Goal: Task Accomplishment & Management: Manage account settings

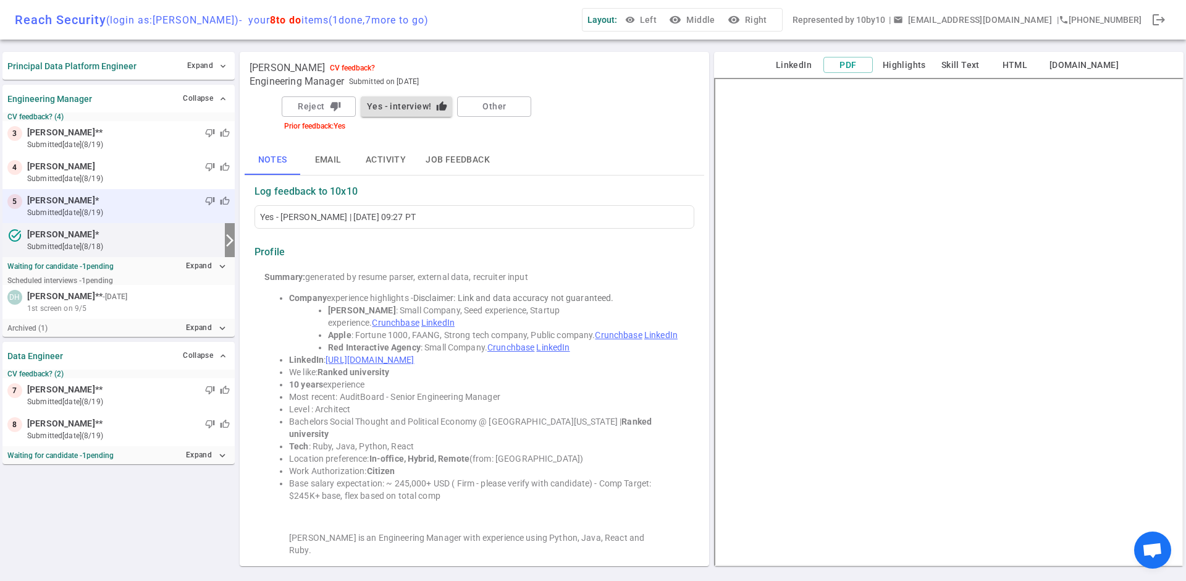
click at [95, 203] on span "[PERSON_NAME]" at bounding box center [61, 200] width 68 height 13
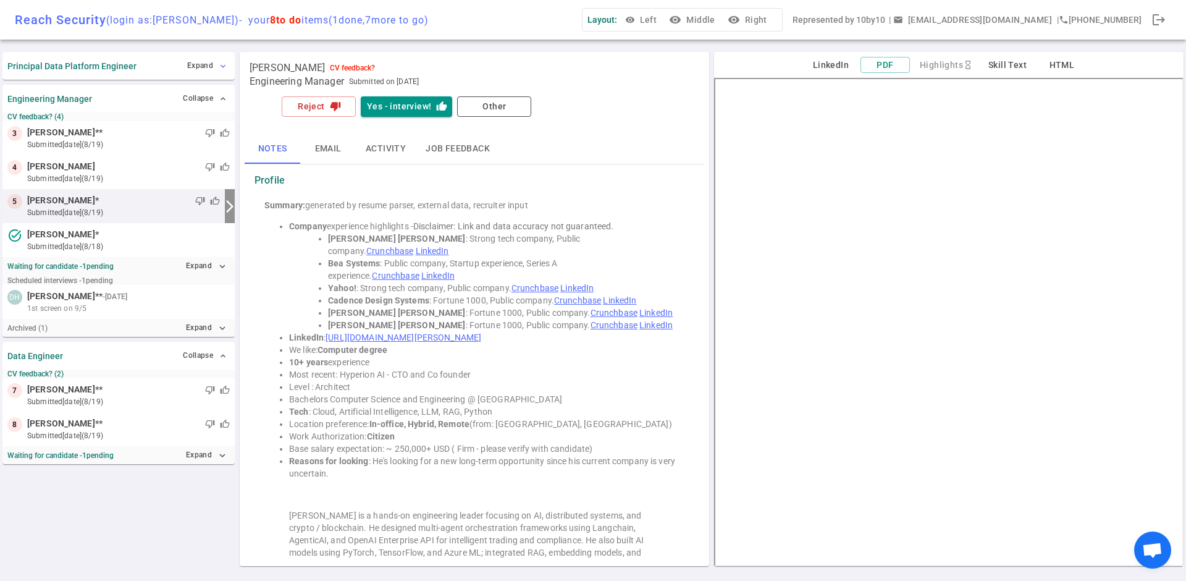
click at [214, 65] on button "Expand expand_more" at bounding box center [207, 66] width 46 height 18
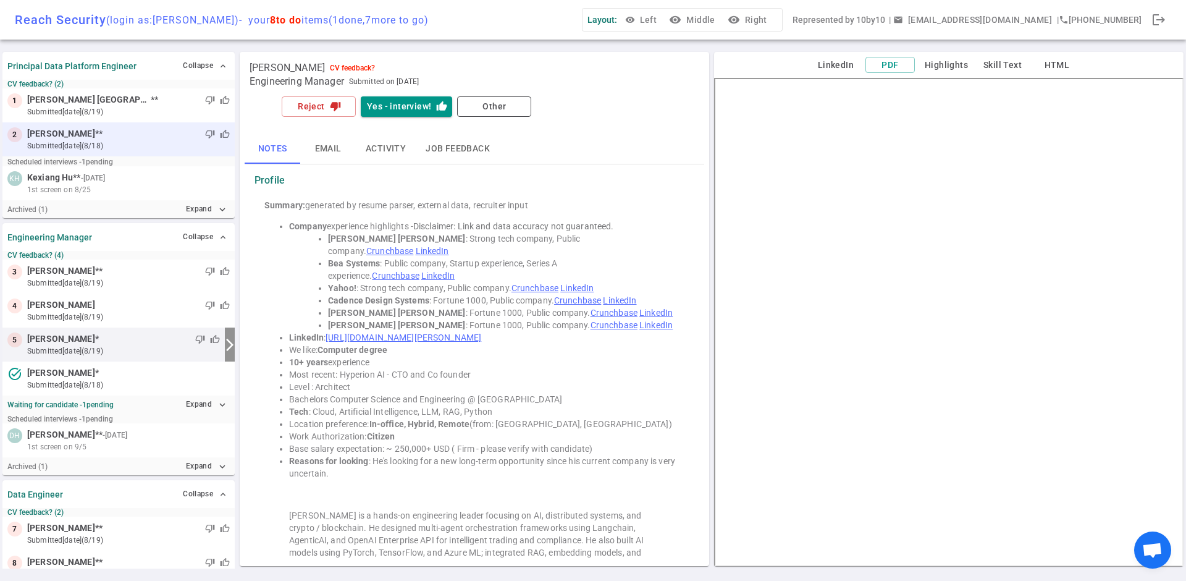
click at [83, 133] on span "[PERSON_NAME]" at bounding box center [61, 133] width 68 height 13
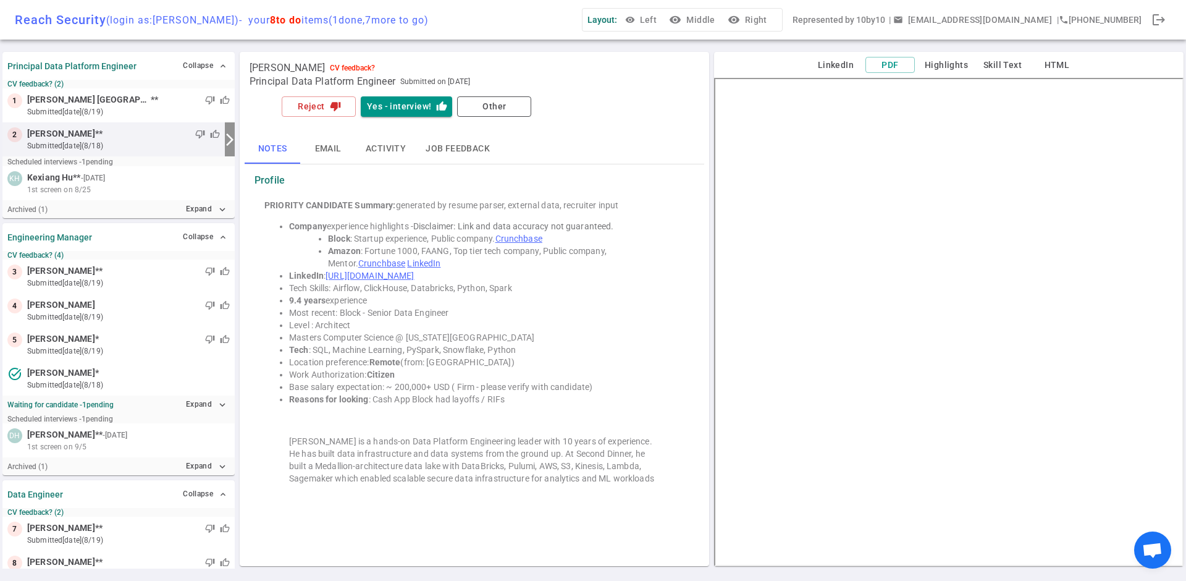
click at [107, 143] on small "submitted [DATE] (8/18)" at bounding box center [123, 145] width 193 height 11
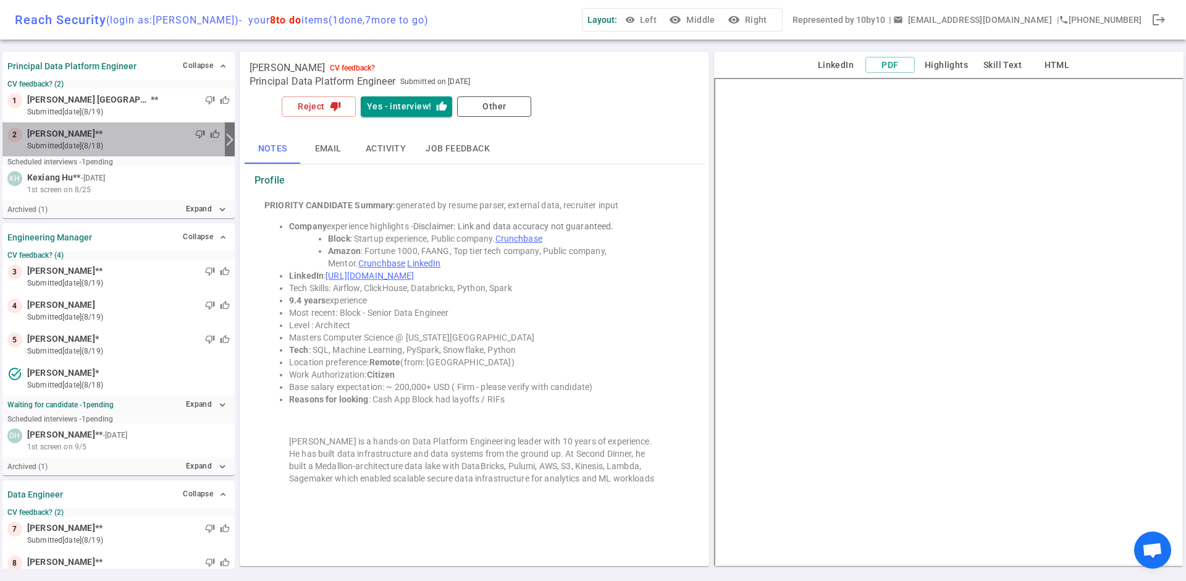
click at [98, 140] on small "submitted [DATE] (8/18)" at bounding box center [123, 145] width 193 height 11
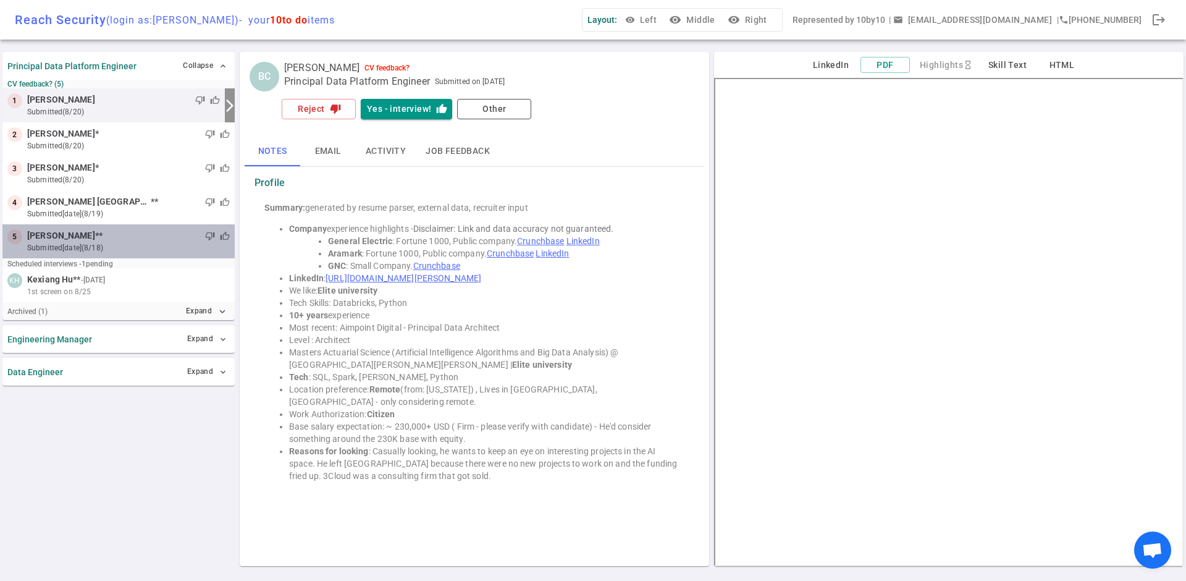
click at [114, 243] on small "submitted [DATE] (8/18)" at bounding box center [128, 247] width 203 height 11
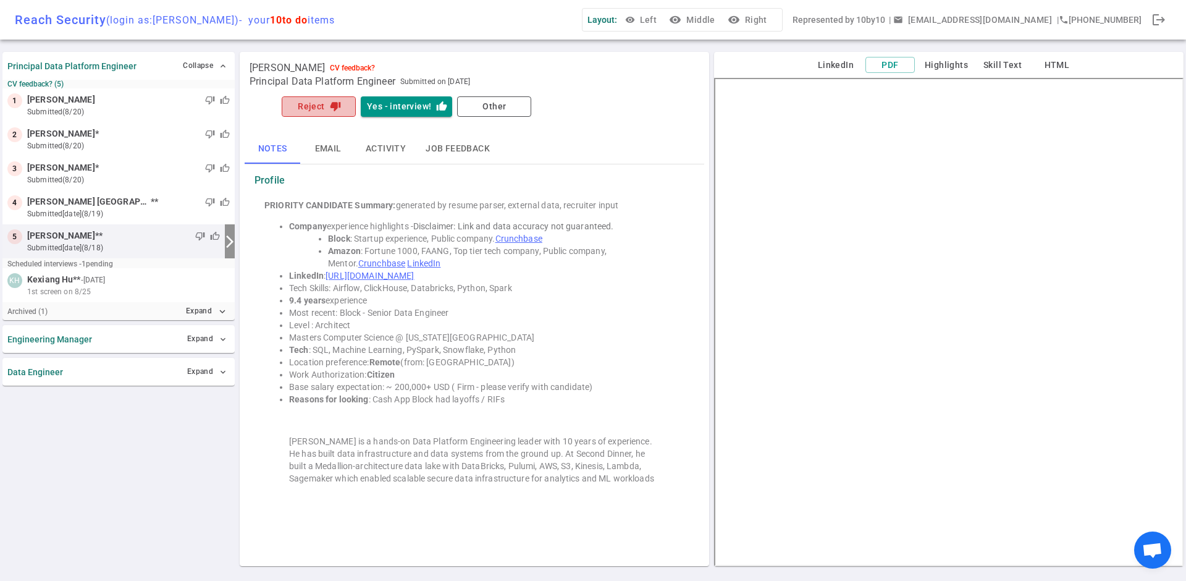
click at [330, 109] on icon "thumb_down" at bounding box center [335, 106] width 11 height 11
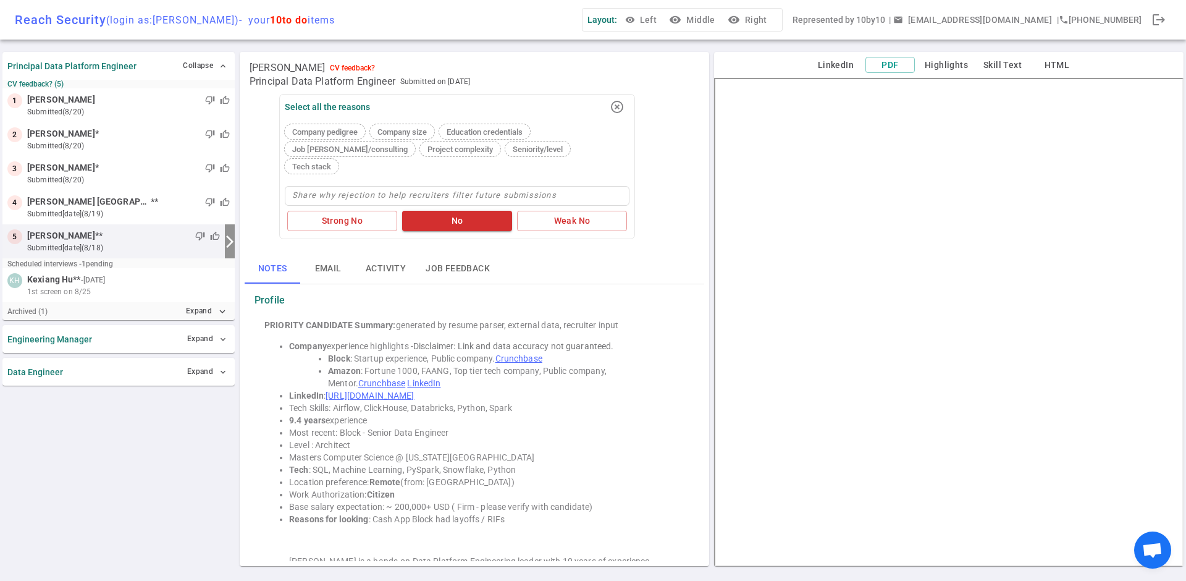
click at [344, 151] on span "Job [PERSON_NAME]/consulting" at bounding box center [349, 149] width 125 height 9
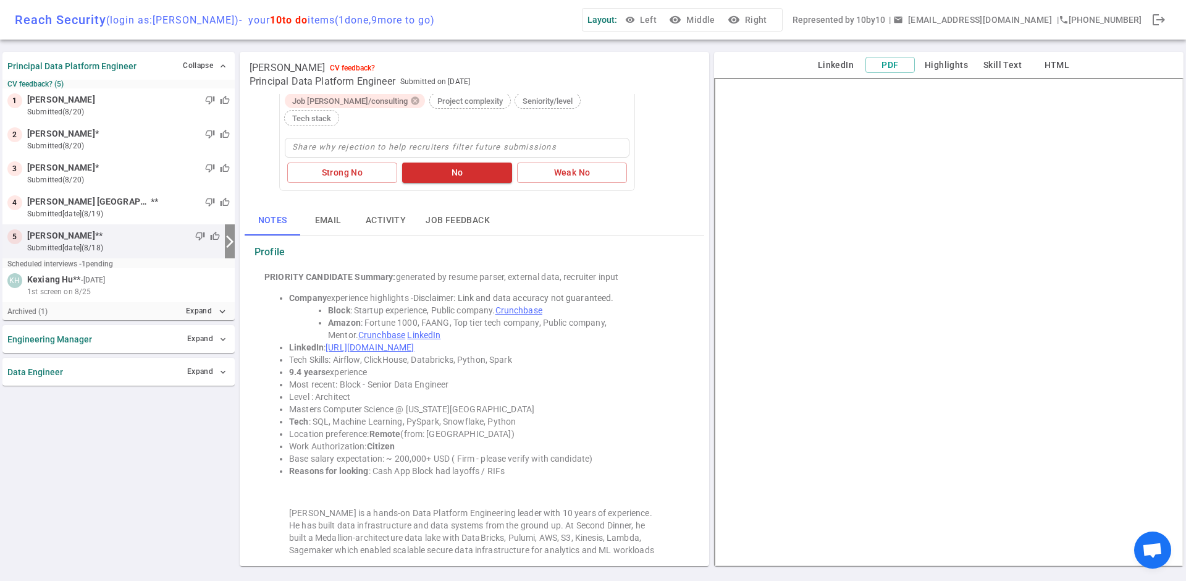
scroll to position [52, 0]
click at [445, 159] on button "No" at bounding box center [457, 169] width 110 height 20
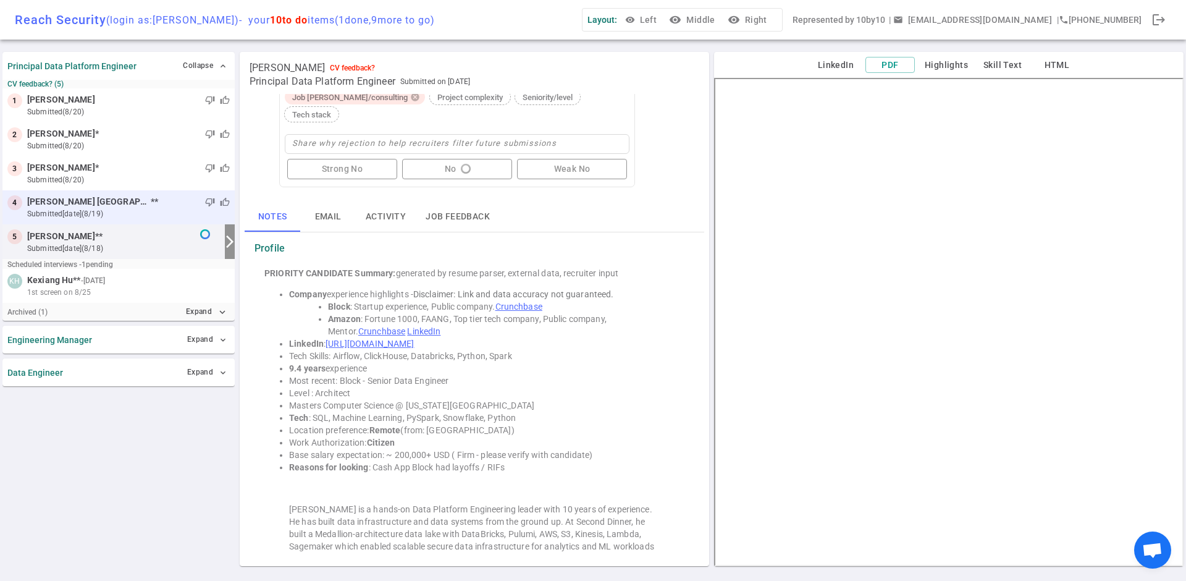
scroll to position [0, 0]
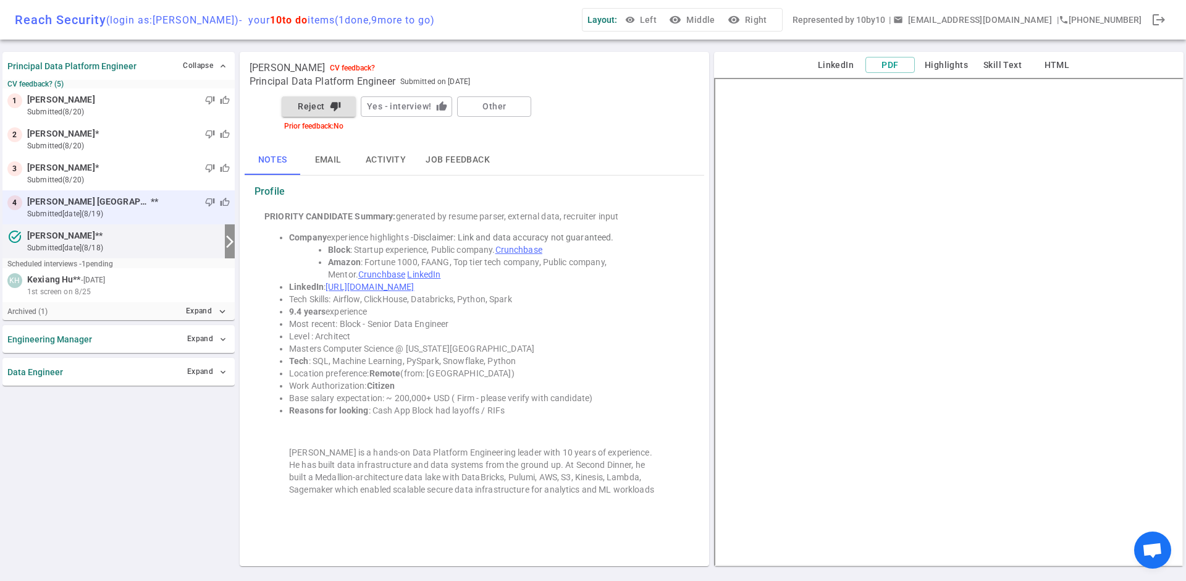
click at [94, 211] on small "submitted [DATE] (8/19)" at bounding box center [128, 213] width 203 height 11
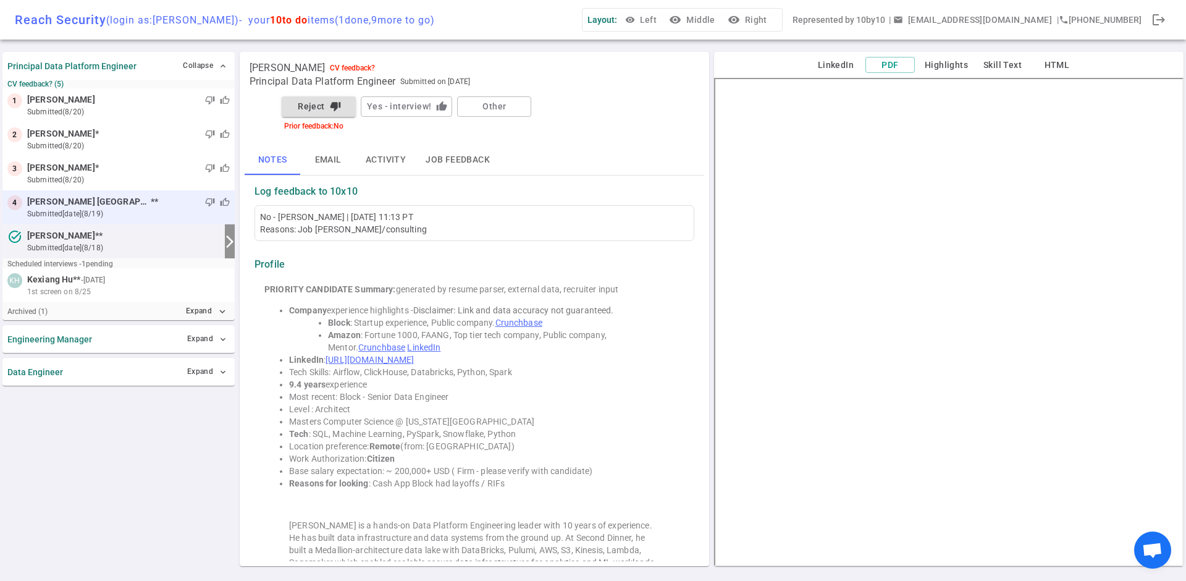
click at [48, 197] on span "[PERSON_NAME] [GEOGRAPHIC_DATA]" at bounding box center [89, 201] width 124 height 13
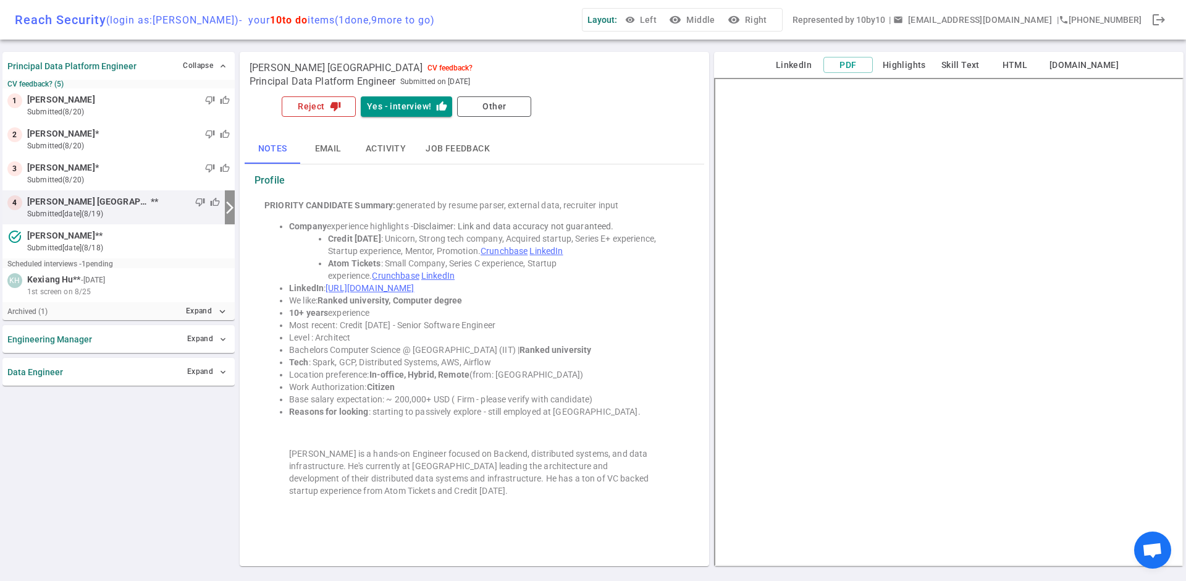
click at [321, 108] on button "Reject thumb_down" at bounding box center [319, 106] width 74 height 20
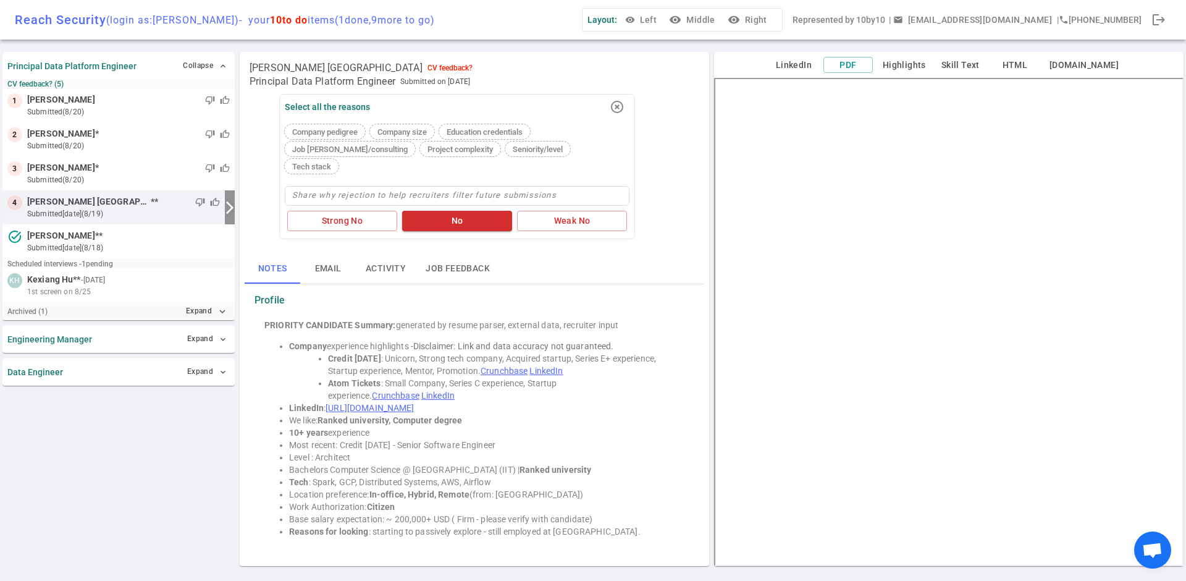
click at [524, 148] on span "Seniority/level" at bounding box center [538, 149] width 60 height 9
click at [493, 186] on textarea at bounding box center [457, 196] width 345 height 20
type textarea "l"
type textarea "lo"
type textarea "look"
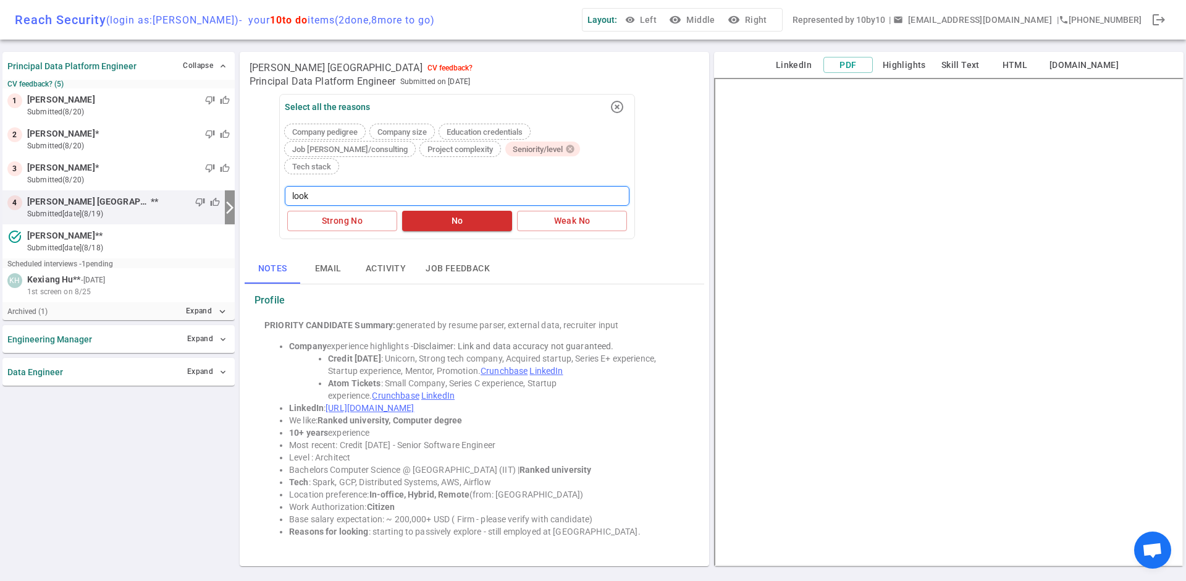
type textarea "look"
type textarea "looks"
type textarea "looks l"
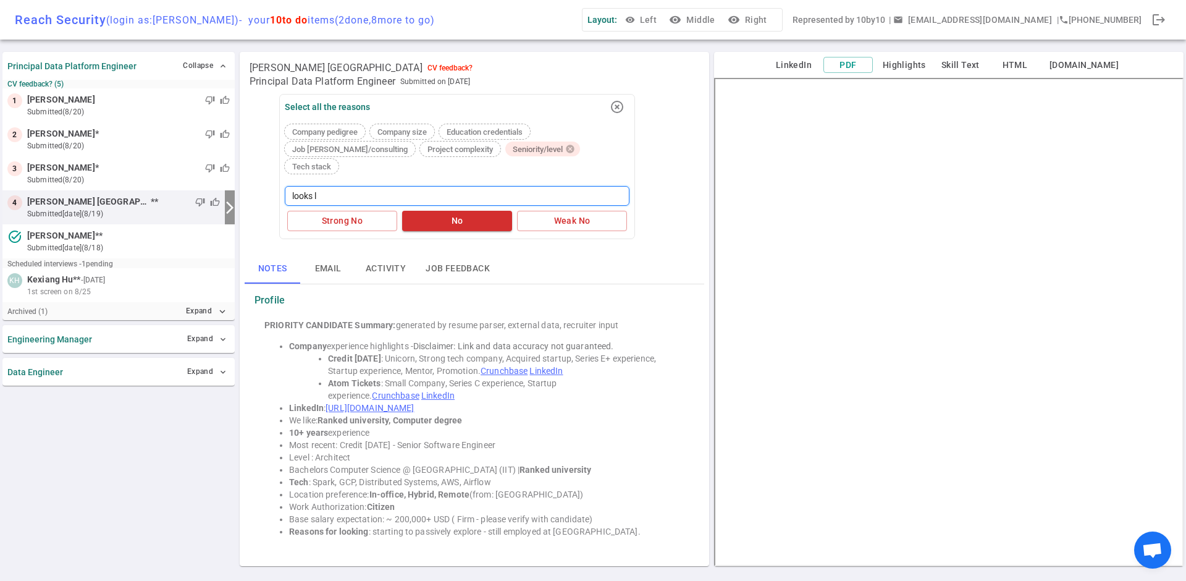
type textarea "looks li"
type textarea "looks lik"
type textarea "looks like"
type textarea "H"
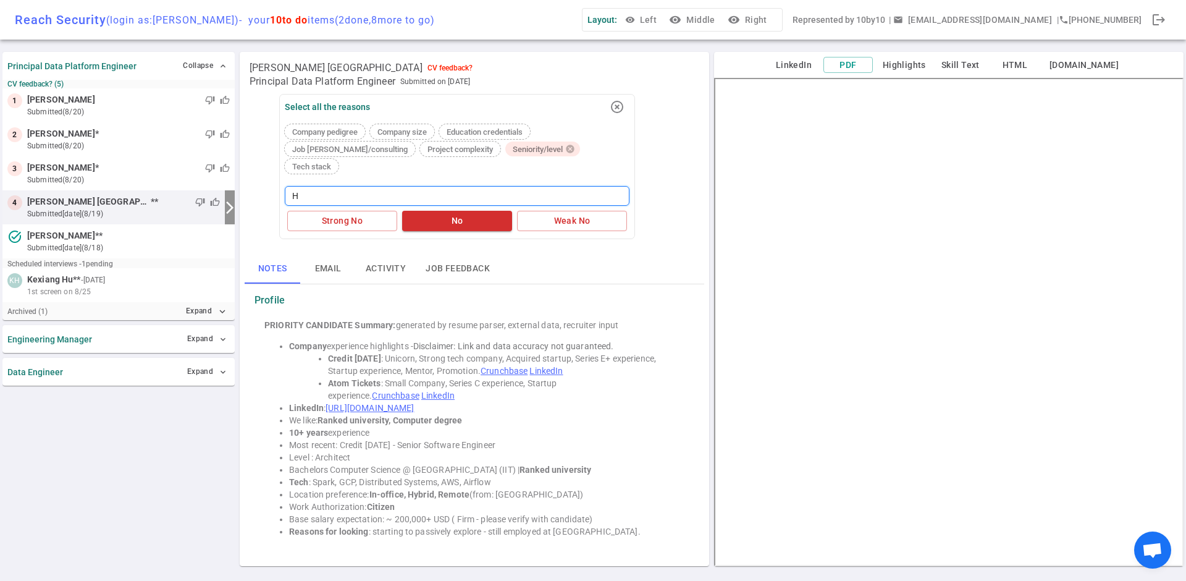
type textarea "He"
type textarea "He h"
type textarea "He ha"
type textarea "He has"
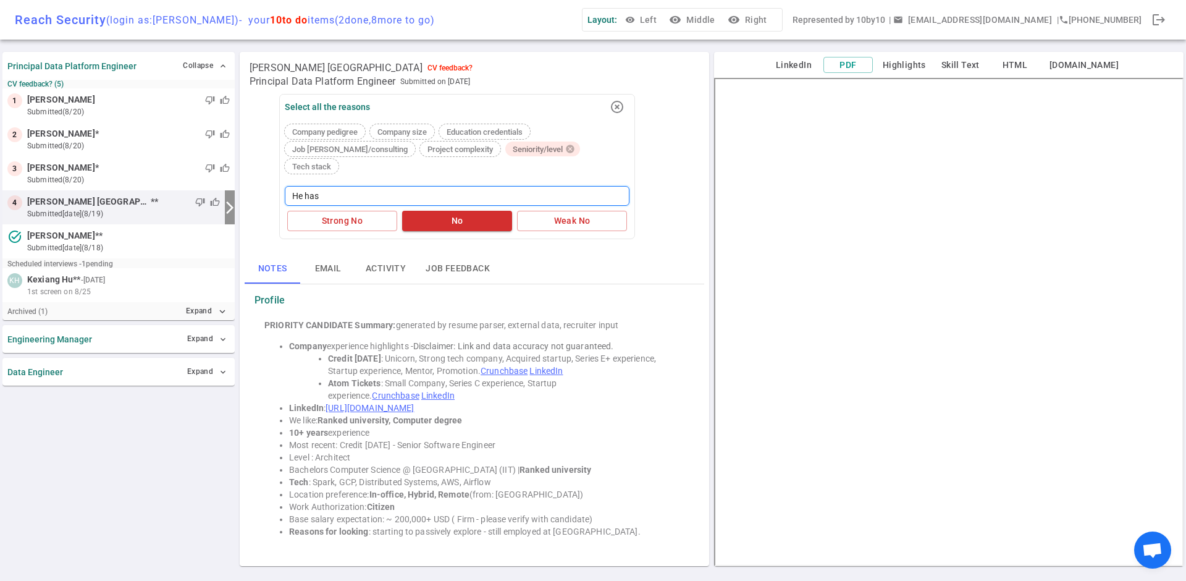
type textarea "He has"
type textarea "He has b"
type textarea "He has be"
type textarea "He has bee"
type textarea "He has been"
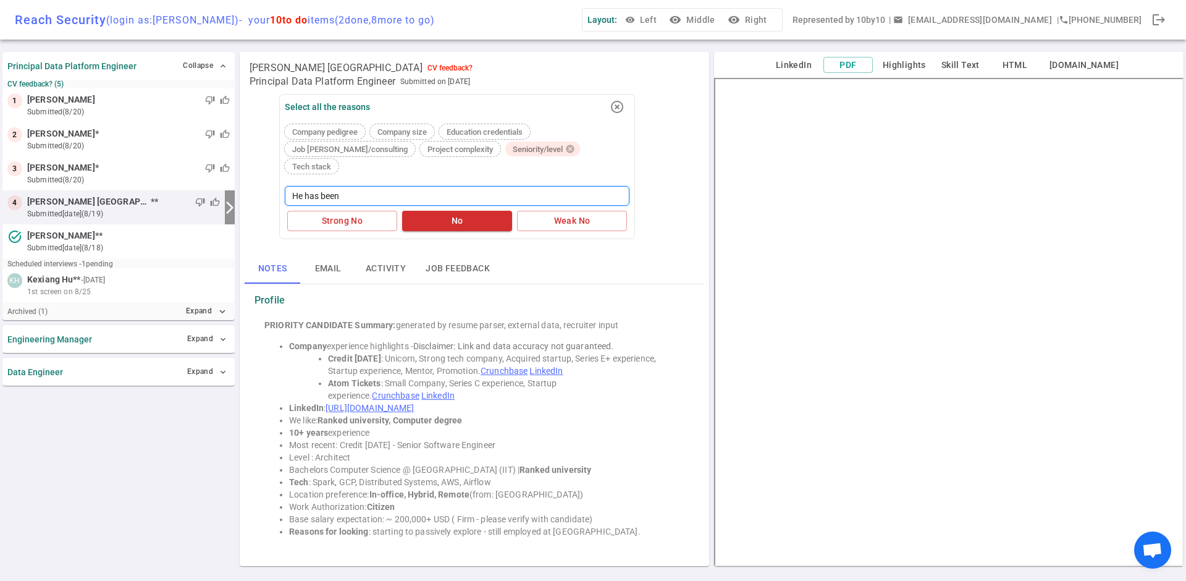
type textarea "He has bee"
type textarea "He has be"
type textarea "He has b"
type textarea "He has"
type textarea "He has n"
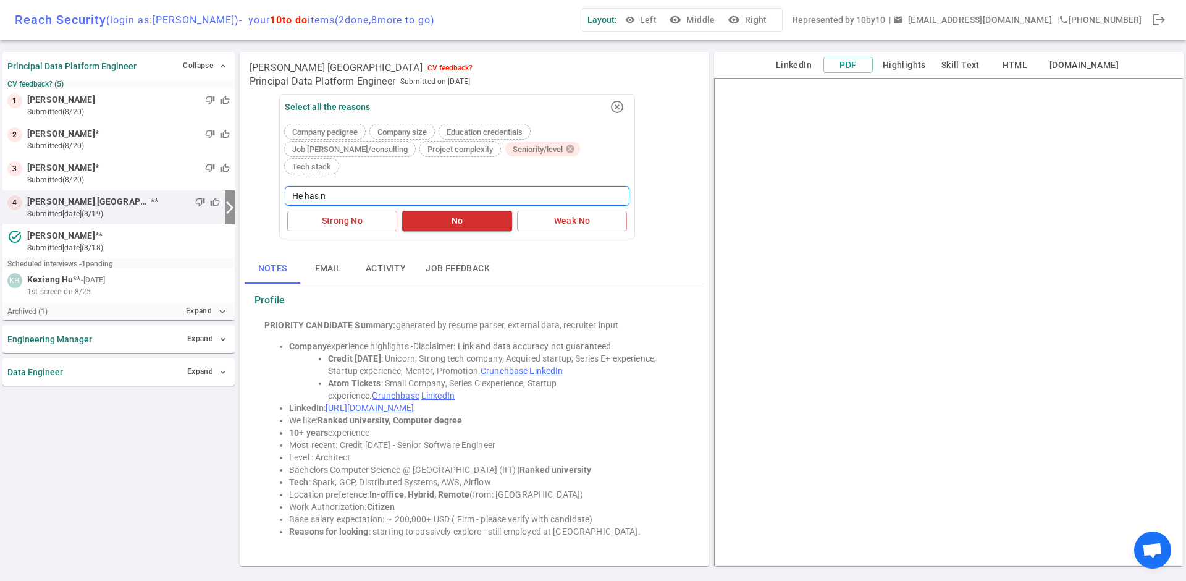
type textarea "He has no"
type textarea "He has not"
type textarea "He has not g"
type textarea "He has not gr"
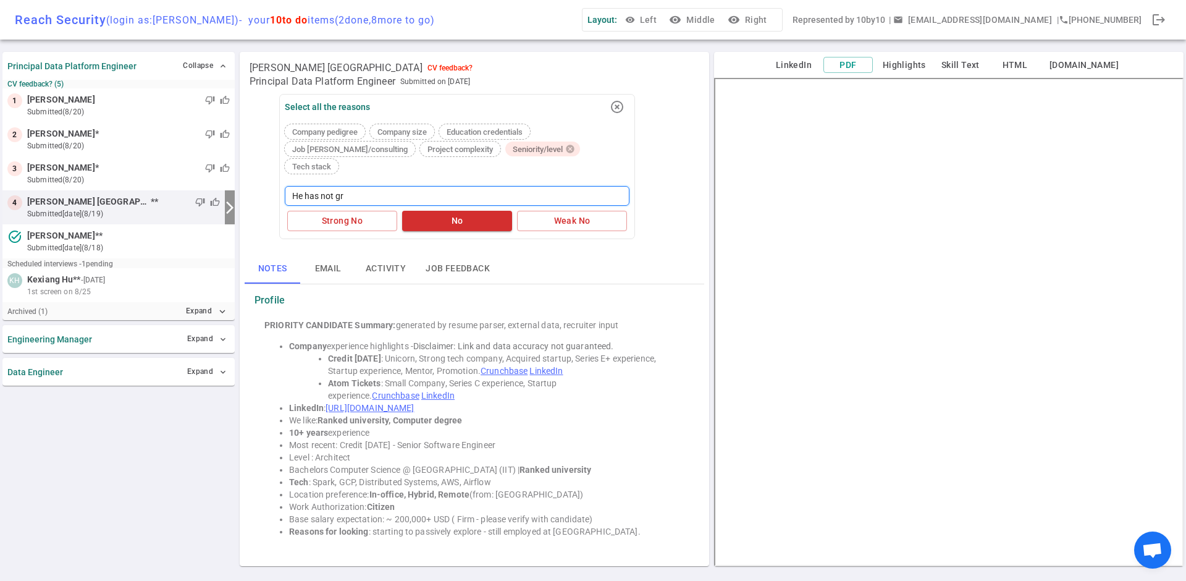
type textarea "He has not gro"
type textarea "He has not grow"
type textarea "He has not grown"
type textarea "He has not grown p"
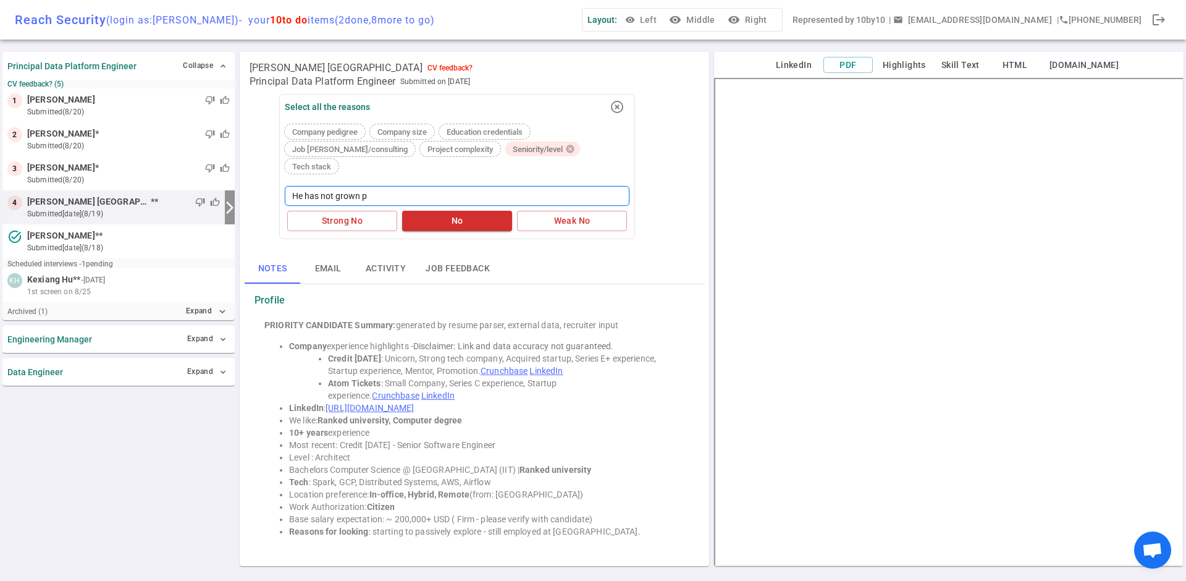
type textarea "He has not grown pa"
type textarea "He has not grown pas"
type textarea "He has not grown past"
type textarea "He has not grown past s"
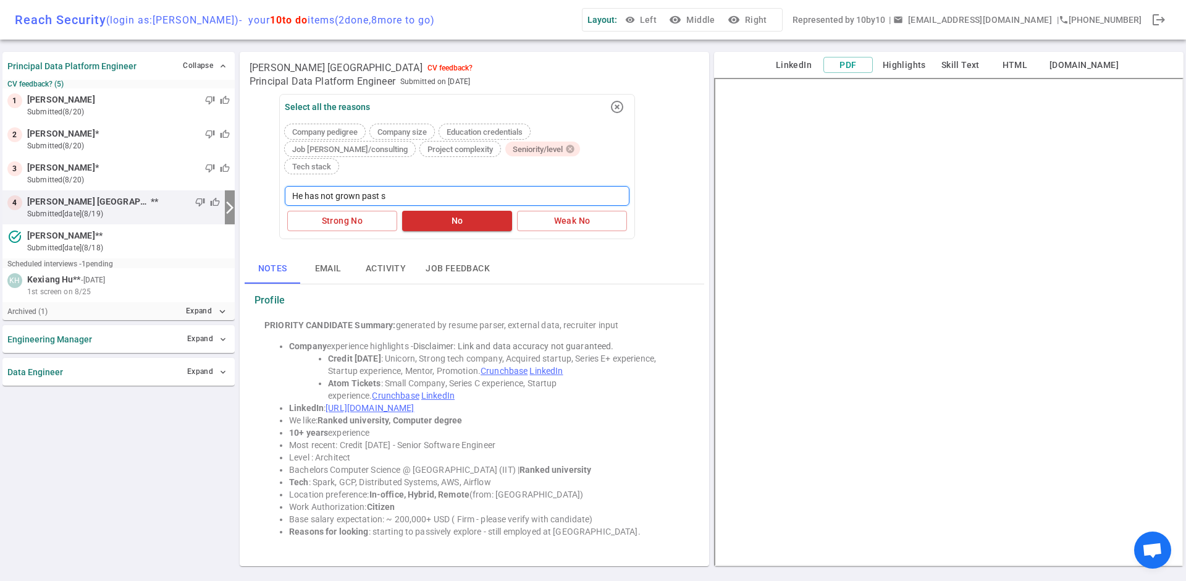
type textarea "He has not grown past se"
type textarea "He has not grown past sen"
type textarea "He has not grown past seni"
type textarea "He has not grown past senio"
type textarea "He has not grown past senior"
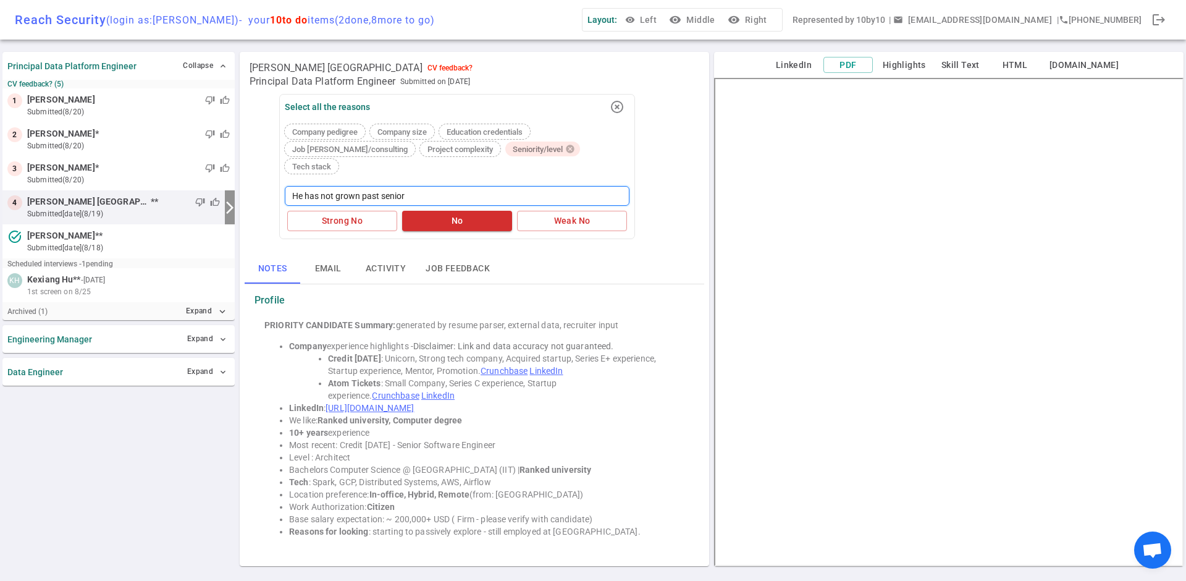
type textarea "He has not grown past senior"
type textarea "He has not grown past senior s"
type textarea "He has not grown past senior so"
type textarea "He has not grown past senior sof"
type textarea "He has not grown past senior soft"
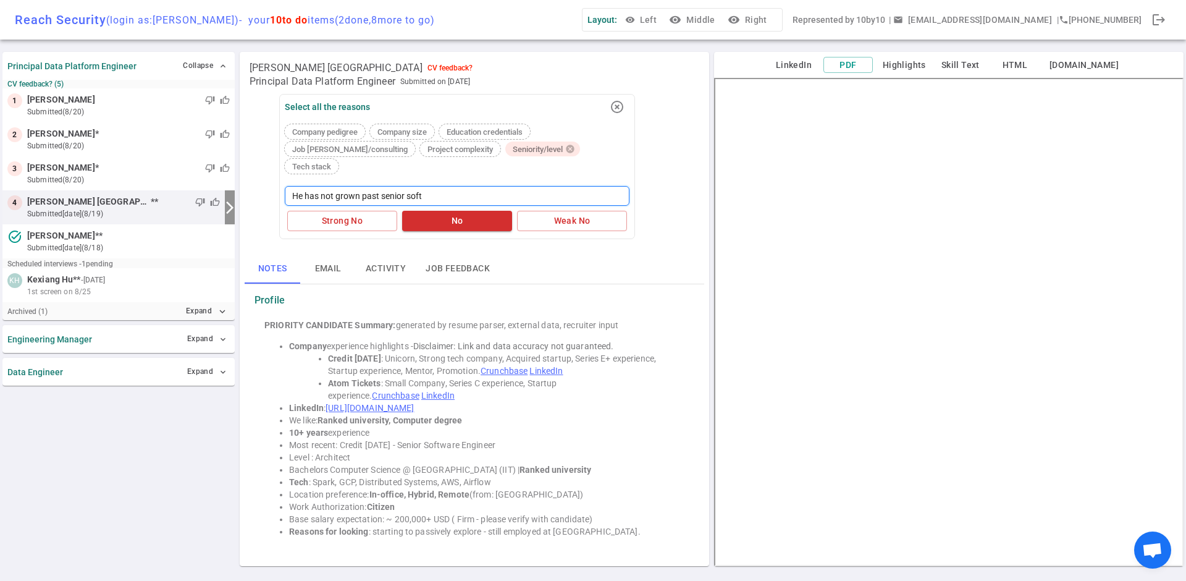
type textarea "He has not grown past senior softw"
type textarea "He has not grown past senior softwa"
type textarea "He has not grown past senior softwar"
type textarea "He has not grown past senior software"
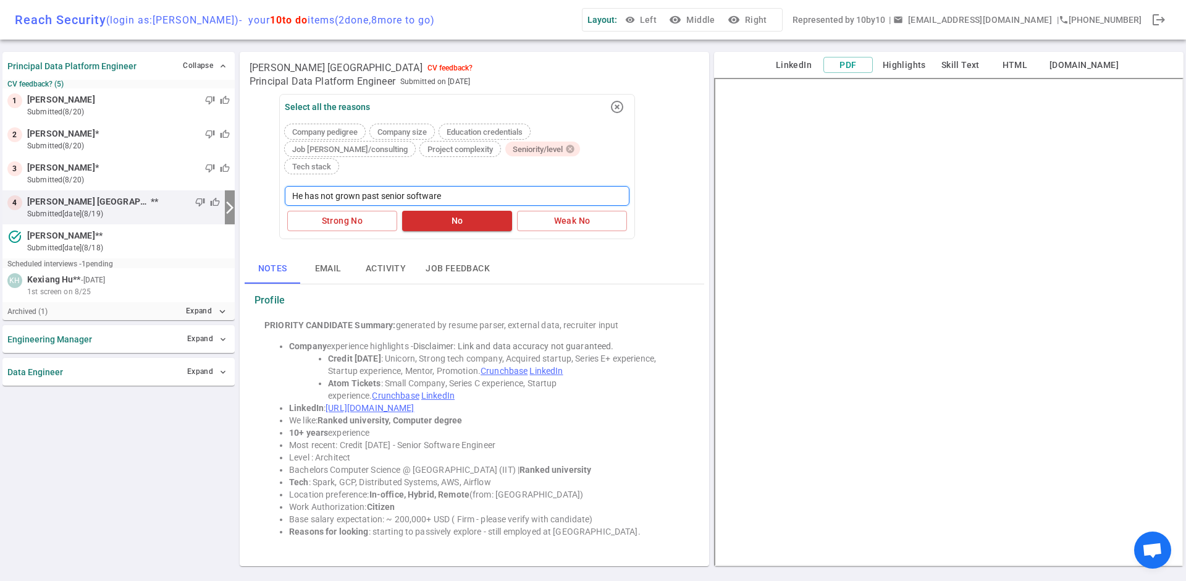
type textarea "He has not grown past senior software e"
type textarea "He has not grown past senior software en"
type textarea "He has not grown past senior software eng"
type textarea "He has not grown past senior software engi"
type textarea "He has not grown past senior software engin"
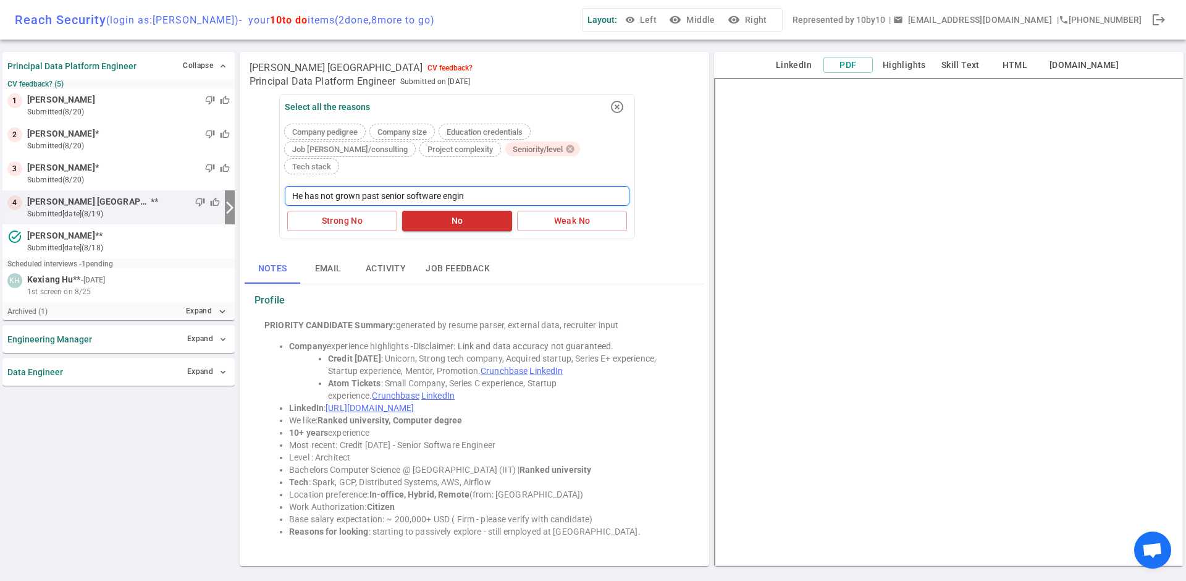
type textarea "He has not grown past senior software engine"
type textarea "He has not grown past senior software enginee"
type textarea "He has not grown past senior software engineer"
type textarea "He has not grown past senior software engineer a"
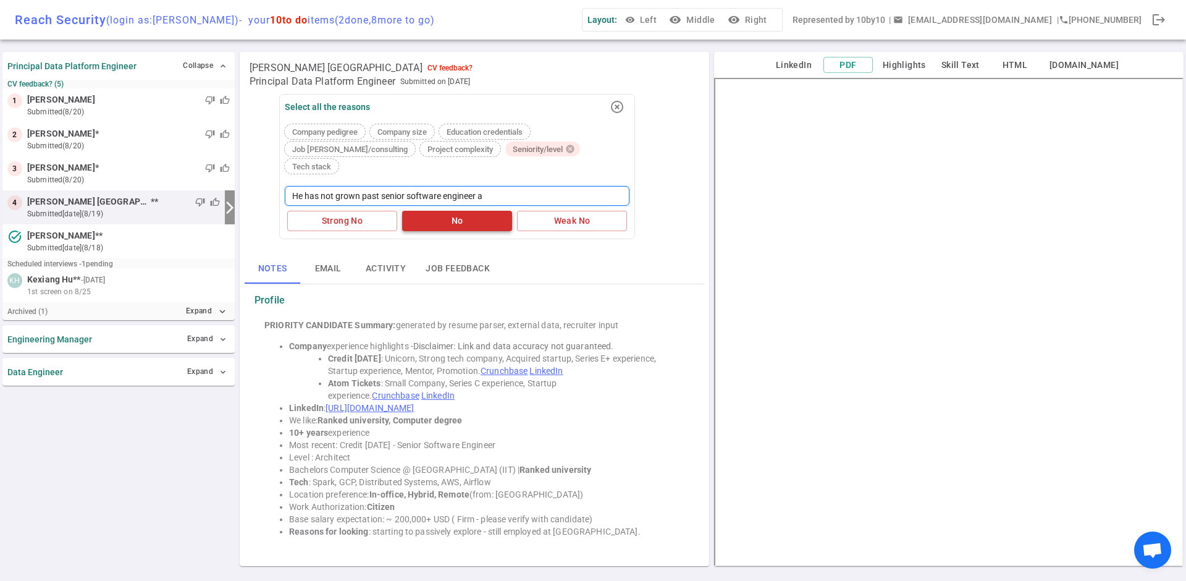
type textarea "He has not grown past senior software engineer an"
type textarea "He has not grown past senior software engineer and"
type textarea "He has not grown past senior software engineer and p"
type textarea "He has not grown past senior software engineer and pr"
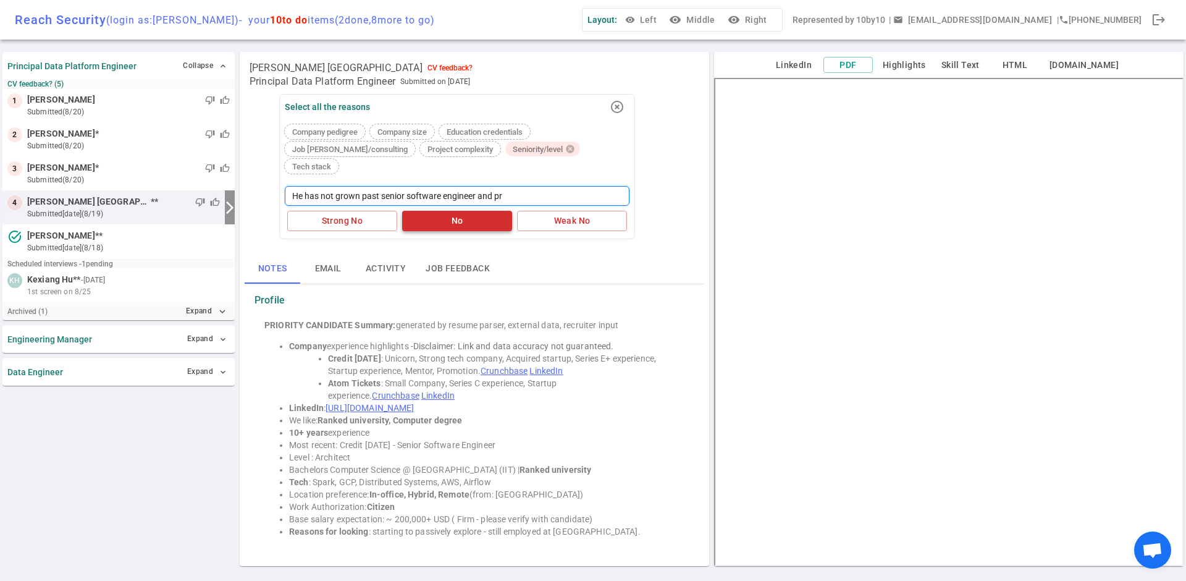
type textarea "He has not grown past senior software engineer and pro"
type textarea "He has not grown past senior software engineer and proj"
type textarea "He has not grown past senior software engineer and proje"
type textarea "He has not grown past senior software engineer and projec"
type textarea "He has not grown past senior software engineer and project"
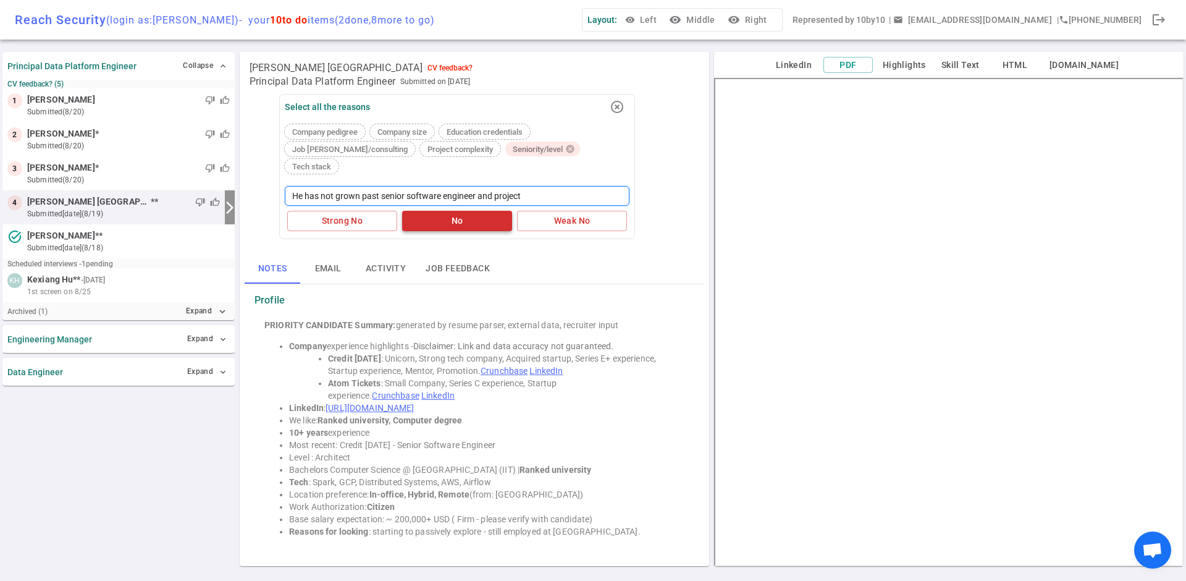
type textarea "He has not grown past senior software engineer and project"
type textarea "He has not grown past senior software engineer and project r"
type textarea "He has not grown past senior software engineer and project re"
type textarea "He has not grown past senior software engineer and project ref"
type textarea "He has not grown past senior software engineer and project refl"
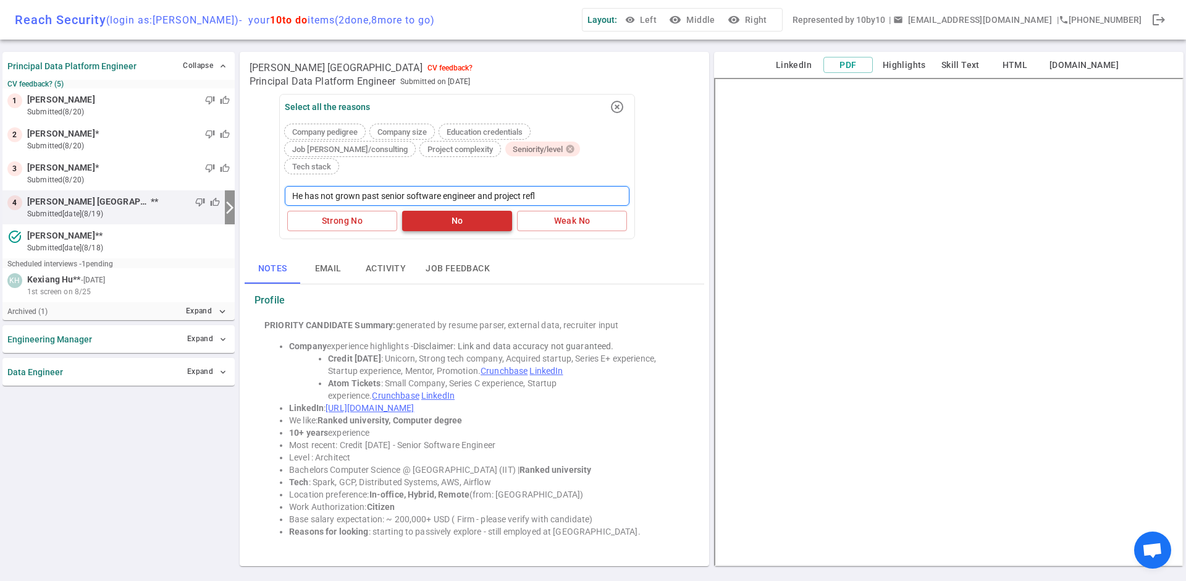
type textarea "He has not grown past senior software engineer and project refle"
type textarea "He has not grown past senior software engineer and project reflec"
type textarea "He has not grown past senior software engineer and project reflect"
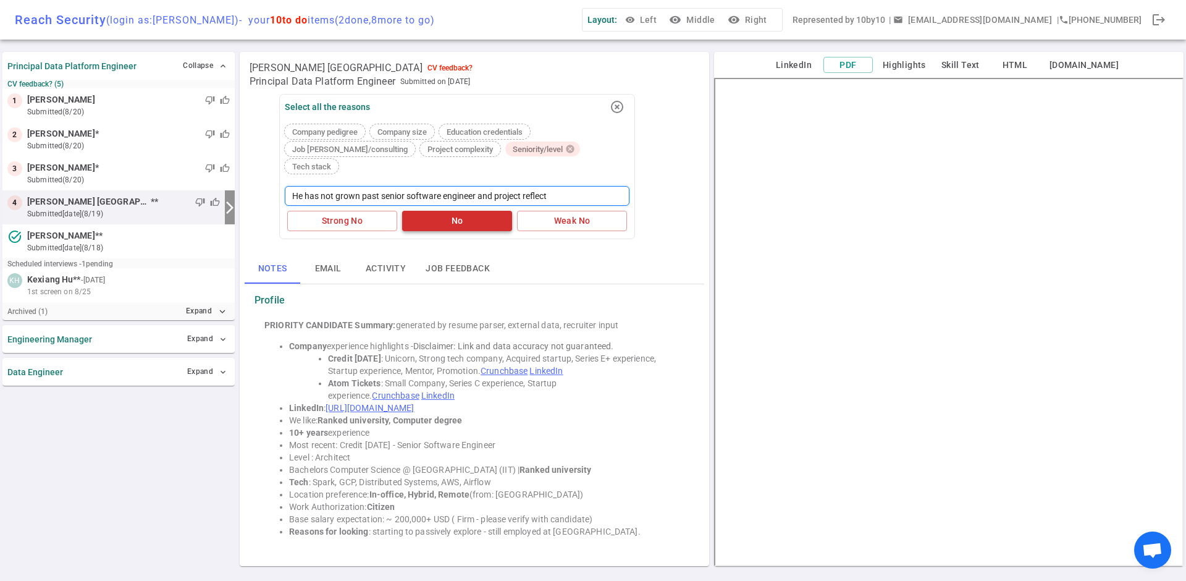
type textarea "He has not grown past senior software engineer and project reflec"
type textarea "He has not grown past senior software engineer and project refle"
type textarea "He has not grown past senior software engineer and project refl"
type textarea "He has not grown past senior software engineer and project ref"
type textarea "He has not grown past senior software engineer and project re"
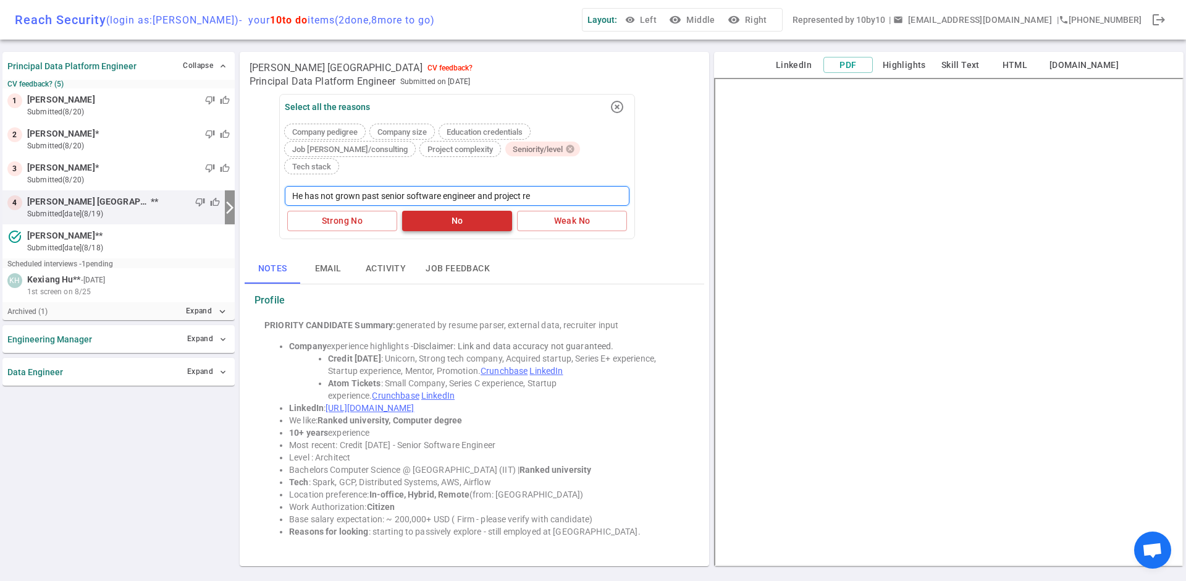
type textarea "He has not grown past senior software engineer and project r"
type textarea "He has not grown past senior software engineer and project"
type textarea "He has not grown past senior software engineer and projec"
type textarea "He has not grown past senior software engineer and proje"
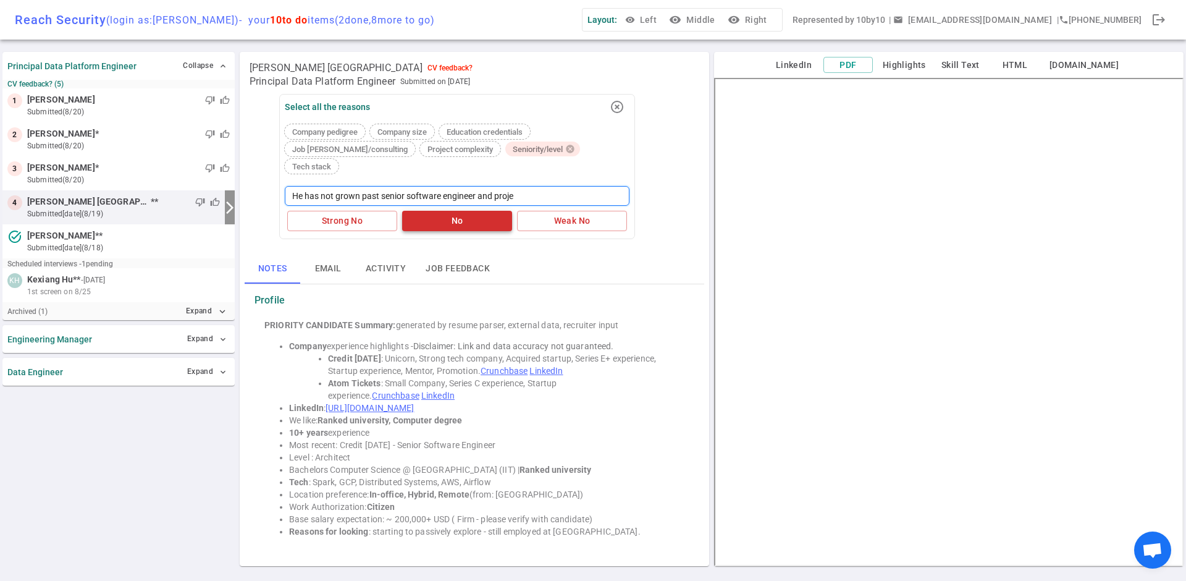
type textarea "He has not grown past senior software engineer and proj"
type textarea "He has not grown past senior software engineer and pro"
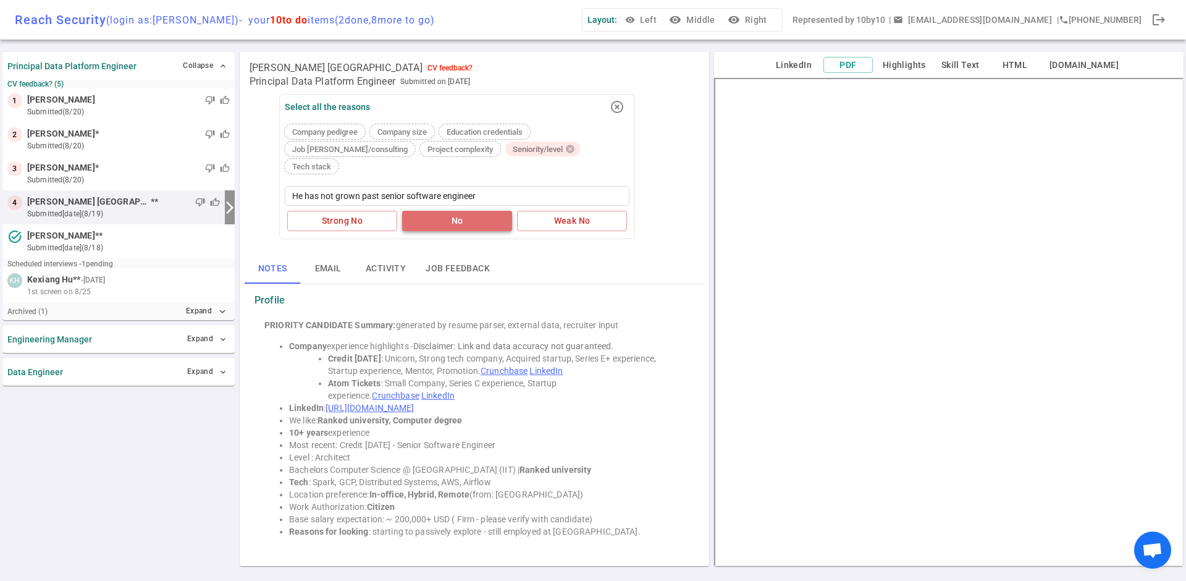
click at [460, 211] on button "No" at bounding box center [457, 221] width 110 height 20
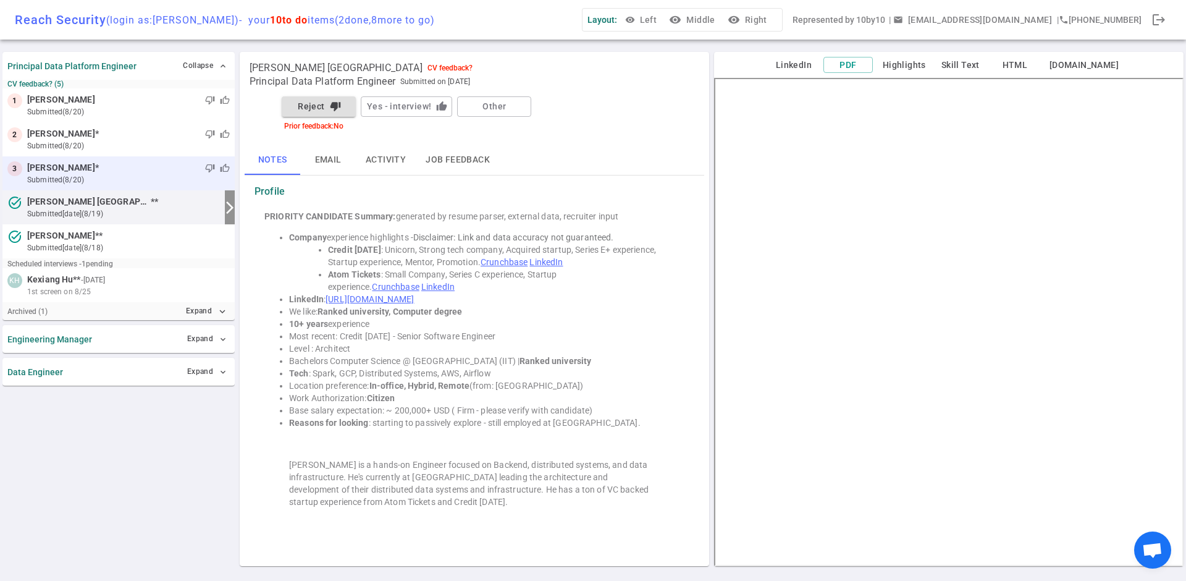
click at [99, 172] on div "thumb_down thumb_up" at bounding box center [164, 168] width 131 height 12
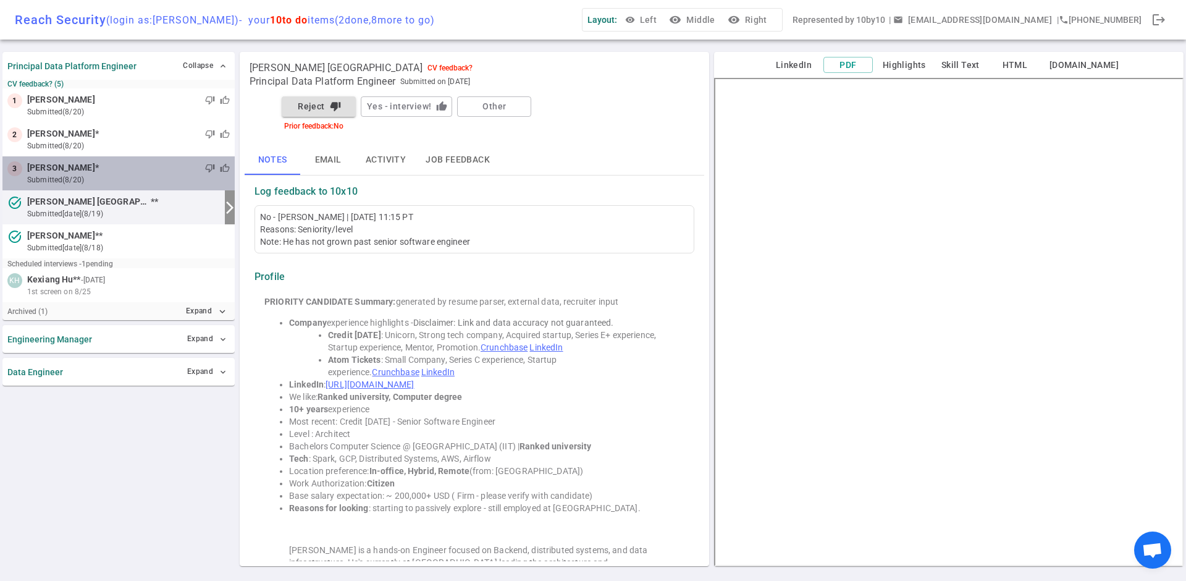
click at [41, 167] on span "[PERSON_NAME]" at bounding box center [61, 167] width 68 height 13
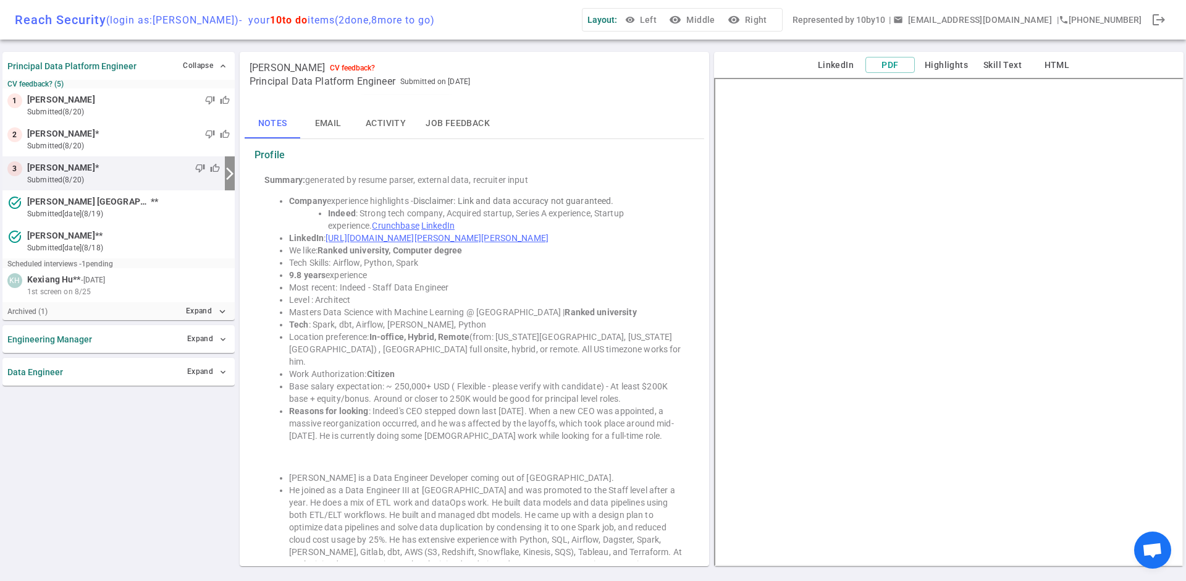
scroll to position [48, 0]
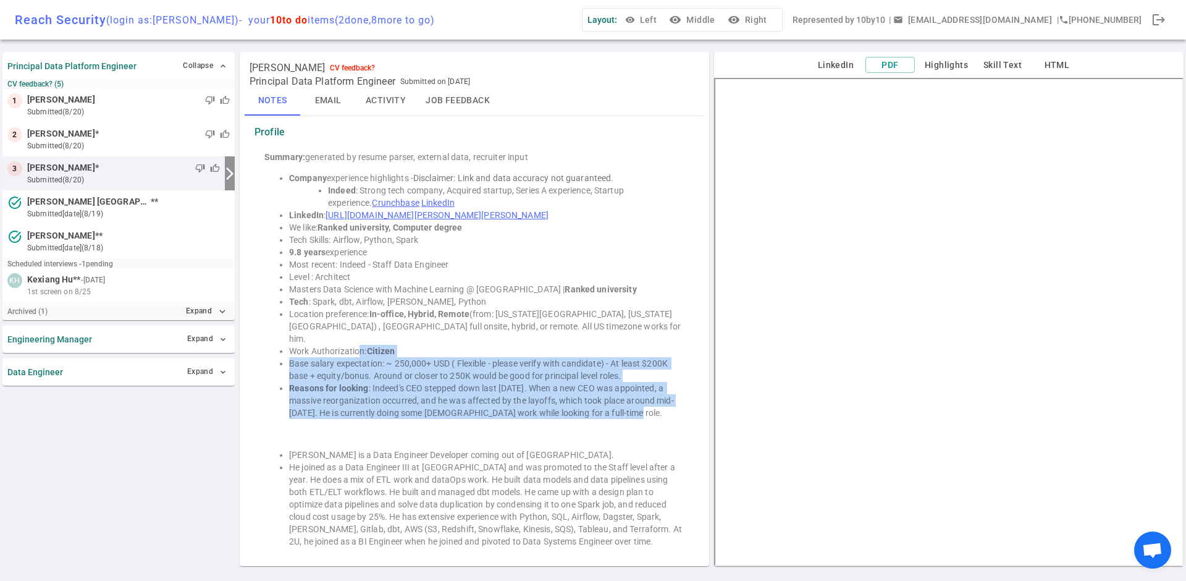
drag, startPoint x: 613, startPoint y: 400, endPoint x: 358, endPoint y: 343, distance: 261.9
click at [358, 342] on ul "Company experience highlights - Disclaimer: Link and data accuracy not guarante…" at bounding box center [474, 295] width 420 height 247
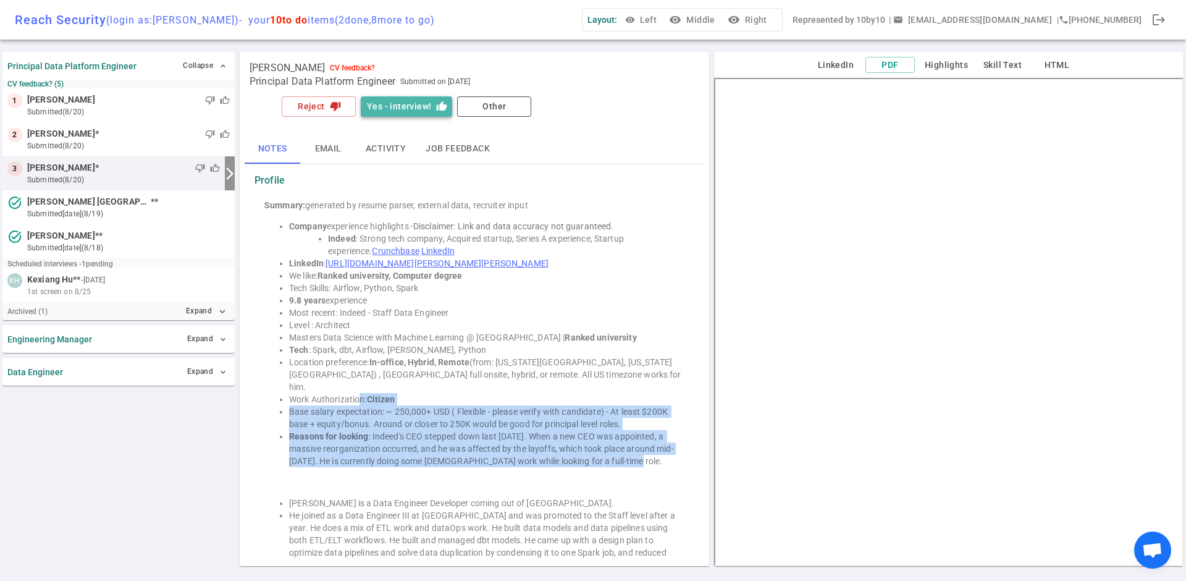
click at [415, 105] on button "Yes - interview! thumb_up" at bounding box center [406, 106] width 91 height 20
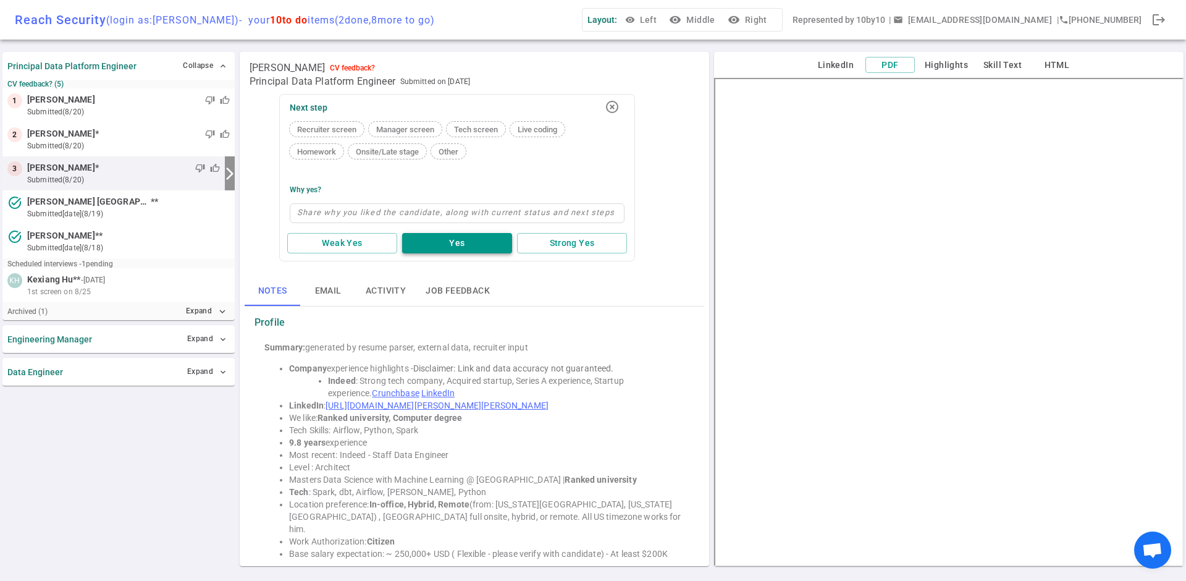
click at [427, 245] on button "Yes" at bounding box center [457, 243] width 110 height 20
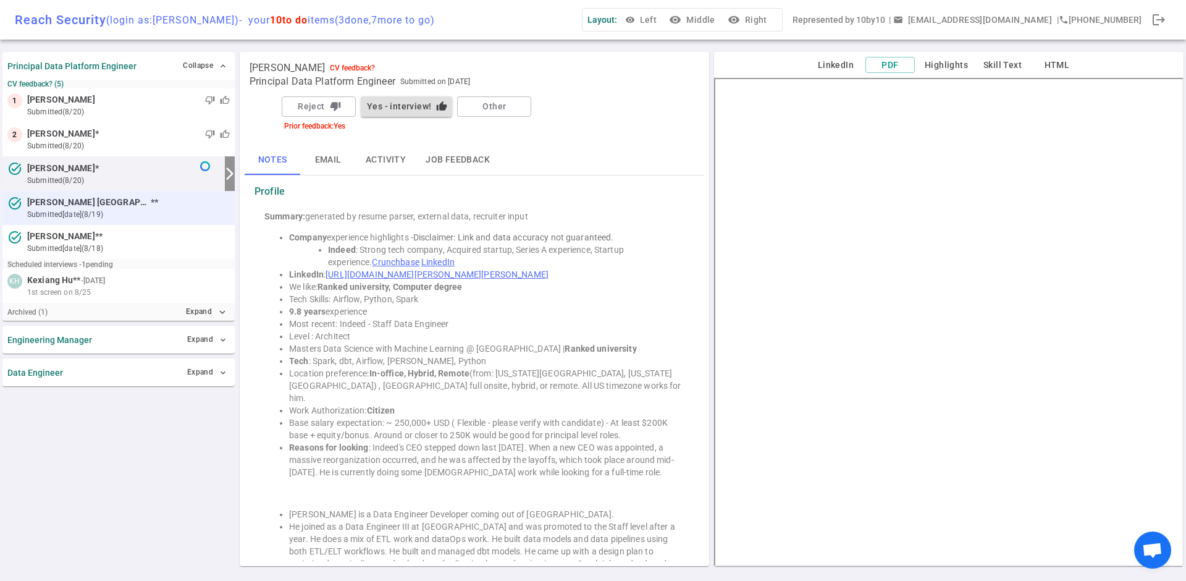
click at [112, 211] on small "submitted [DATE] (8/19)" at bounding box center [128, 214] width 203 height 11
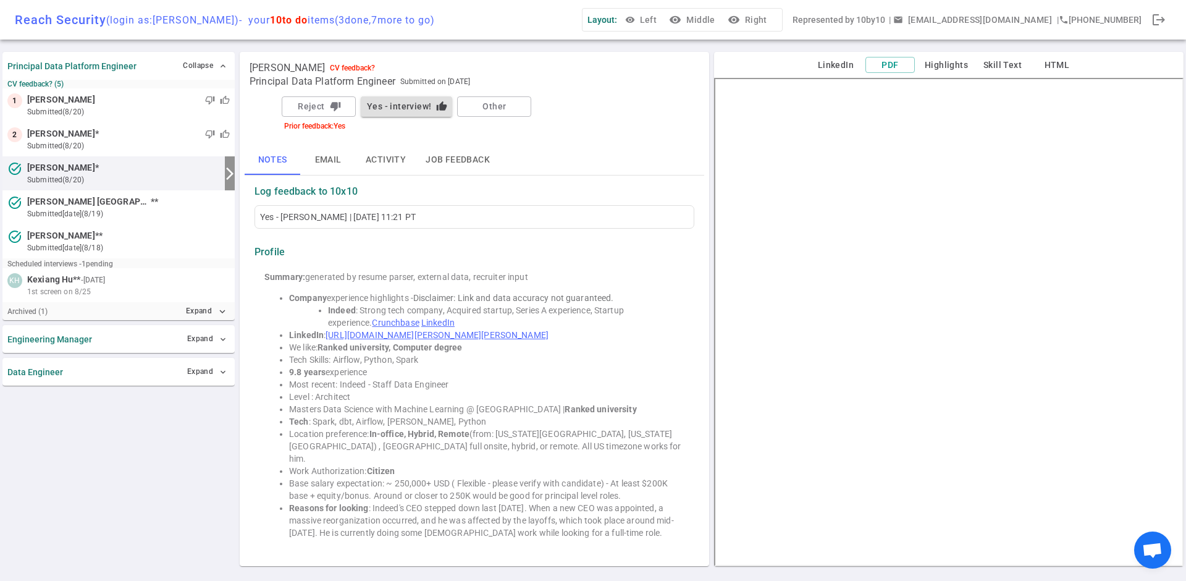
click at [83, 167] on span "[PERSON_NAME]" at bounding box center [61, 167] width 68 height 13
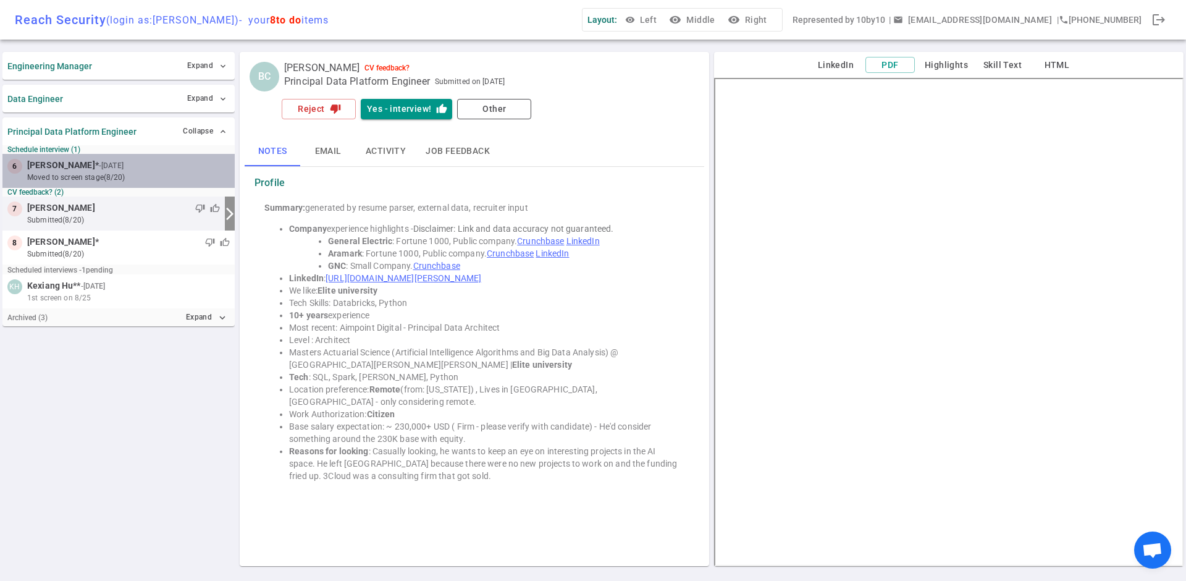
click at [114, 173] on small "moved to Screen stage (8/20)" at bounding box center [128, 177] width 203 height 11
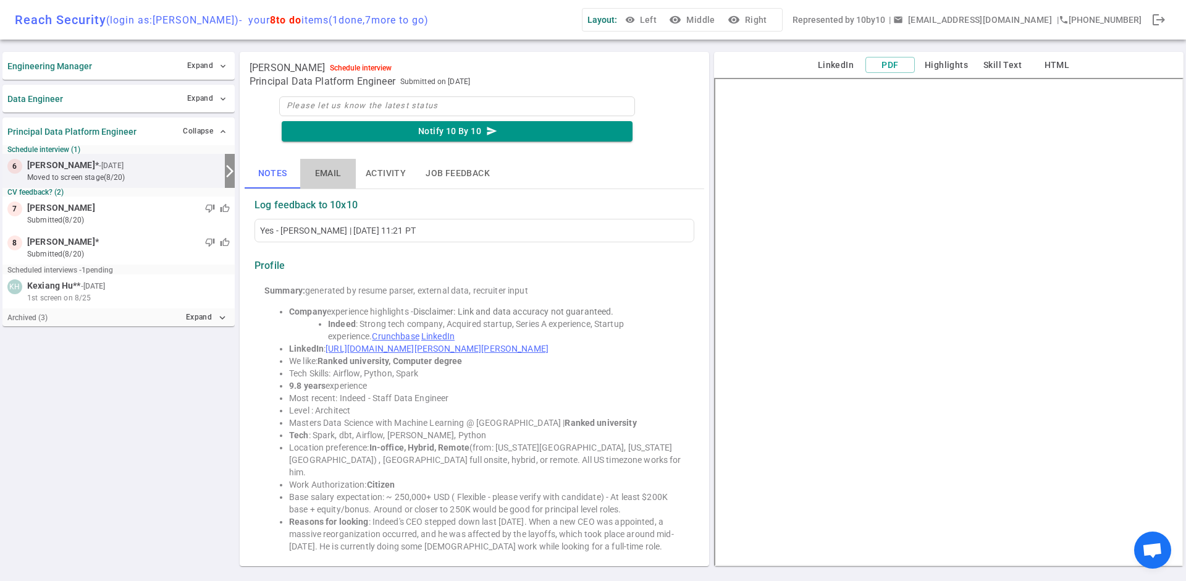
click at [331, 172] on button "Email" at bounding box center [328, 174] width 56 height 30
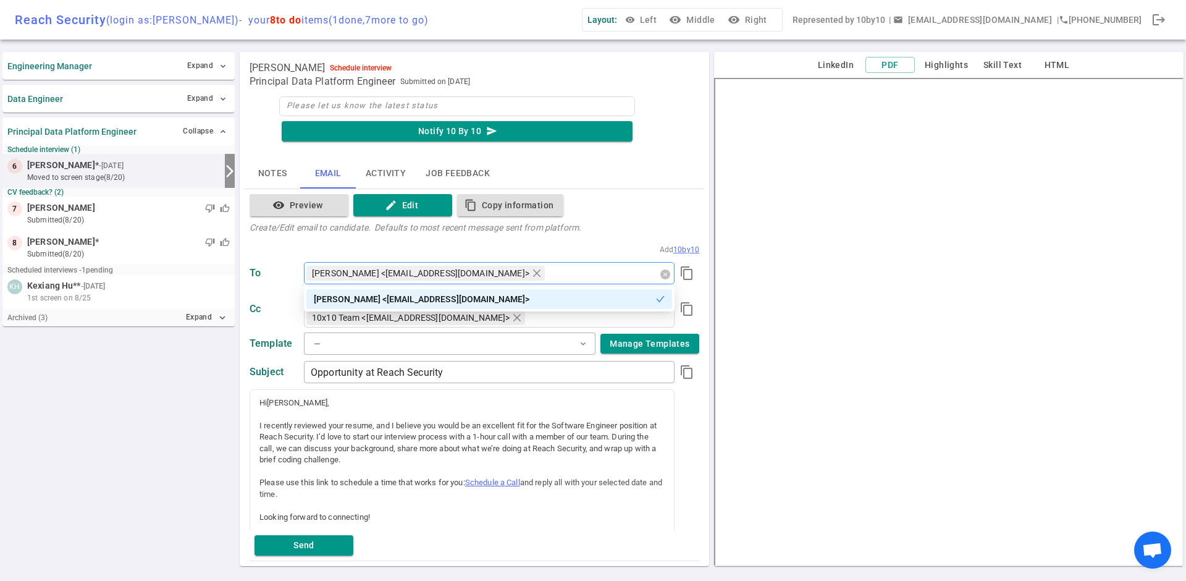
click at [395, 274] on span "Gino Varghese <gjvarghese@gmail.com>" at bounding box center [420, 273] width 217 height 14
click at [418, 205] on button "edit Edit" at bounding box center [402, 205] width 99 height 23
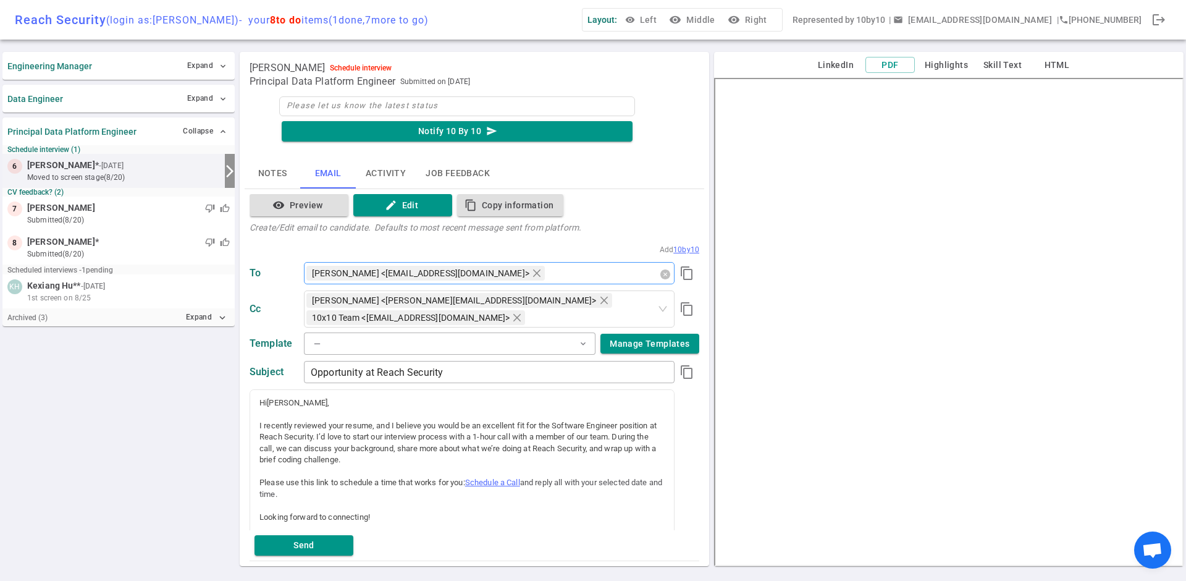
click at [429, 272] on span "Gino Varghese <gjvarghese@gmail.com>" at bounding box center [420, 273] width 217 height 14
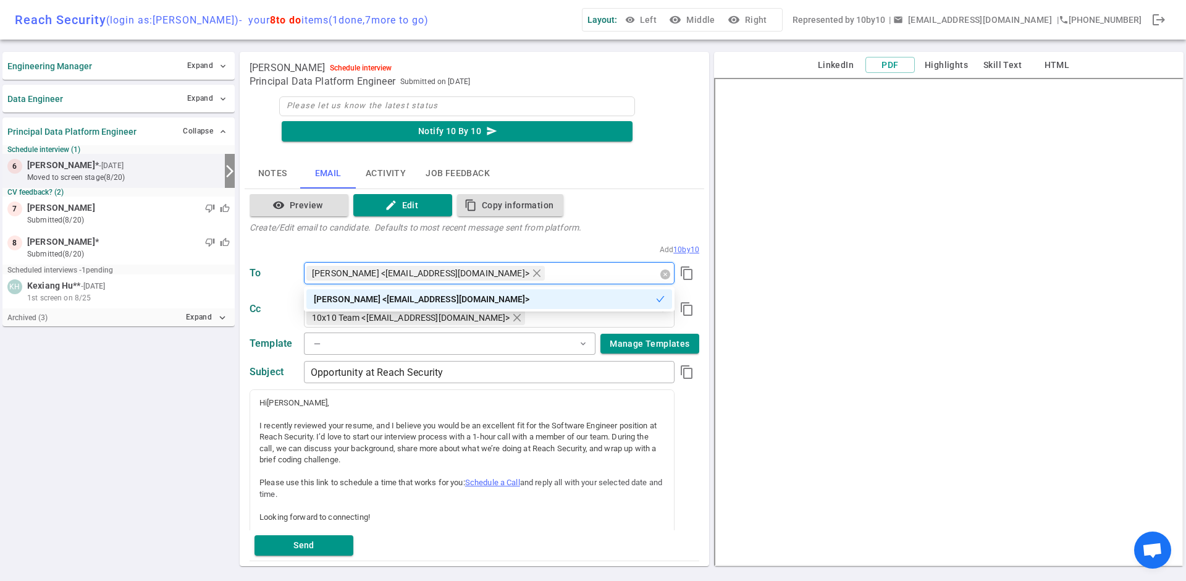
click at [429, 272] on span "Gino Varghese <gjvarghese@gmail.com>" at bounding box center [420, 273] width 217 height 14
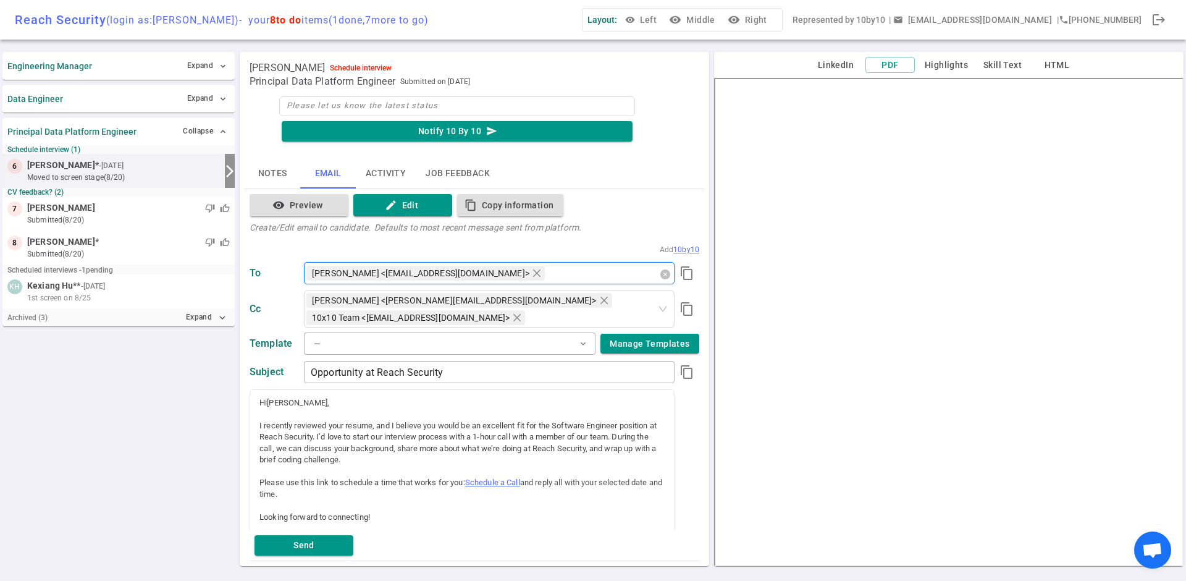
click at [429, 272] on span "Gino Varghese <gjvarghese@gmail.com>" at bounding box center [420, 273] width 217 height 14
click at [687, 268] on icon "content_copy" at bounding box center [686, 273] width 15 height 15
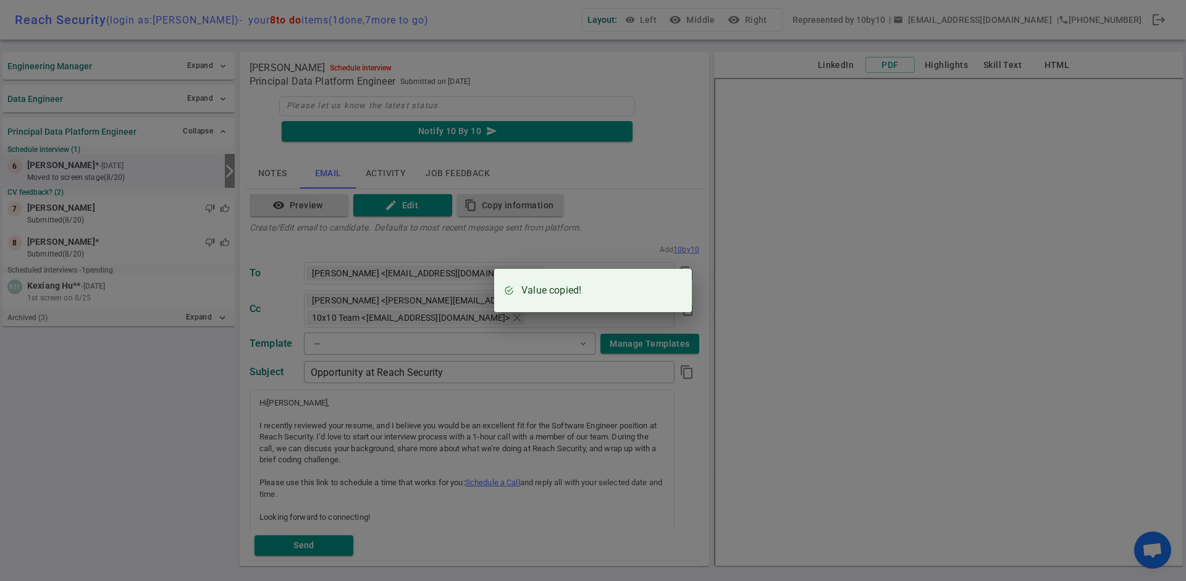
click at [1132, 132] on div "Value copied!" at bounding box center [593, 290] width 1186 height 581
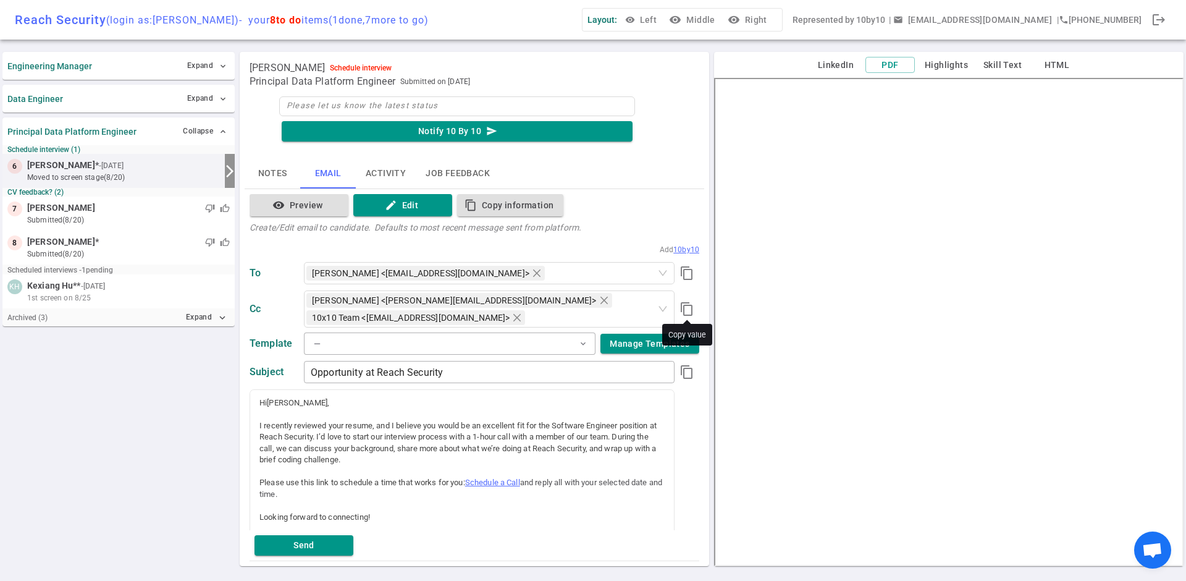
click at [684, 307] on icon "content_copy" at bounding box center [686, 308] width 15 height 15
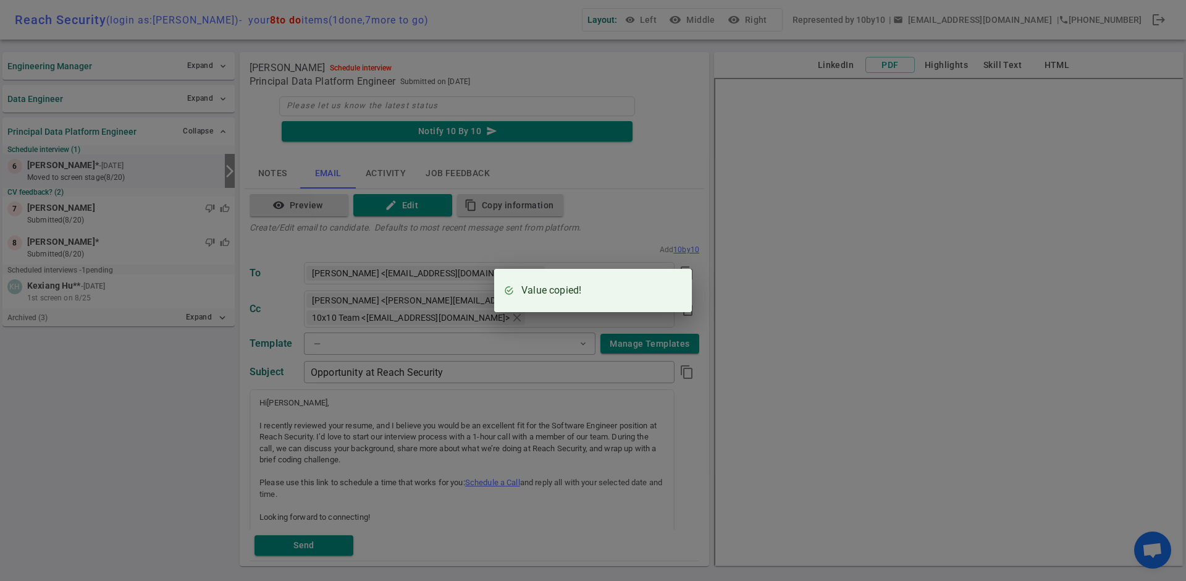
click at [267, 316] on div "Value copied!" at bounding box center [593, 290] width 1186 height 581
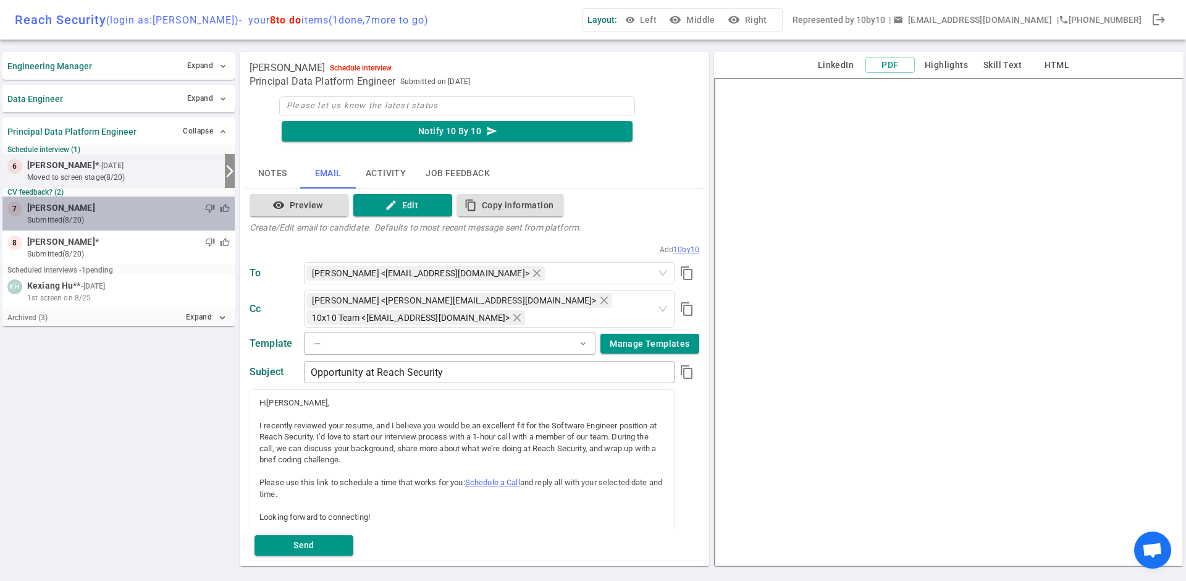
click at [65, 215] on small "submitted (8/20)" at bounding box center [128, 219] width 203 height 11
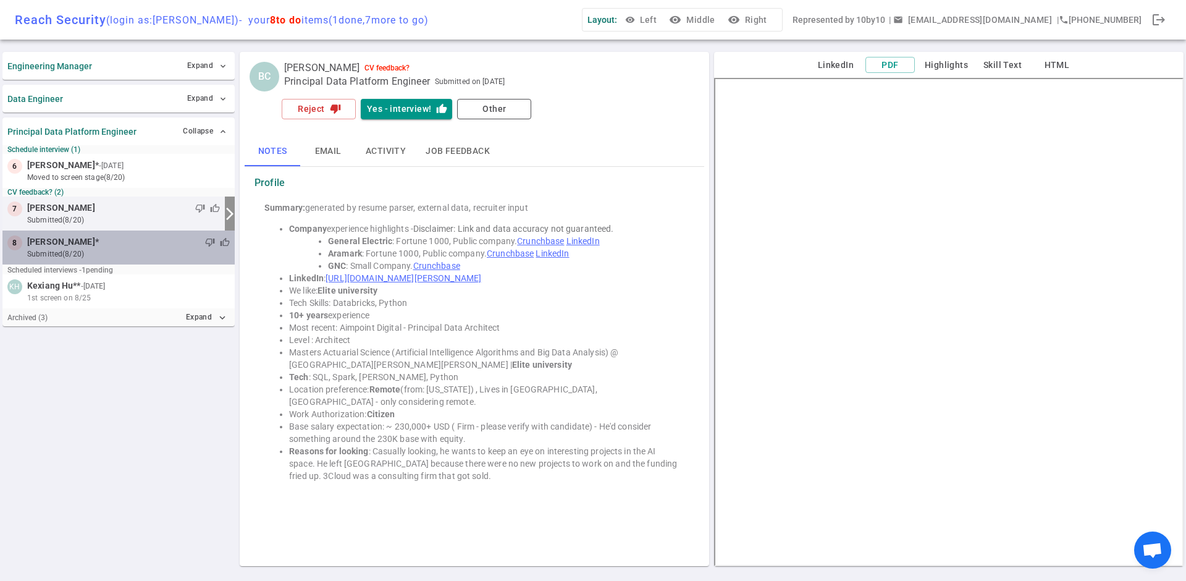
click at [71, 243] on span "[PERSON_NAME]" at bounding box center [61, 241] width 68 height 13
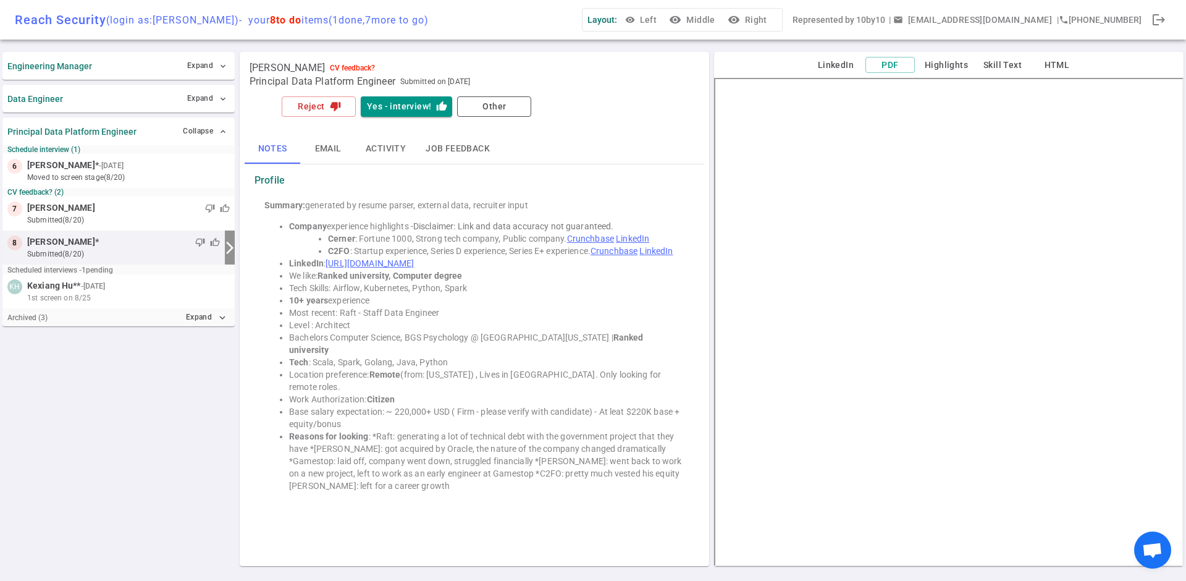
click at [414, 264] on link "https://www.linkedin.com/in/richardamoorhead" at bounding box center [369, 263] width 88 height 10
click at [408, 108] on button "Yes - interview! thumb_up" at bounding box center [406, 106] width 91 height 20
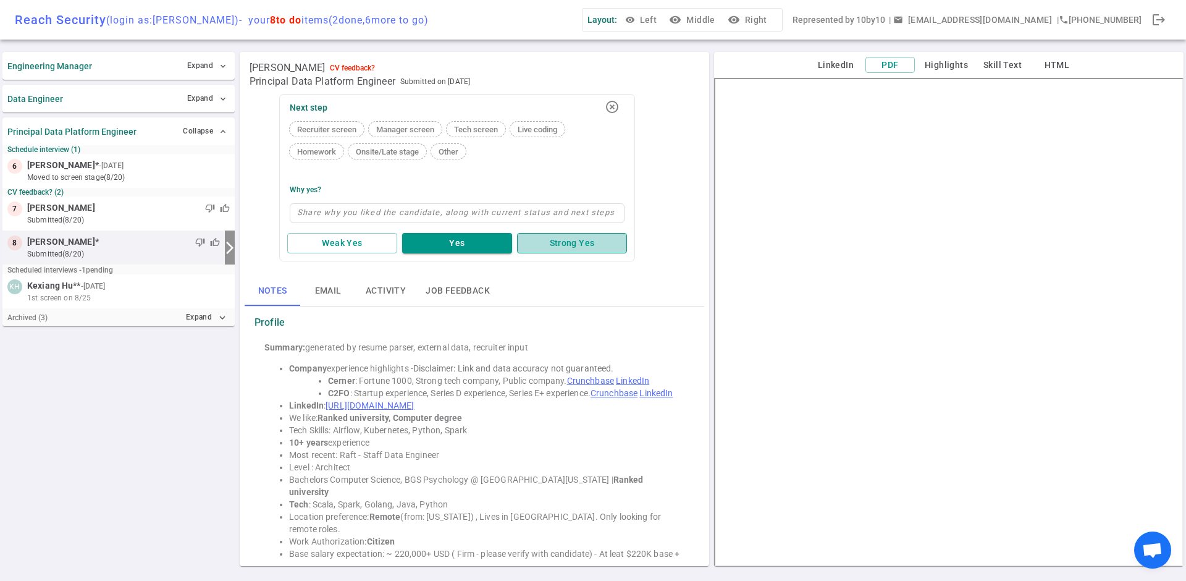
click at [548, 244] on button "Strong Yes" at bounding box center [572, 243] width 110 height 20
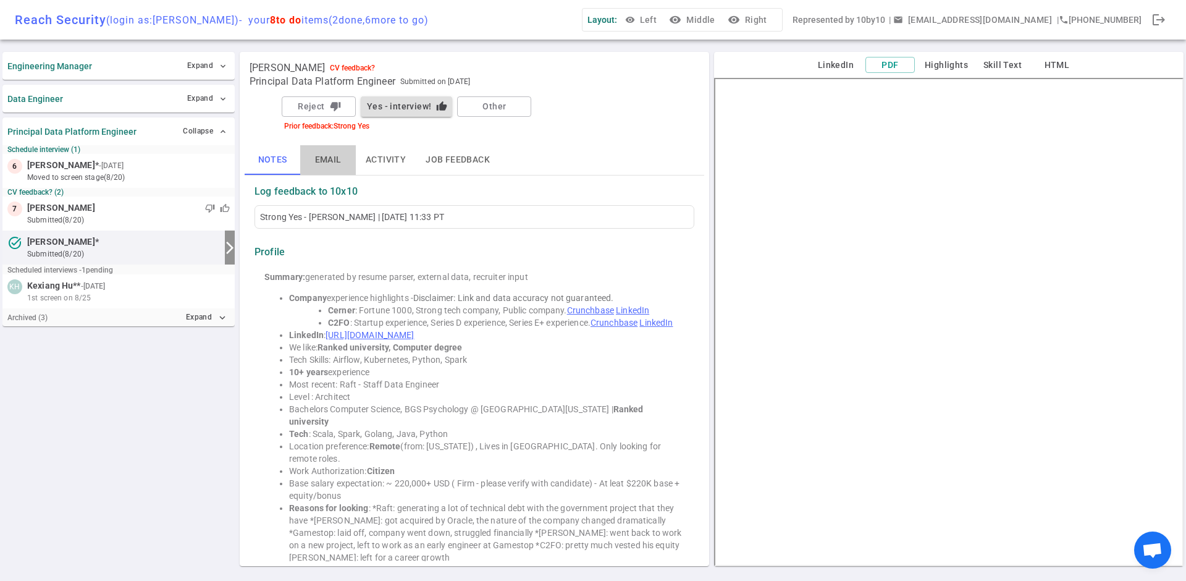
click at [320, 161] on button "Email" at bounding box center [328, 160] width 56 height 30
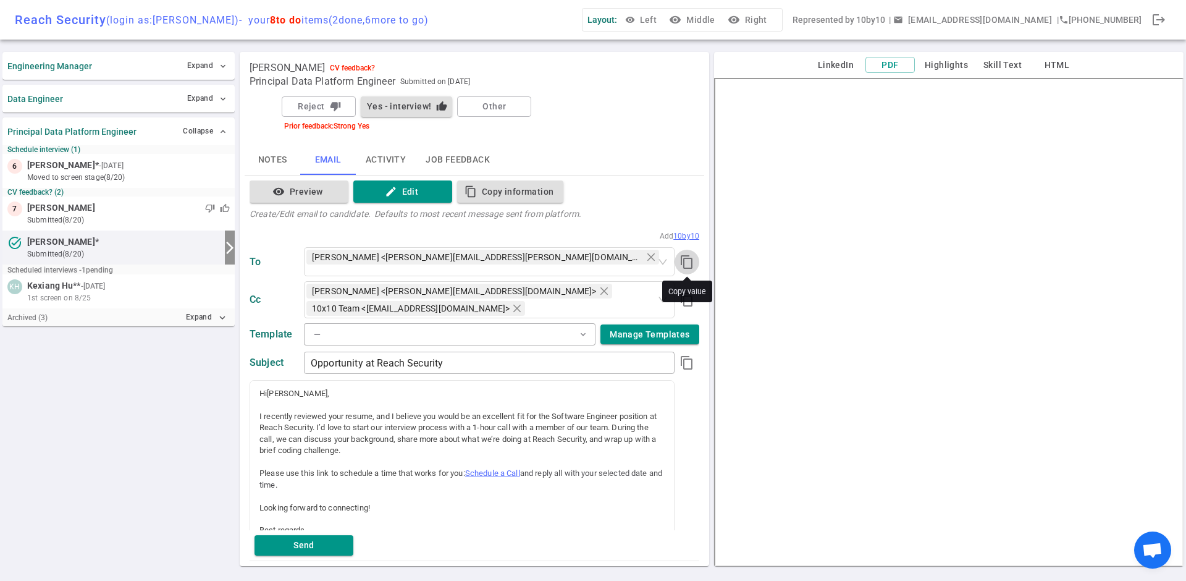
click at [684, 254] on icon "content_copy" at bounding box center [686, 261] width 15 height 15
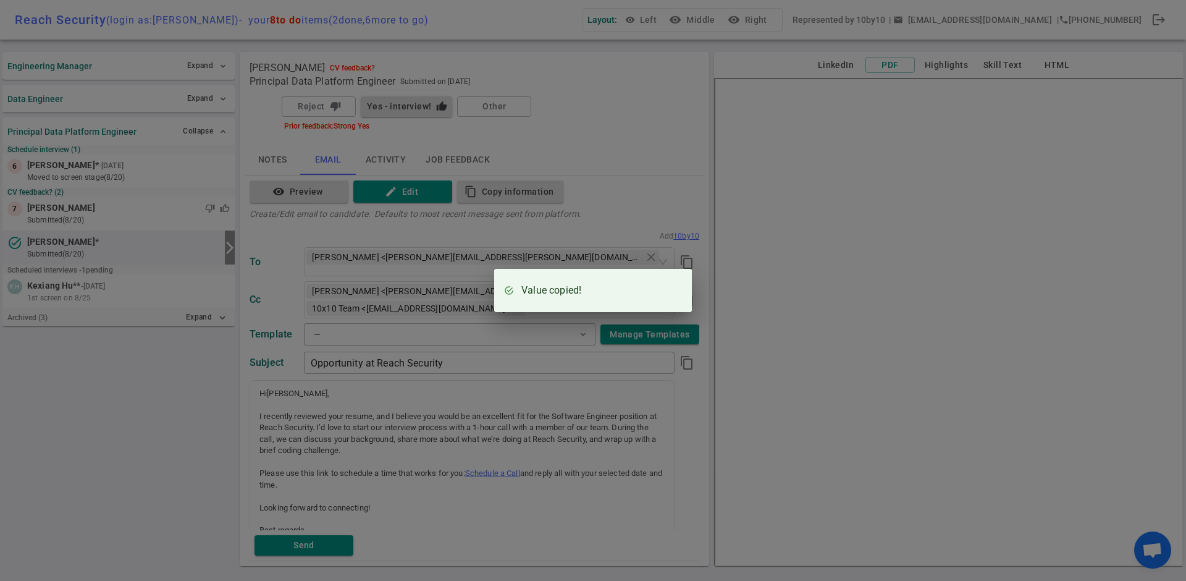
click at [1124, 92] on div "Value copied!" at bounding box center [593, 290] width 1186 height 581
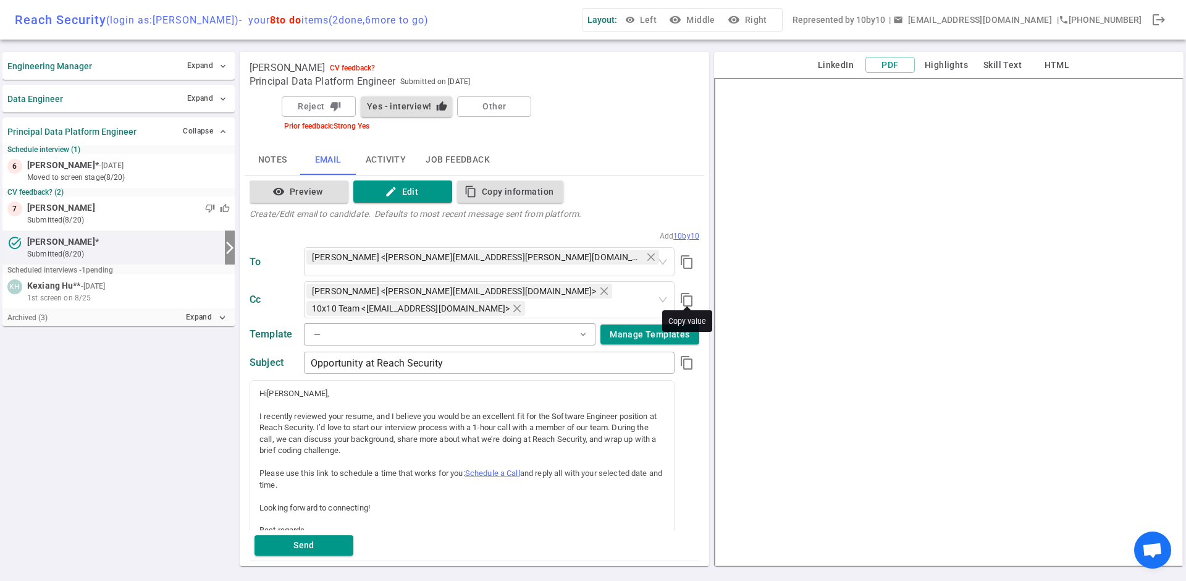
click at [682, 292] on icon "content_copy" at bounding box center [686, 299] width 15 height 15
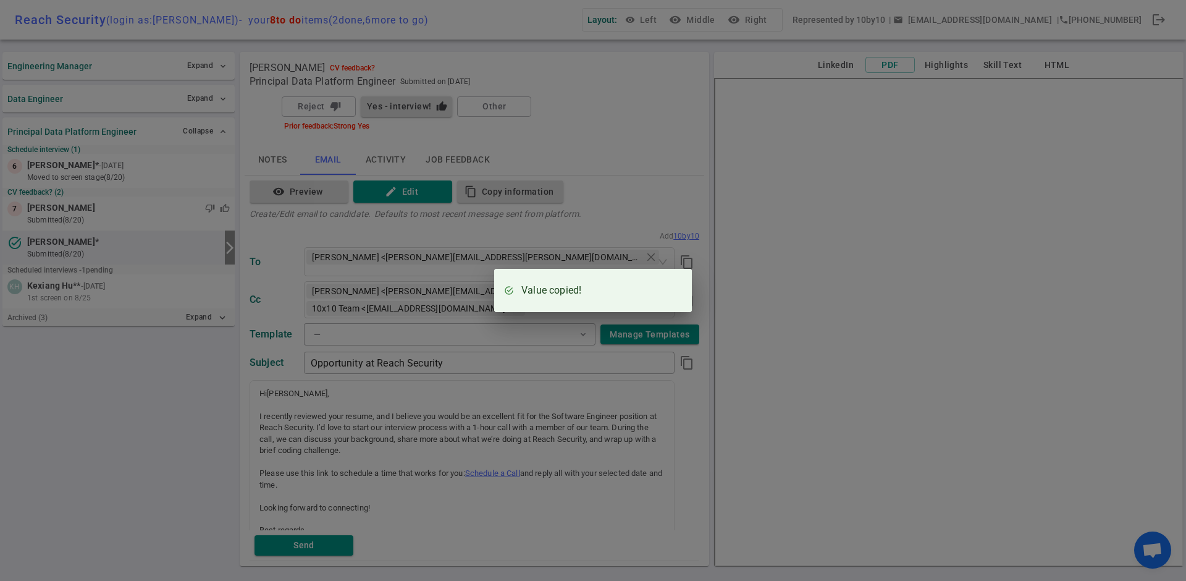
click at [563, 430] on div "Value copied!" at bounding box center [593, 290] width 1186 height 581
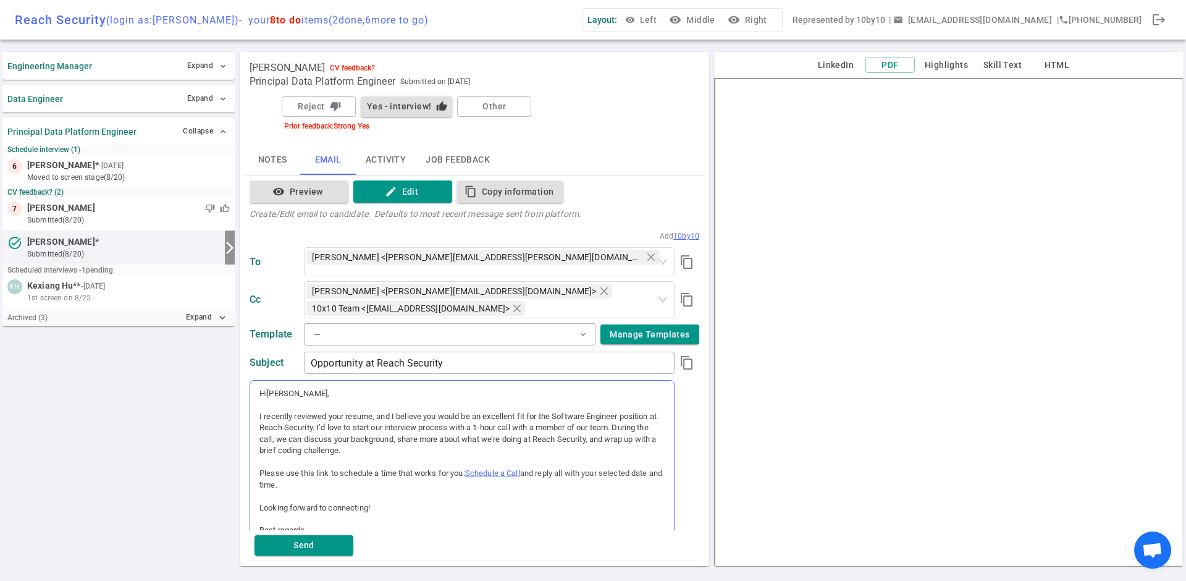
scroll to position [3, 0]
click at [273, 159] on button "Notes" at bounding box center [273, 160] width 56 height 30
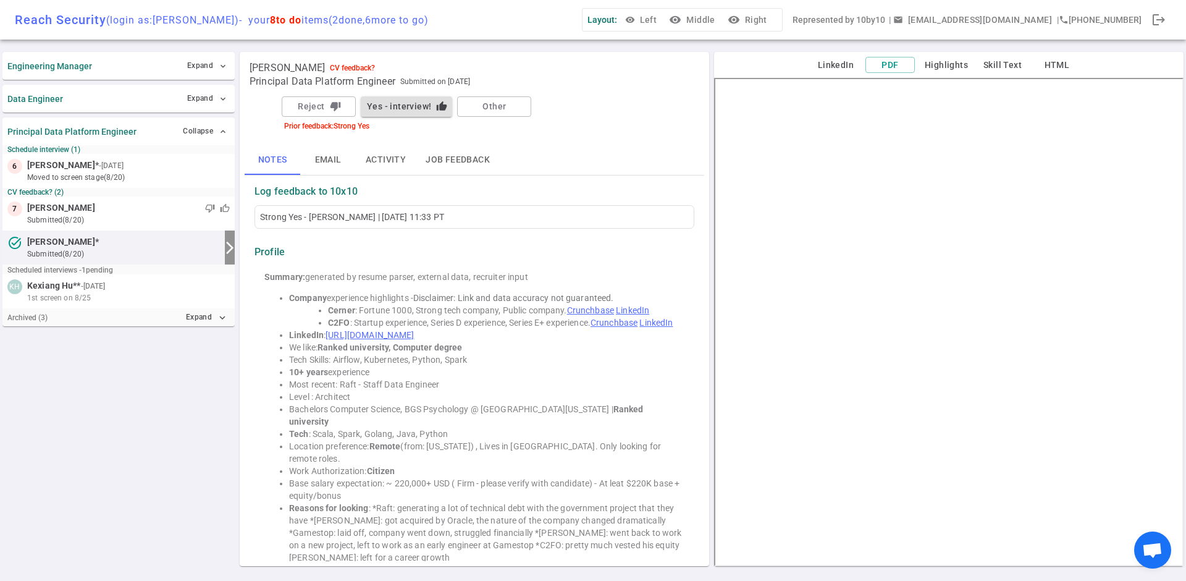
scroll to position [4, 0]
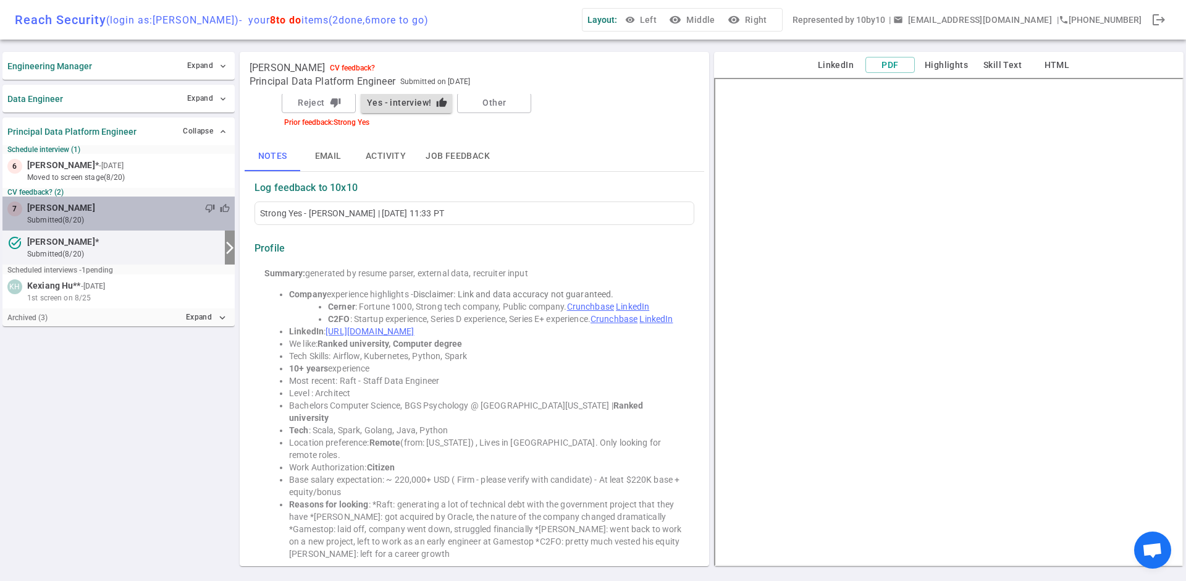
click at [72, 214] on small "submitted (8/20)" at bounding box center [128, 219] width 203 height 11
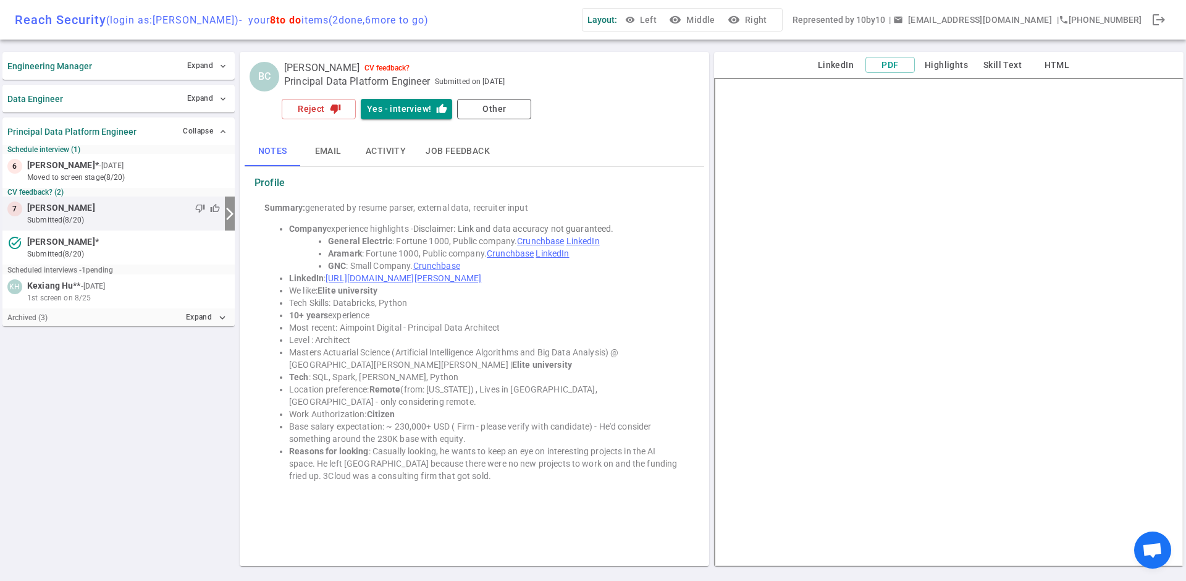
click at [481, 276] on link "[URL][DOMAIN_NAME][PERSON_NAME]" at bounding box center [403, 278] width 156 height 10
click at [332, 114] on button "Reject thumb_down" at bounding box center [319, 109] width 74 height 20
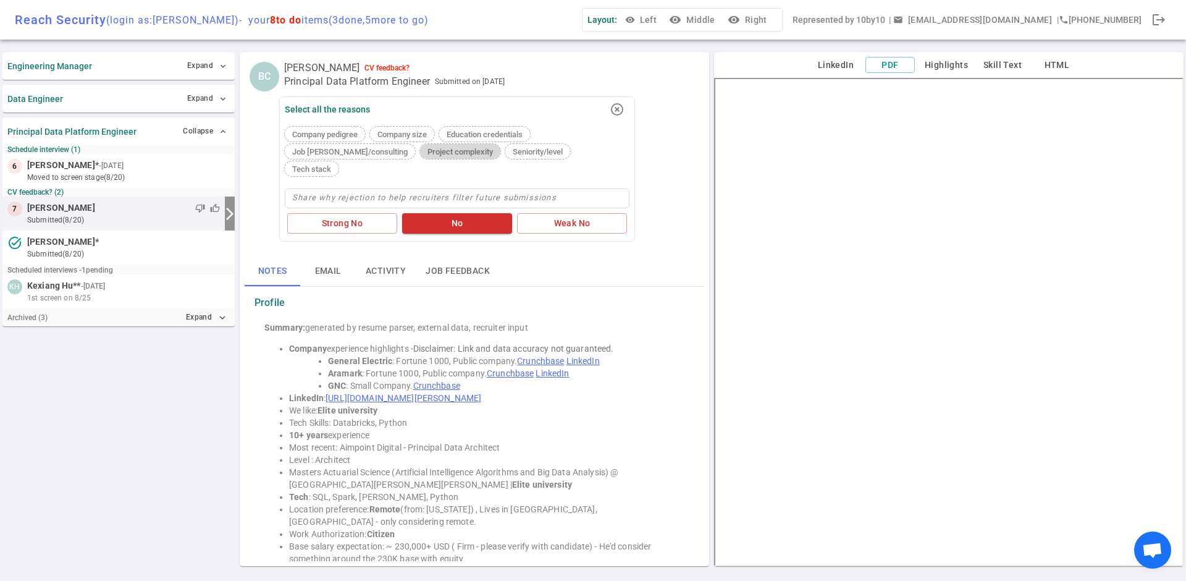
click at [443, 154] on span "Project complexity" at bounding box center [459, 151] width 75 height 9
click at [346, 213] on button "Strong No" at bounding box center [342, 223] width 110 height 20
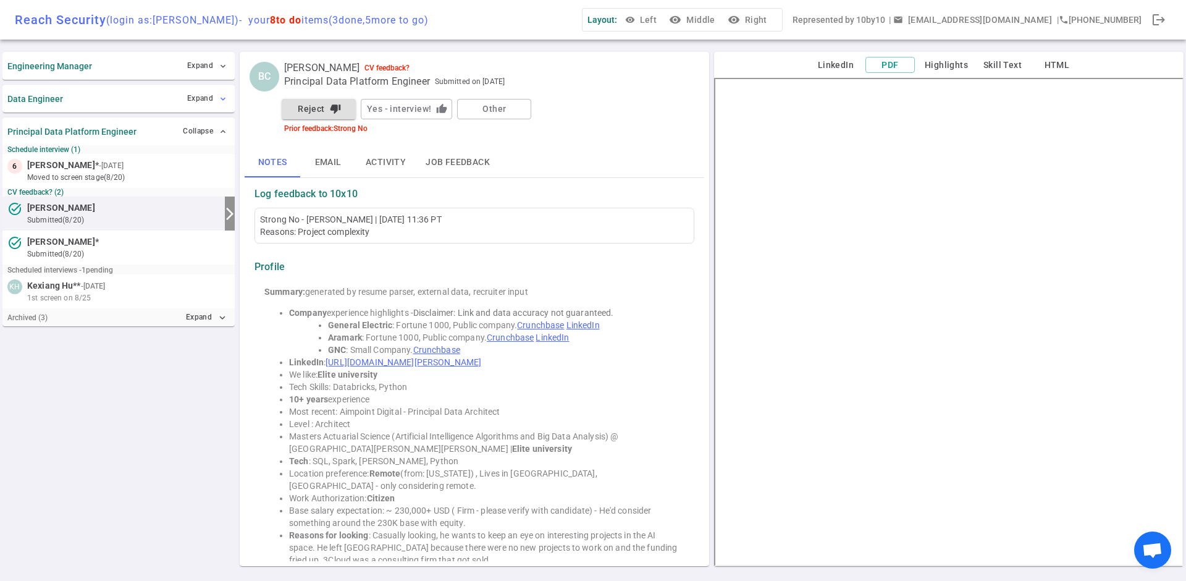
click at [225, 101] on span "expand_more" at bounding box center [223, 99] width 10 height 10
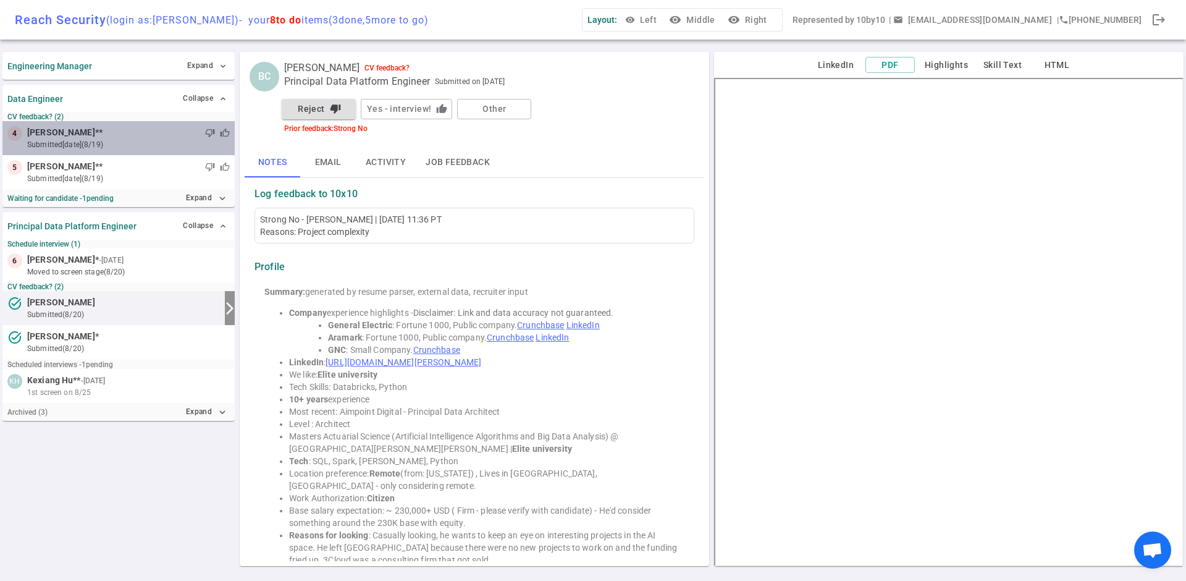
click at [82, 139] on small "submitted [DATE] (8/19)" at bounding box center [128, 144] width 203 height 11
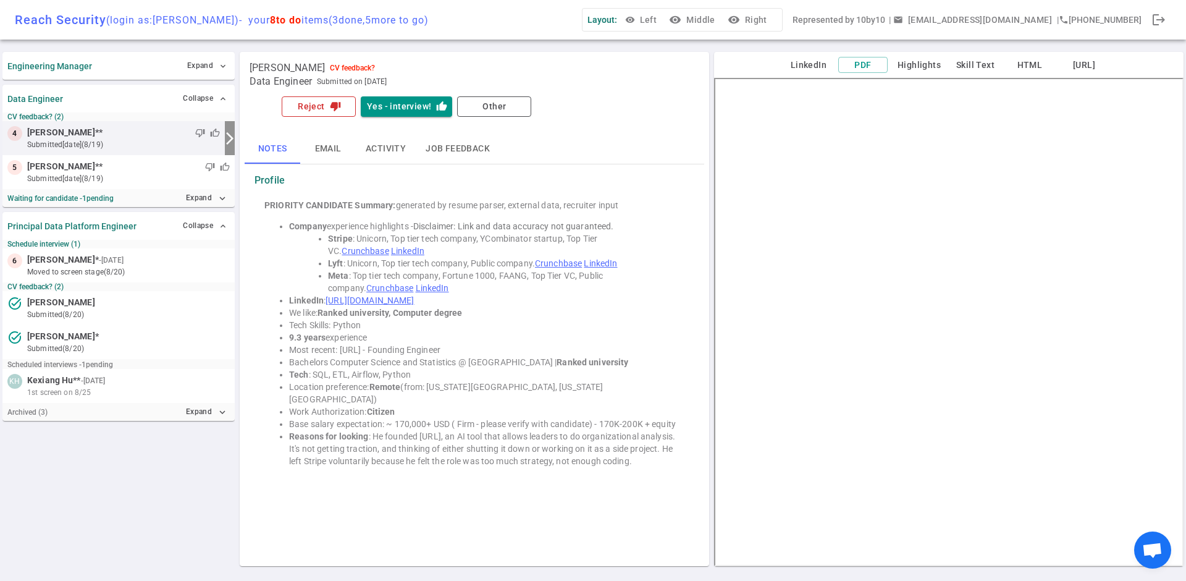
click at [306, 107] on button "Reject thumb_down" at bounding box center [319, 106] width 74 height 20
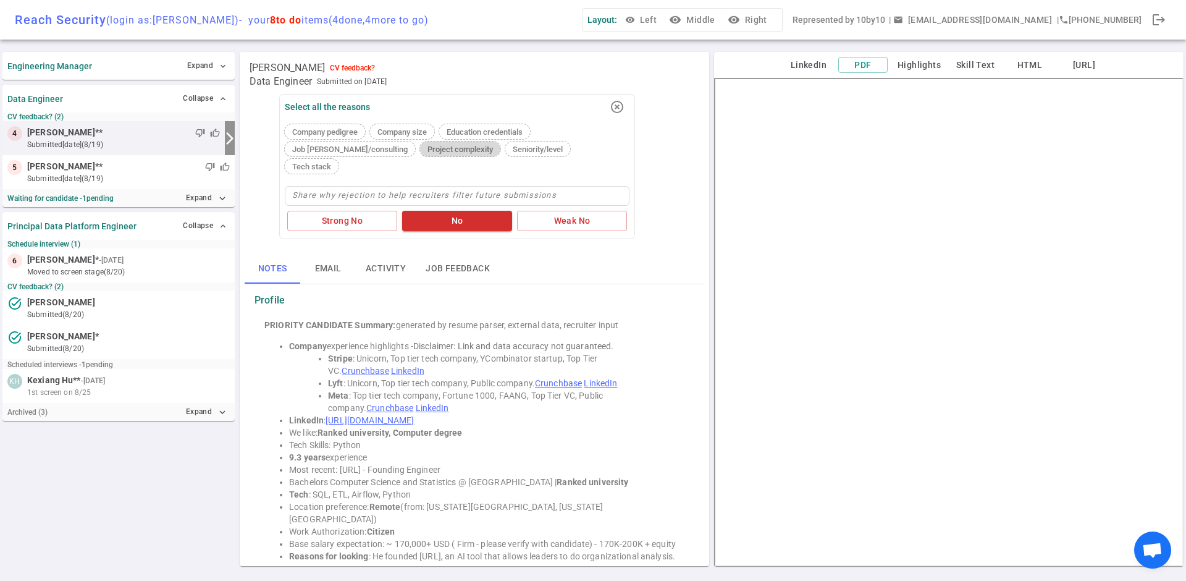
click at [438, 146] on span "Project complexity" at bounding box center [459, 149] width 75 height 9
click at [376, 211] on button "Strong No" at bounding box center [342, 221] width 110 height 20
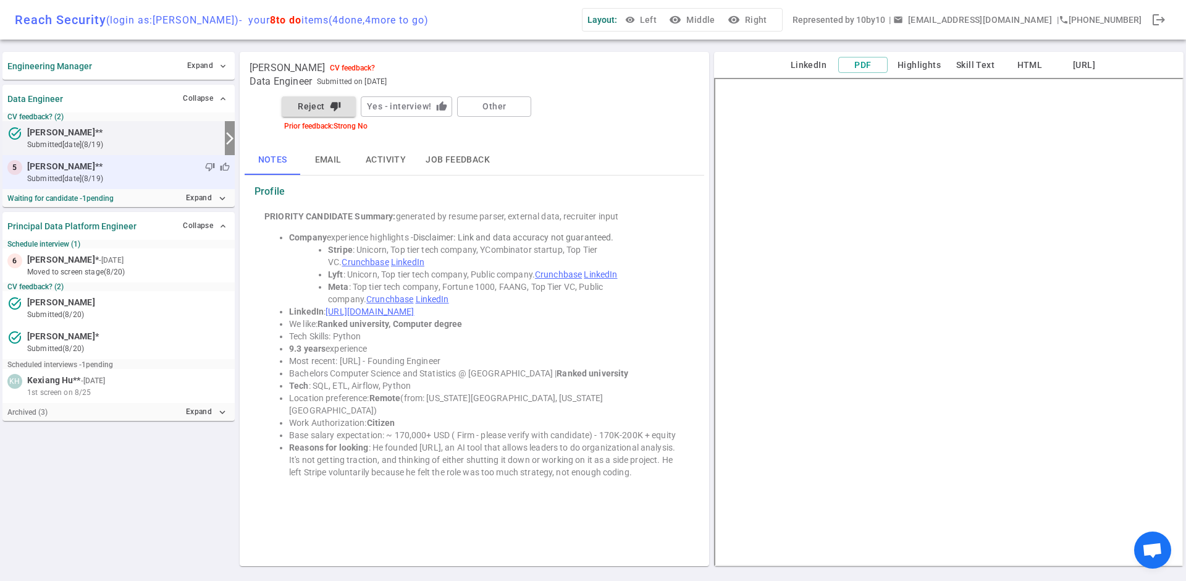
click at [85, 170] on span "Aleksandr Ayvazov" at bounding box center [61, 166] width 68 height 13
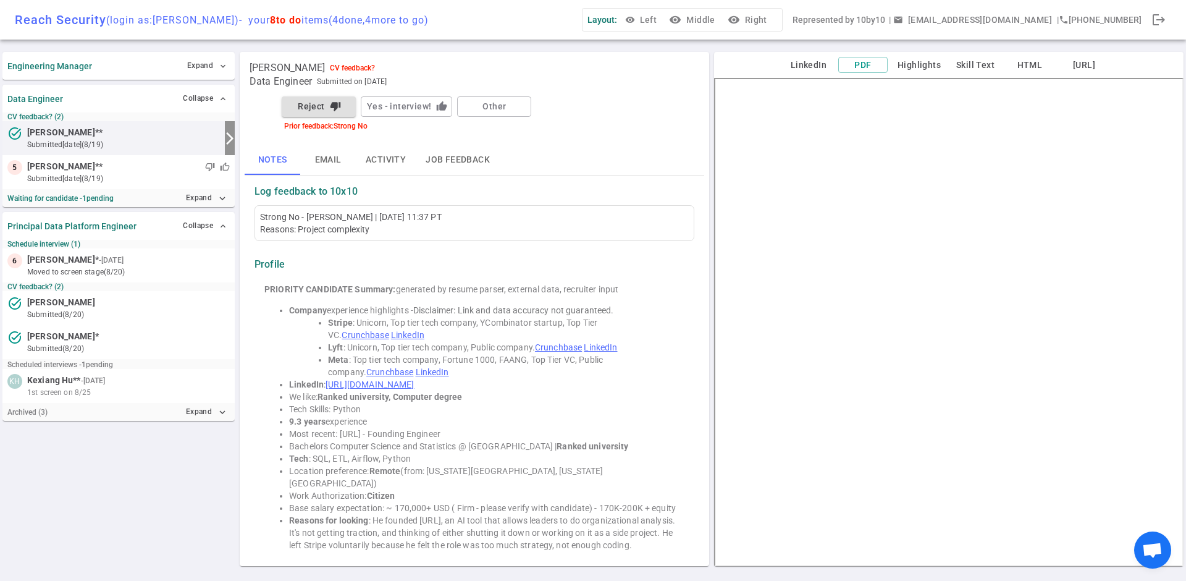
click at [106, 140] on small "submitted [DATE] (8/19)" at bounding box center [123, 144] width 193 height 11
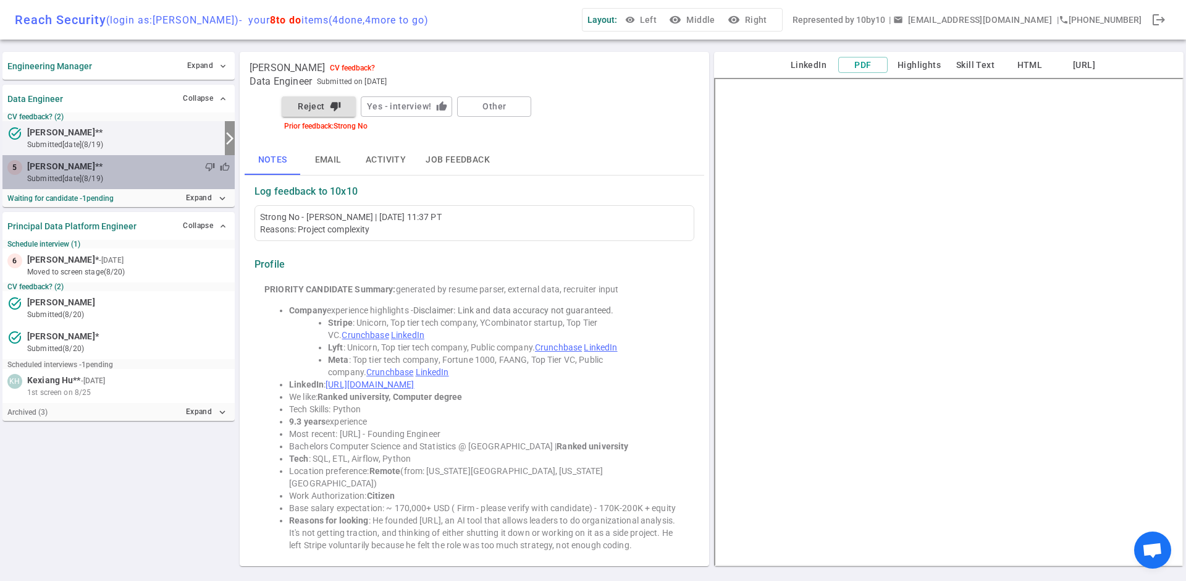
click at [82, 175] on small "submitted [DATE] (8/19)" at bounding box center [128, 178] width 203 height 11
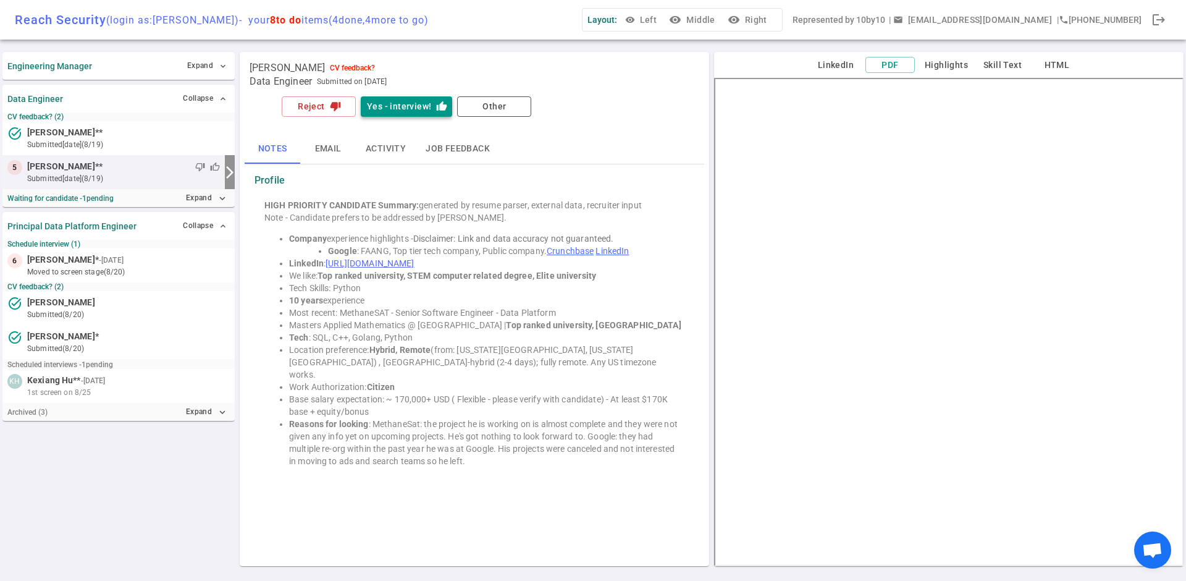
click at [401, 103] on button "Yes - interview! thumb_up" at bounding box center [406, 106] width 91 height 20
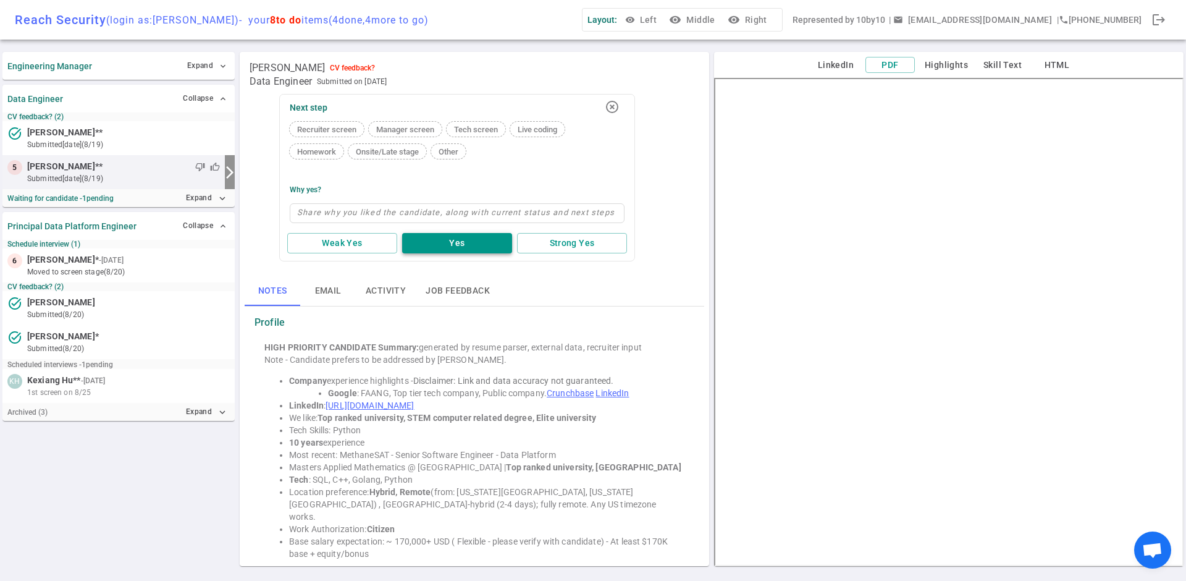
click at [427, 242] on button "Yes" at bounding box center [457, 243] width 110 height 20
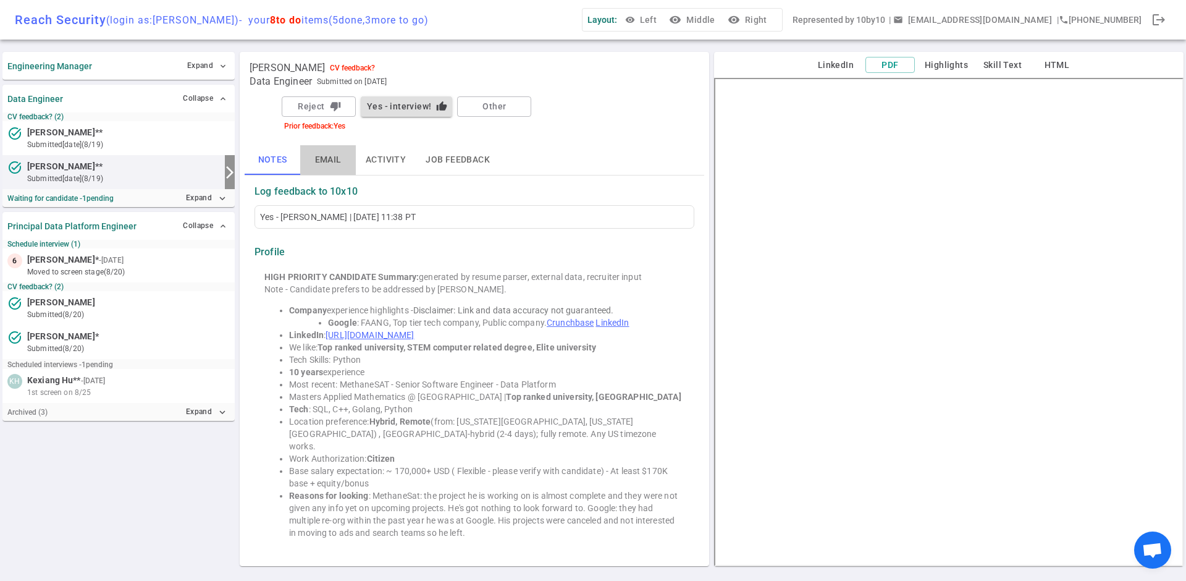
click at [323, 157] on button "Email" at bounding box center [328, 160] width 56 height 30
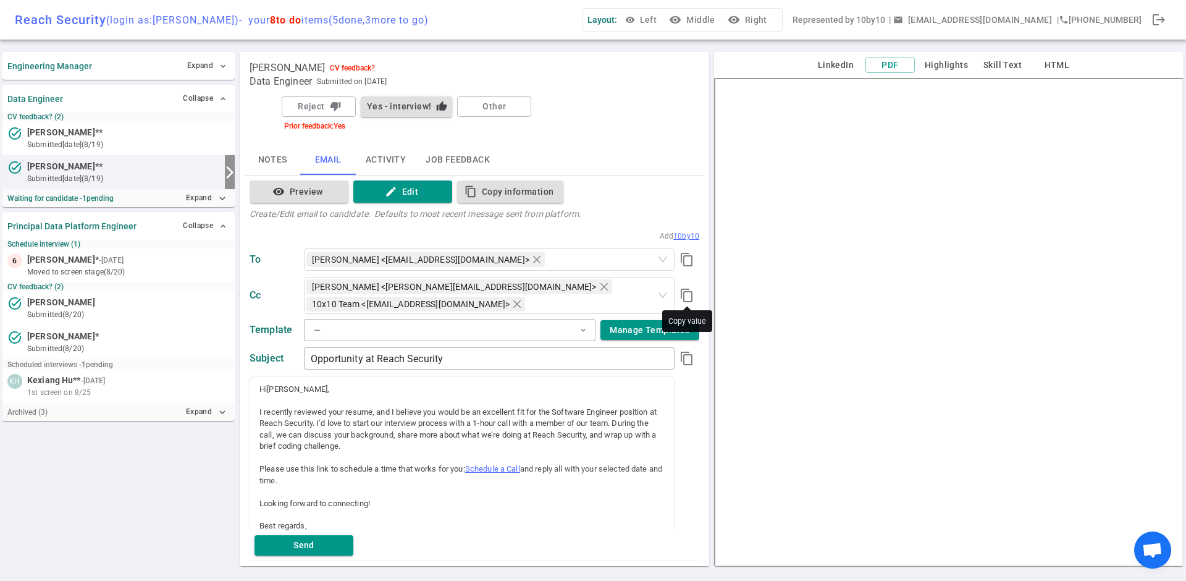
click at [695, 289] on button "content_copy" at bounding box center [686, 295] width 25 height 25
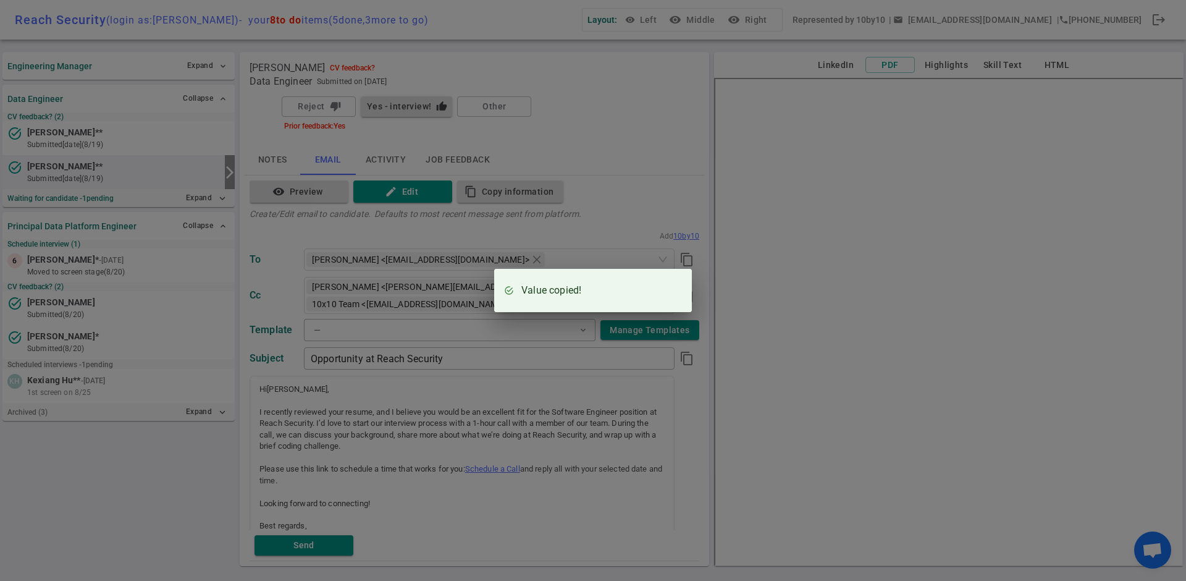
click at [552, 120] on div "Value copied!" at bounding box center [593, 290] width 1186 height 581
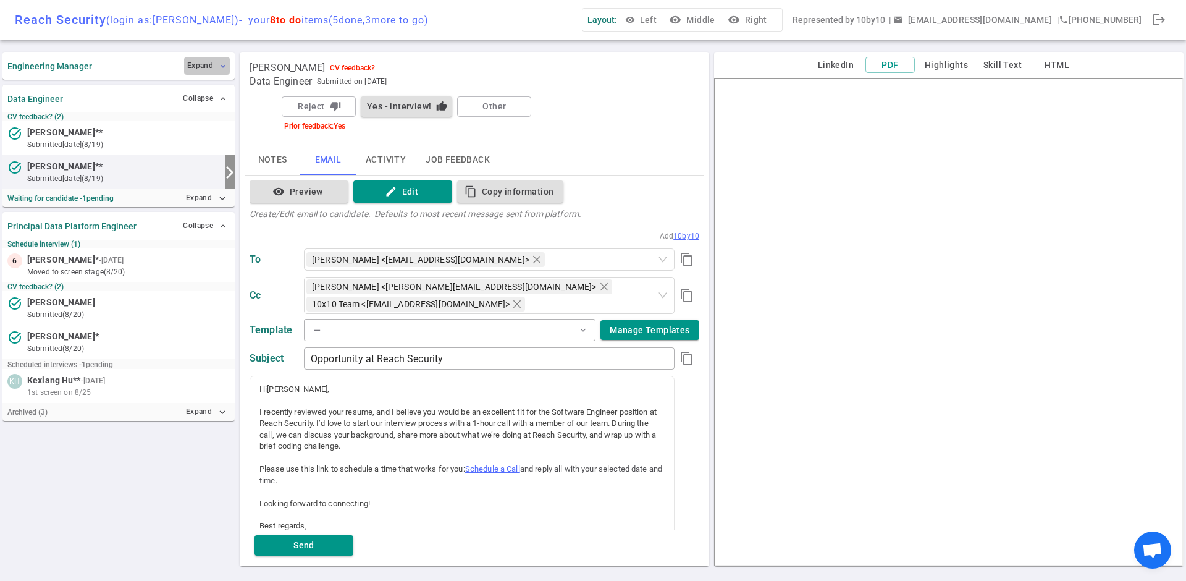
click at [215, 62] on button "Expand expand_more" at bounding box center [207, 66] width 46 height 18
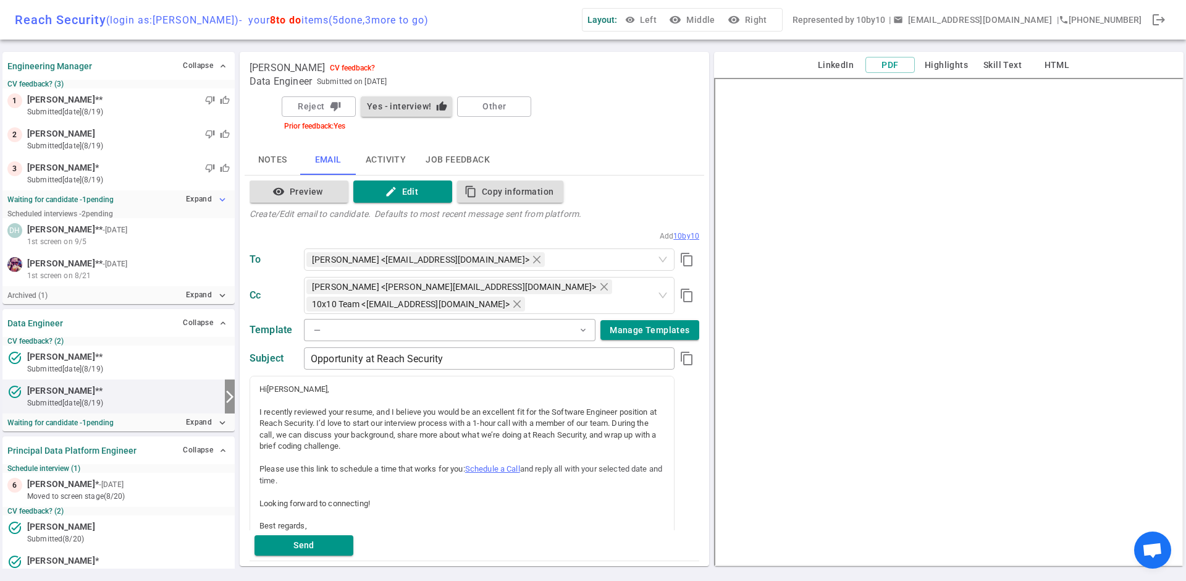
click at [217, 195] on icon "expand_more" at bounding box center [222, 199] width 11 height 11
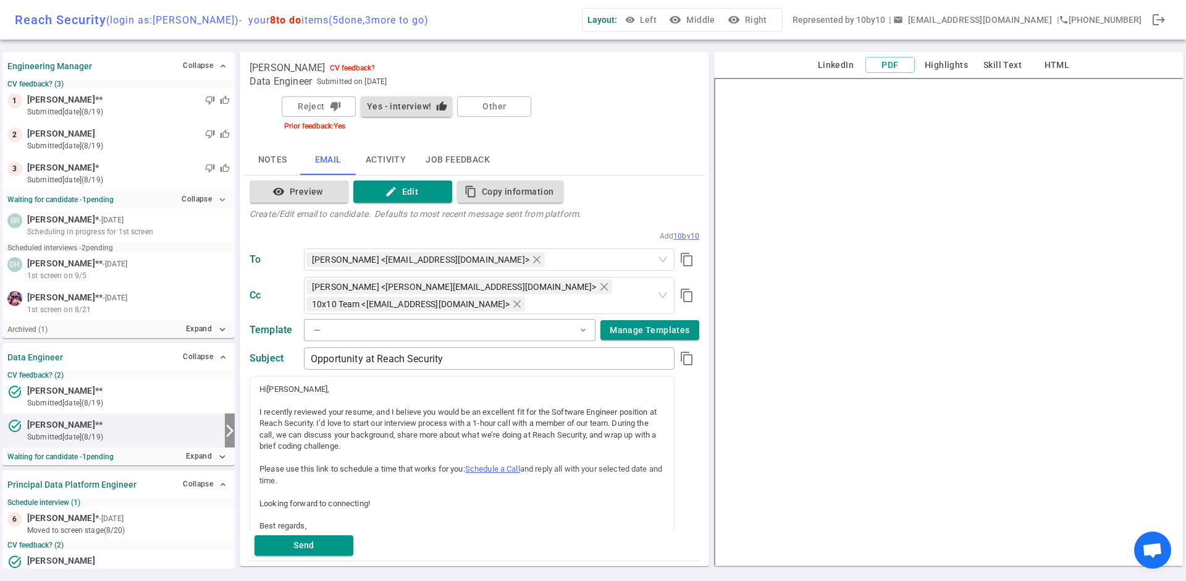
click at [217, 196] on icon "expand_more" at bounding box center [222, 199] width 11 height 11
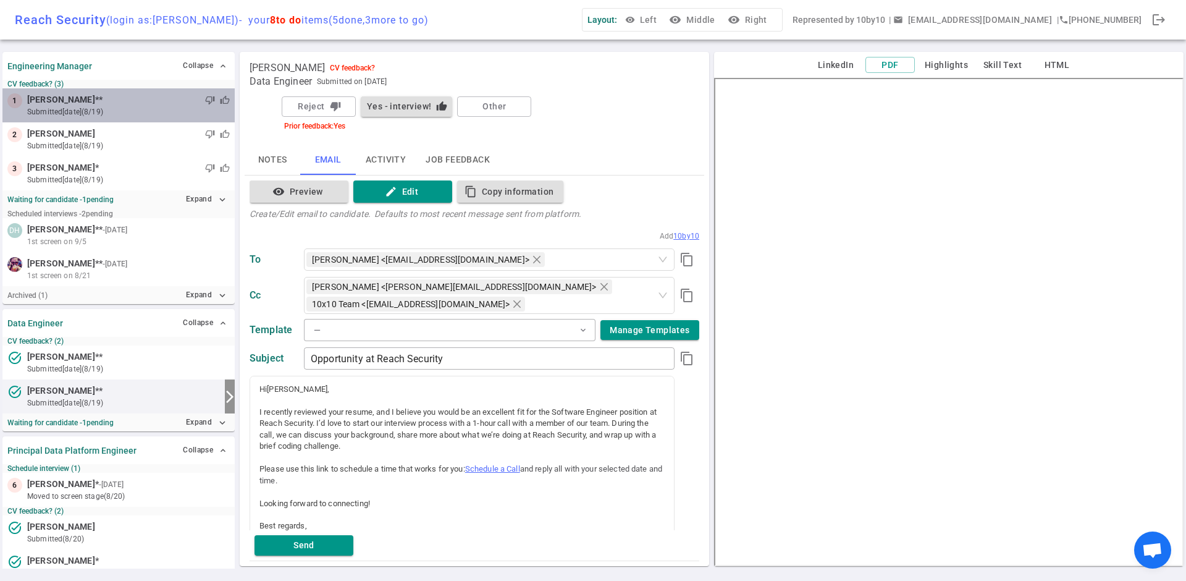
click at [75, 104] on span "William Chang" at bounding box center [61, 99] width 68 height 13
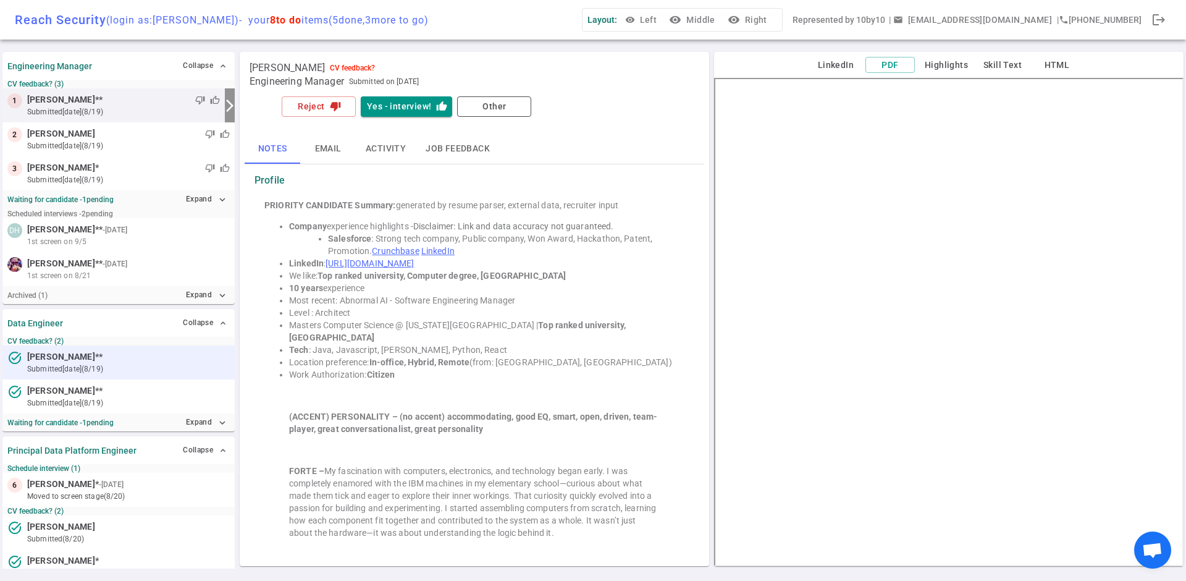
click at [56, 364] on small "submitted [DATE] (8/19)" at bounding box center [128, 368] width 203 height 11
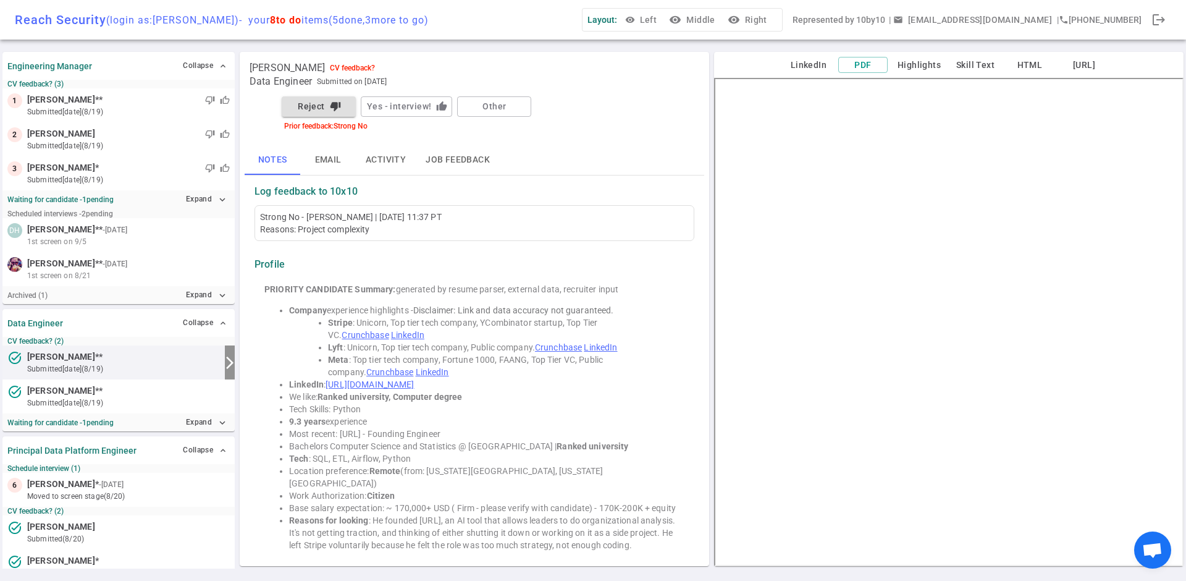
scroll to position [54, 0]
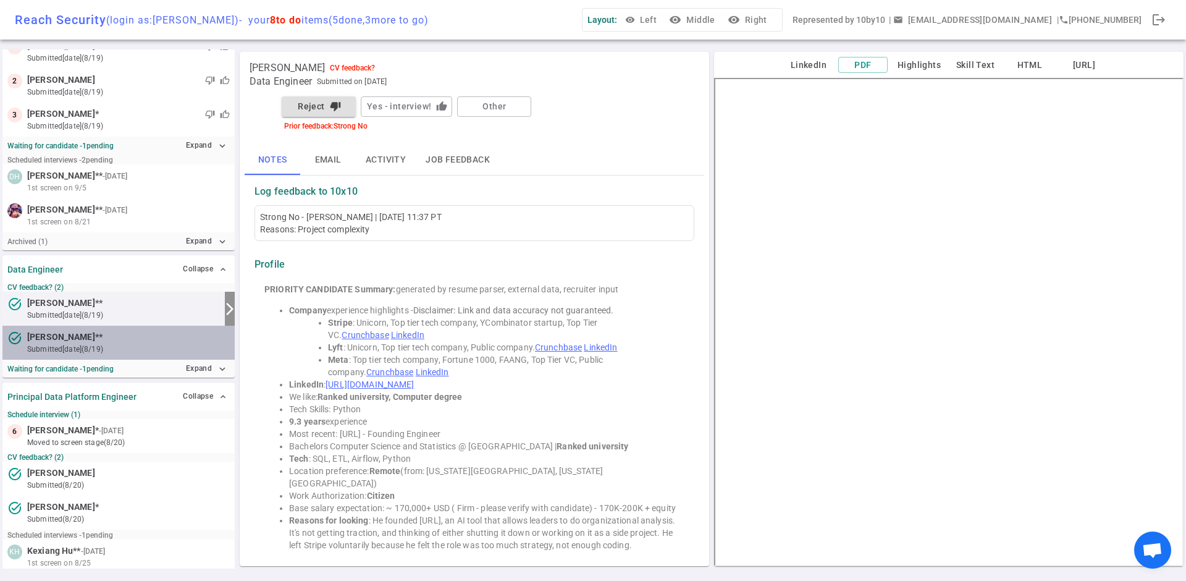
click at [83, 345] on small "submitted [DATE] (8/19)" at bounding box center [128, 348] width 203 height 11
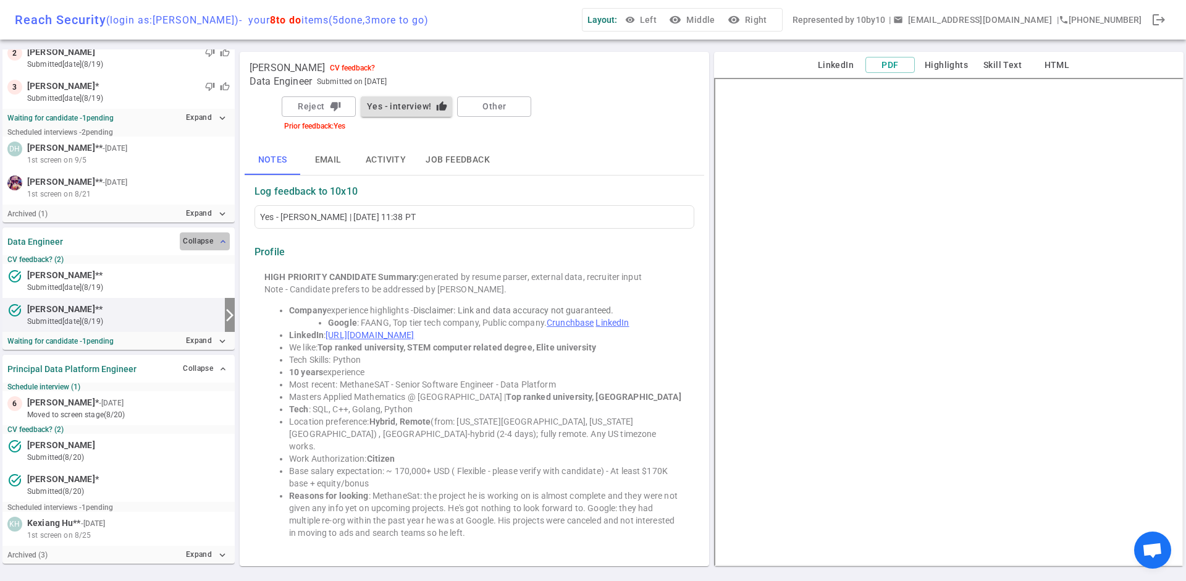
click at [209, 242] on button "Collapse expand_less" at bounding box center [205, 241] width 50 height 18
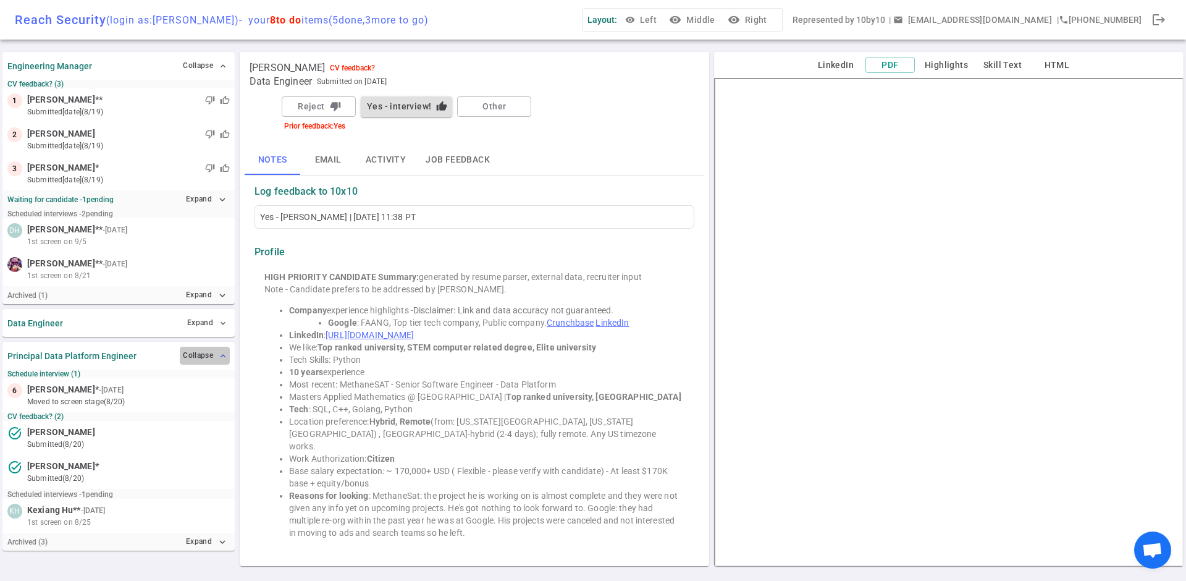
click at [209, 353] on button "Collapse expand_less" at bounding box center [205, 355] width 50 height 18
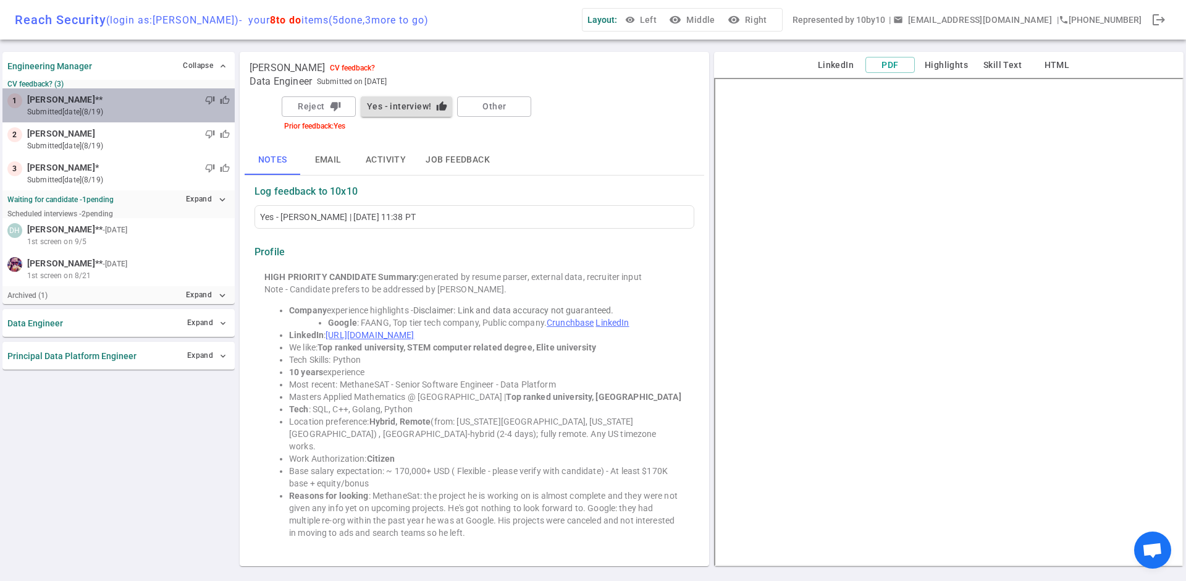
click at [71, 104] on span "William Chang" at bounding box center [61, 99] width 68 height 13
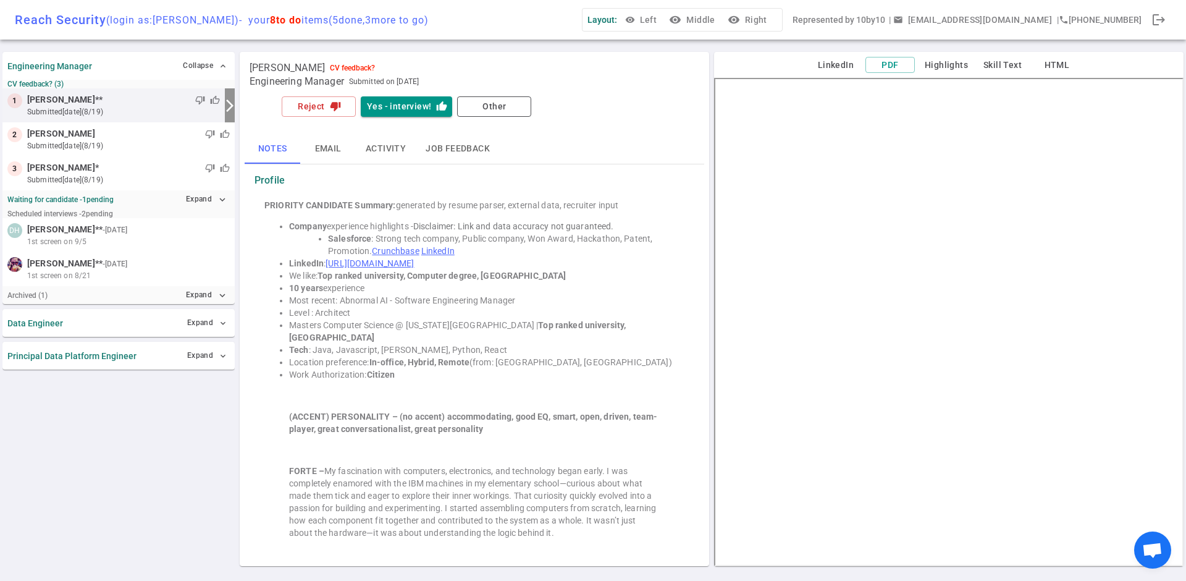
drag, startPoint x: 582, startPoint y: 536, endPoint x: 578, endPoint y: 305, distance: 231.0
click at [580, 303] on div "PRIORITY CANDIDATE Summary: generated by resume parser, external data, recruite…" at bounding box center [474, 510] width 440 height 632
click at [578, 306] on li "Level : Architect" at bounding box center [486, 312] width 395 height 12
click at [536, 526] on blockquote "FORTE – My fascination with computers, electronics, and technology began early.…" at bounding box center [474, 501] width 371 height 74
drag, startPoint x: 572, startPoint y: 531, endPoint x: 467, endPoint y: 459, distance: 127.6
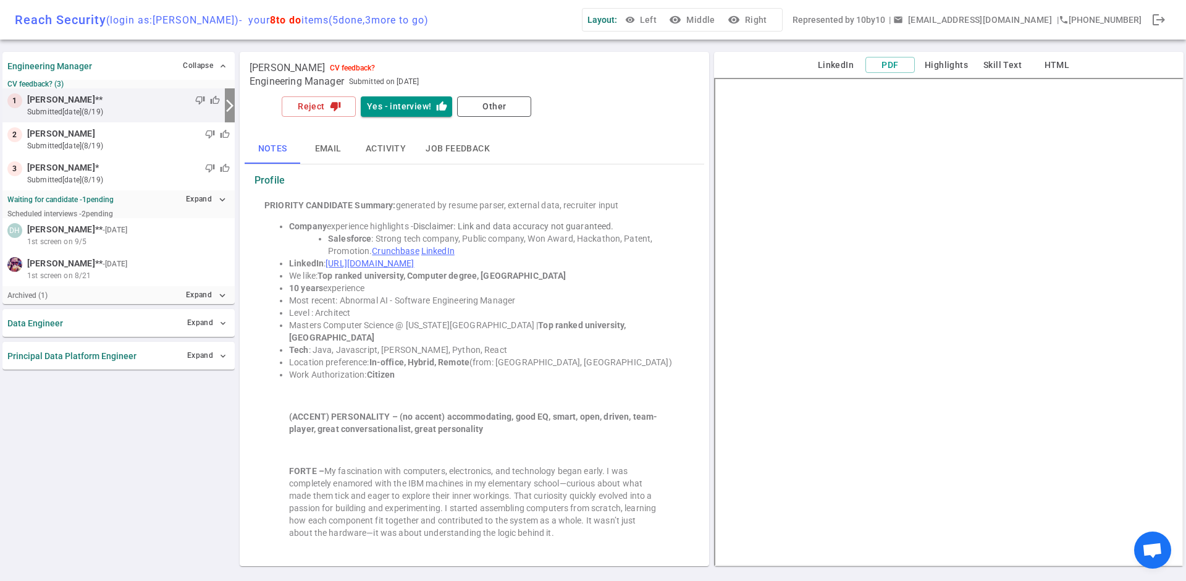
click at [467, 459] on div "PRIORITY CANDIDATE Summary: generated by resume parser, external data, recruite…" at bounding box center [474, 510] width 440 height 632
click at [413, 103] on button "Yes - interview! thumb_up" at bounding box center [406, 106] width 91 height 20
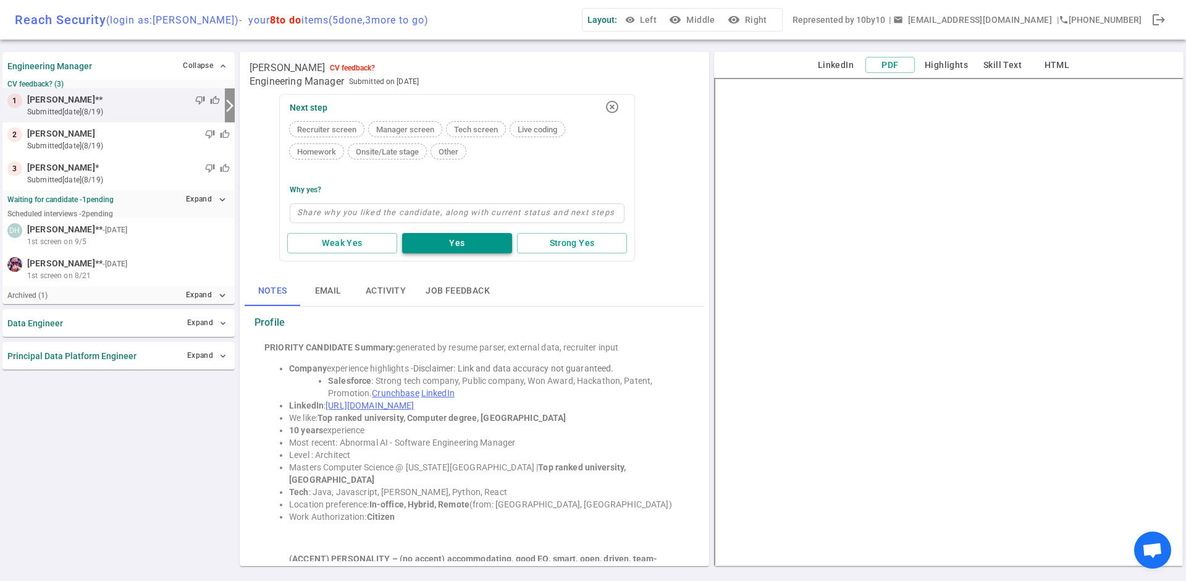
click at [445, 243] on button "Yes" at bounding box center [457, 243] width 110 height 20
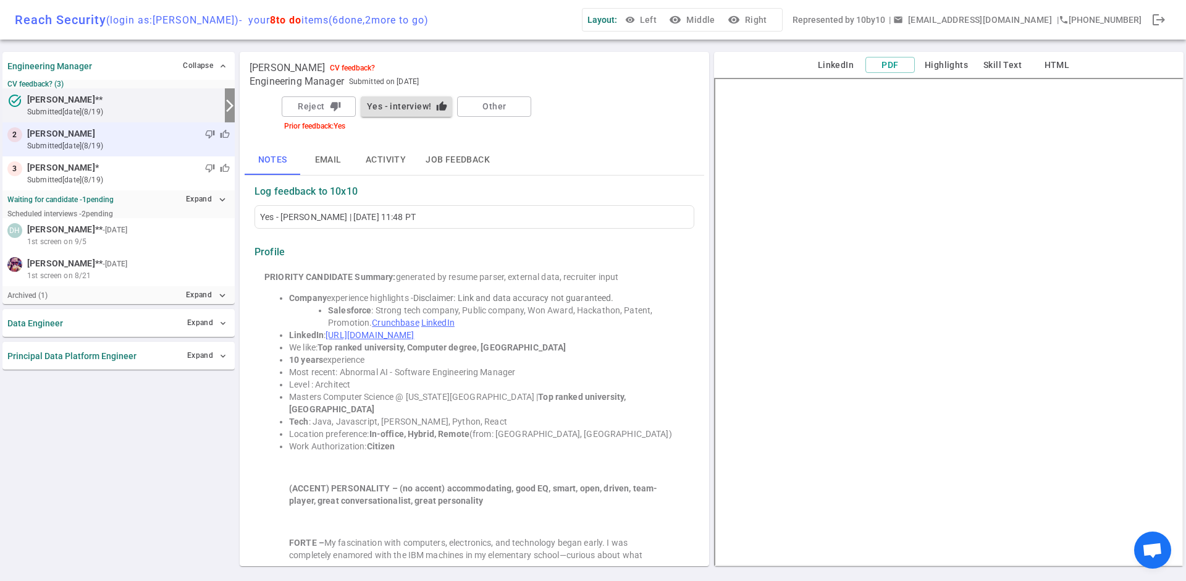
click at [107, 140] on small "submitted [DATE] (8/19)" at bounding box center [128, 145] width 203 height 11
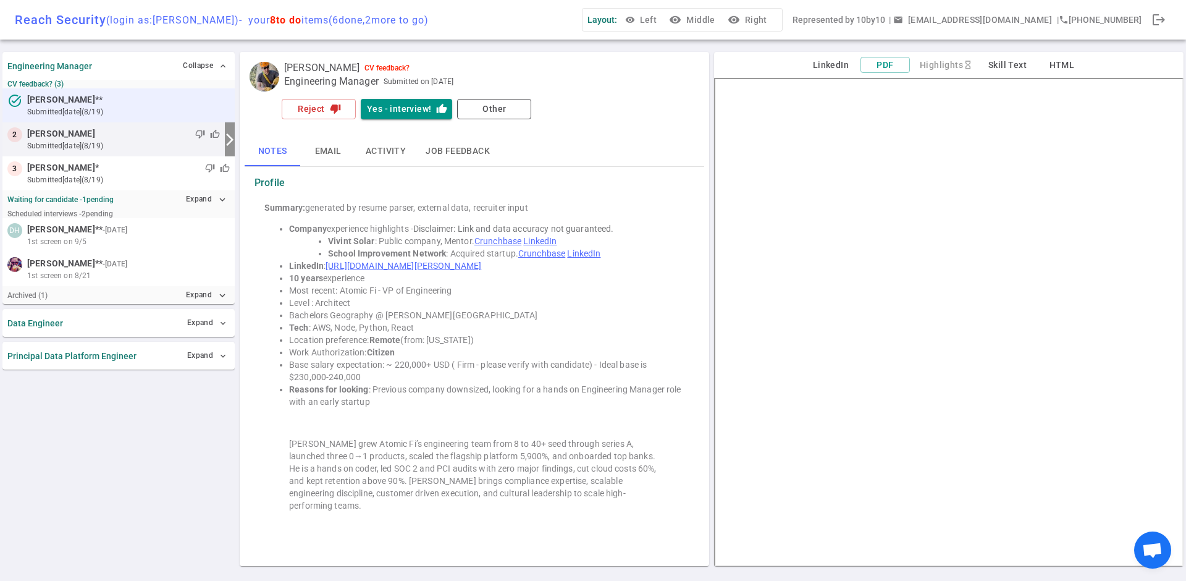
click at [66, 111] on small "submitted [DATE] (8/19)" at bounding box center [128, 111] width 203 height 11
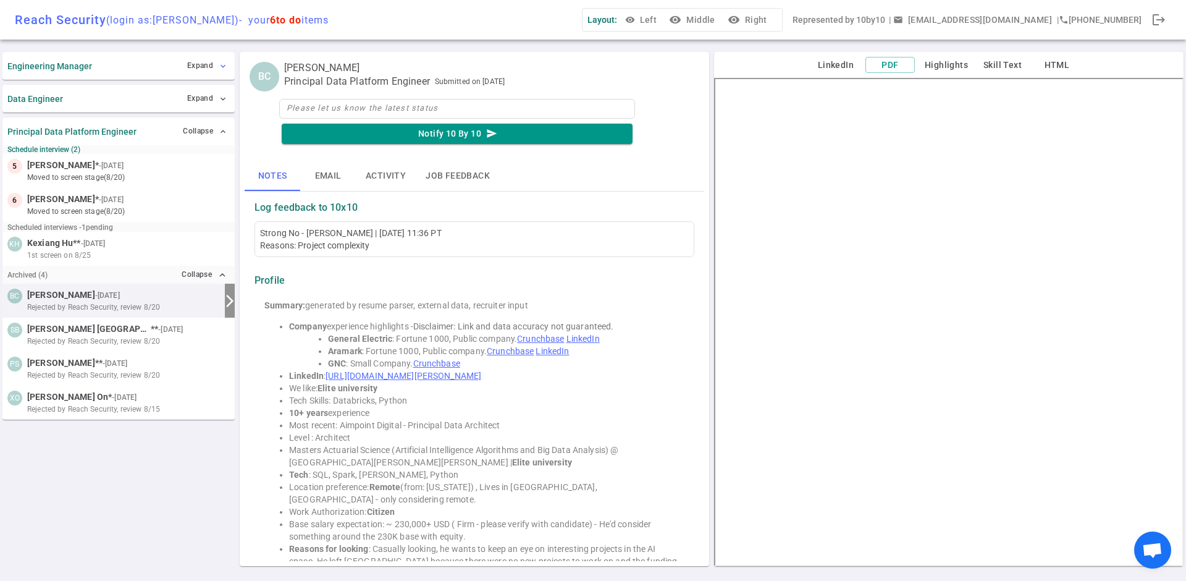
click at [199, 66] on button "Expand expand_more" at bounding box center [207, 66] width 46 height 18
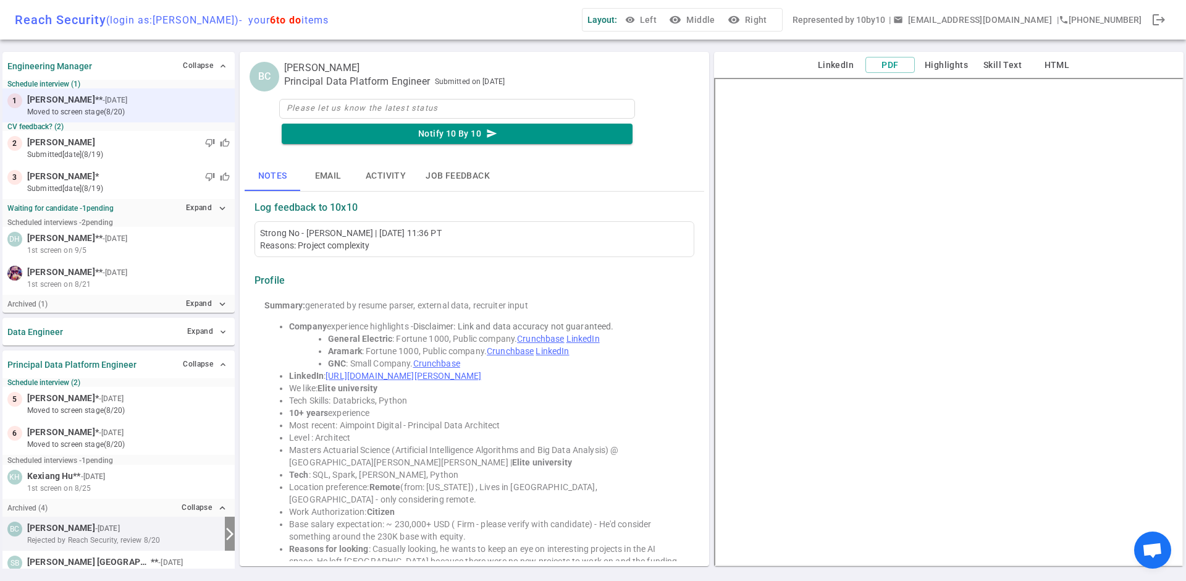
click at [82, 101] on span "William Chang" at bounding box center [61, 99] width 68 height 13
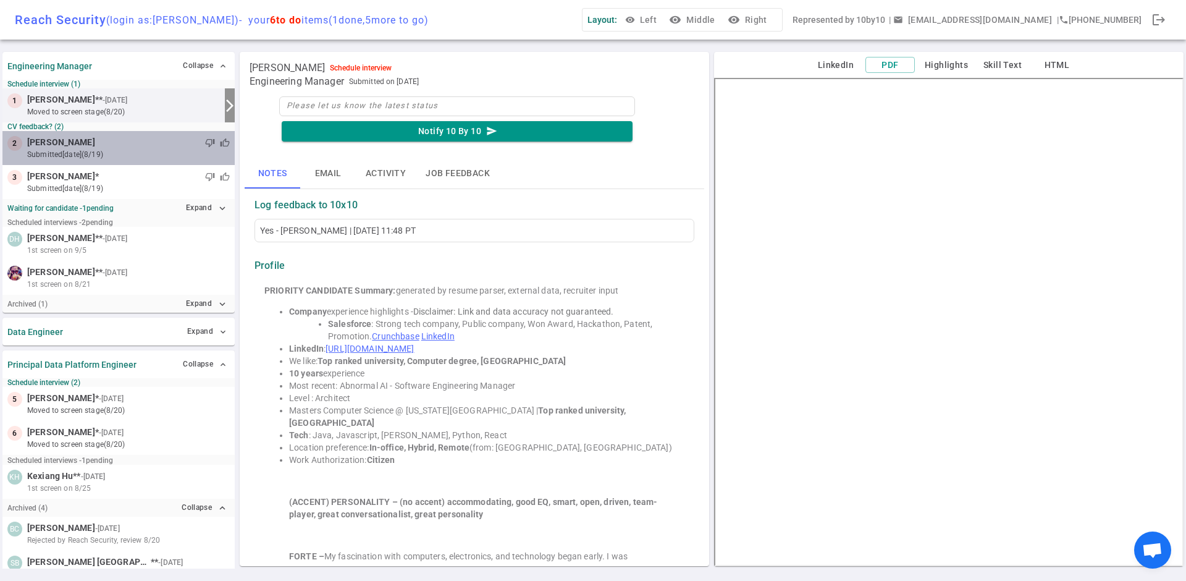
click at [72, 141] on span "Justin Morris" at bounding box center [61, 142] width 68 height 13
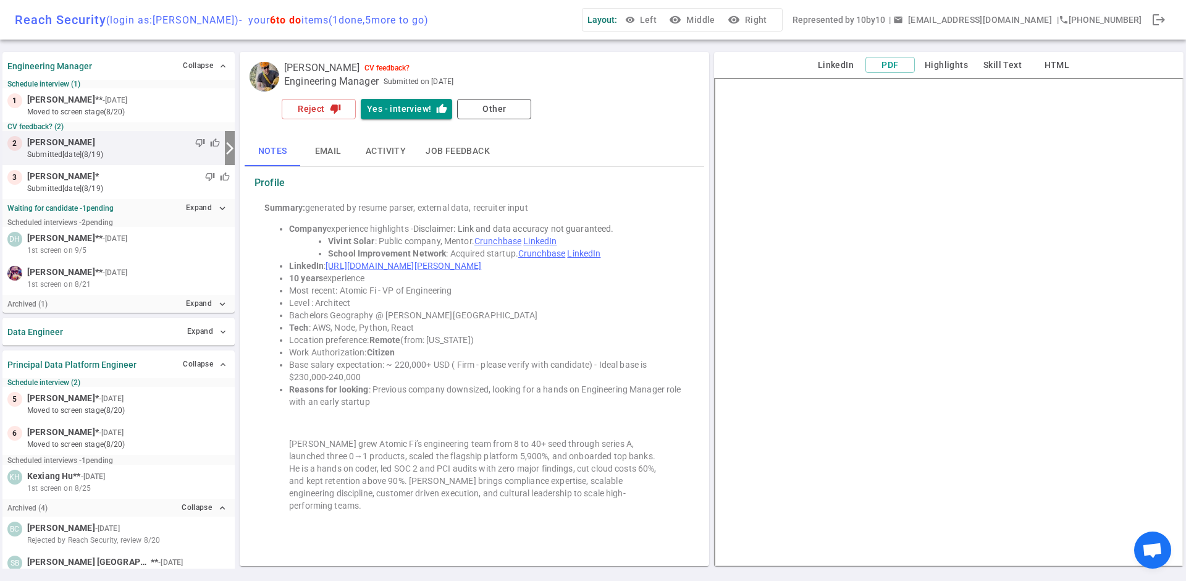
click at [395, 264] on link "https://www.linkedin.com/in/justin-morris-7870ab65" at bounding box center [403, 266] width 156 height 10
click at [316, 111] on button "Reject thumb_down" at bounding box center [319, 109] width 74 height 20
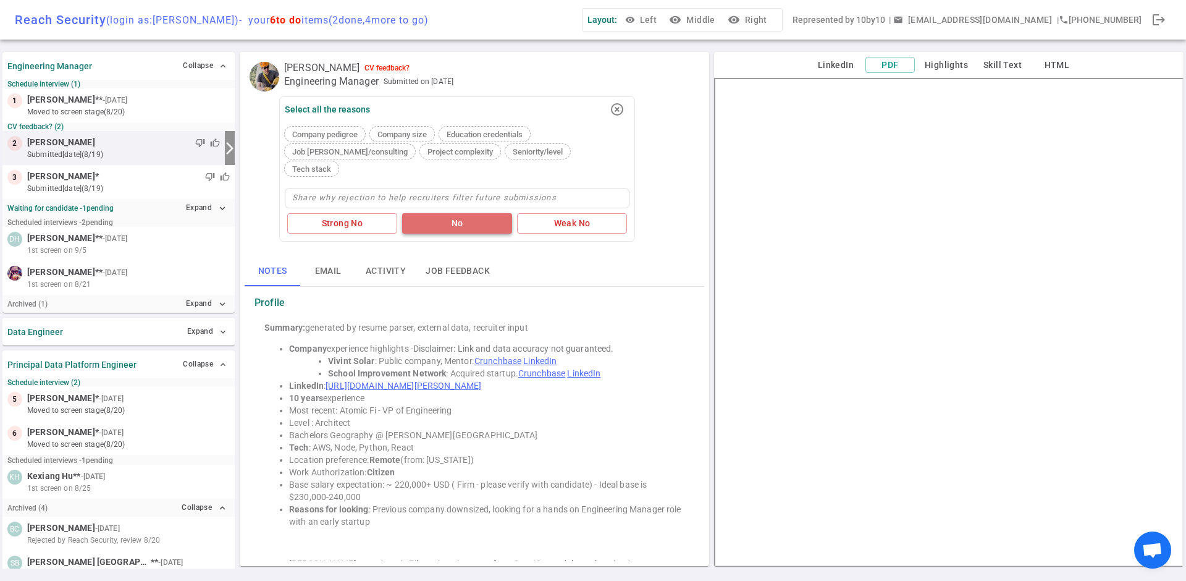
click at [447, 213] on button "No" at bounding box center [457, 223] width 110 height 20
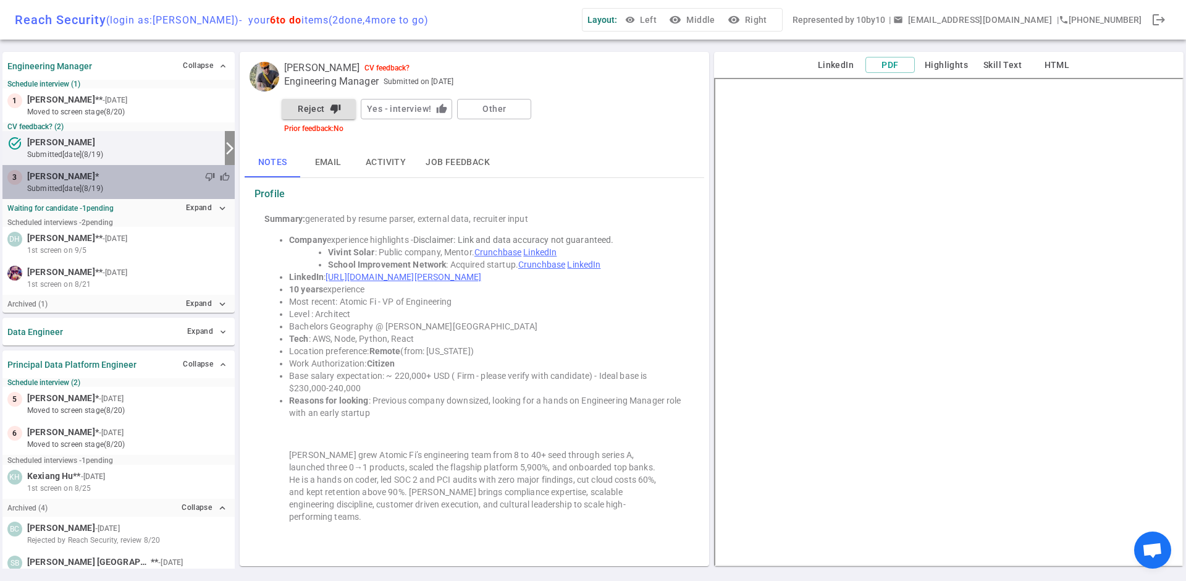
click at [91, 183] on small "submitted [DATE] (8/19)" at bounding box center [128, 188] width 203 height 11
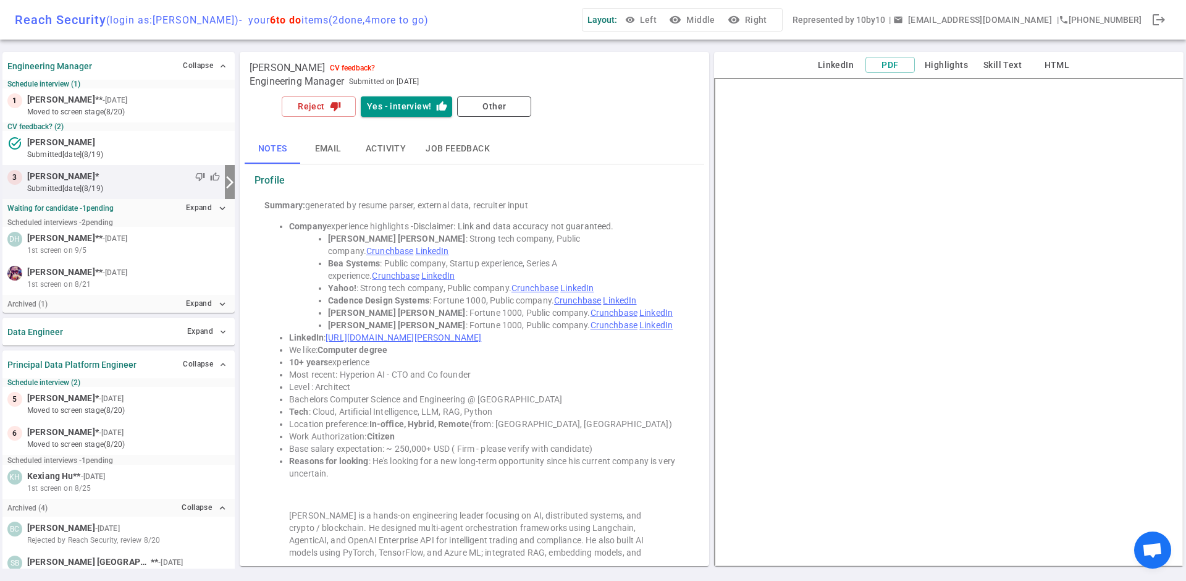
click at [443, 36] on div "Reach Security (login as: Brian Rackle ) - your 6 to do items ( 2 done, 4 more …" at bounding box center [593, 20] width 1186 height 40
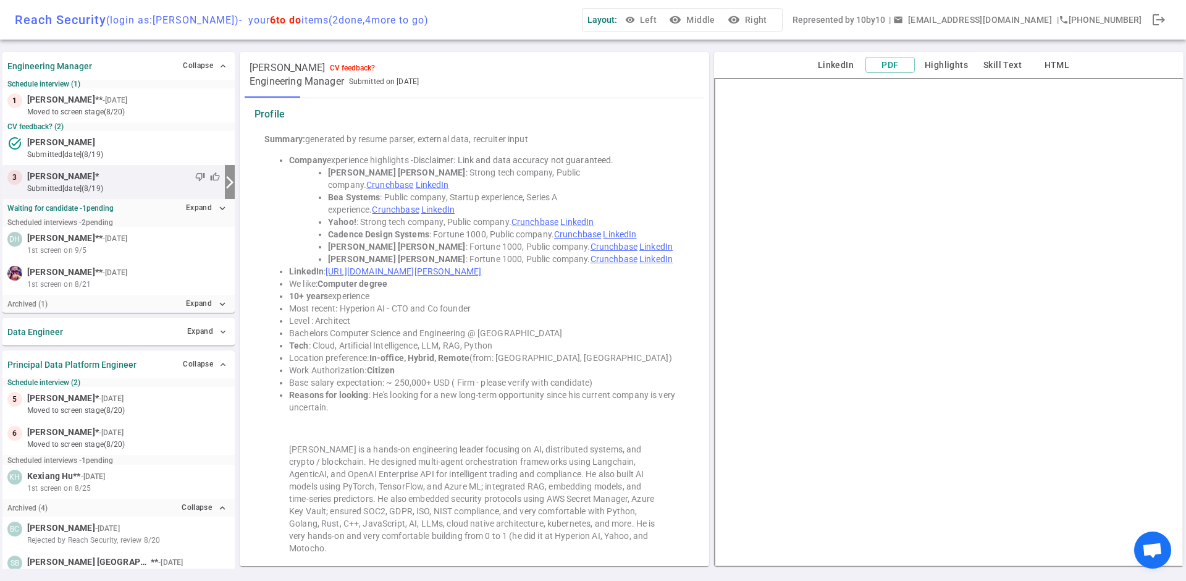
scroll to position [73, 0]
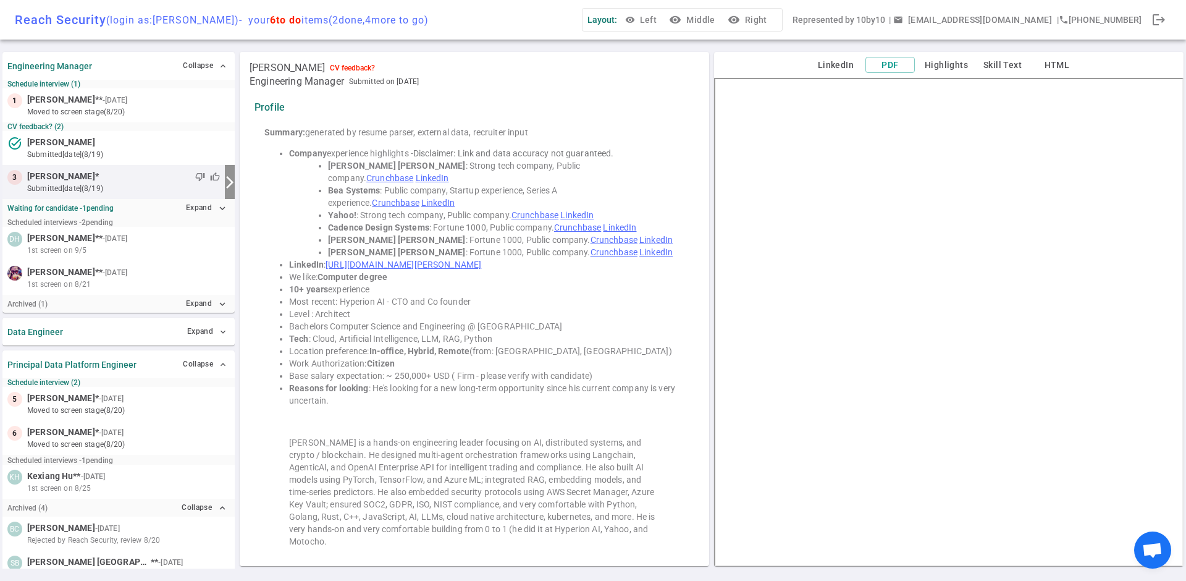
click at [490, 450] on blockquote "Ambarish is a hands-on engineering leader focusing on AI, distributed systems, …" at bounding box center [474, 491] width 371 height 111
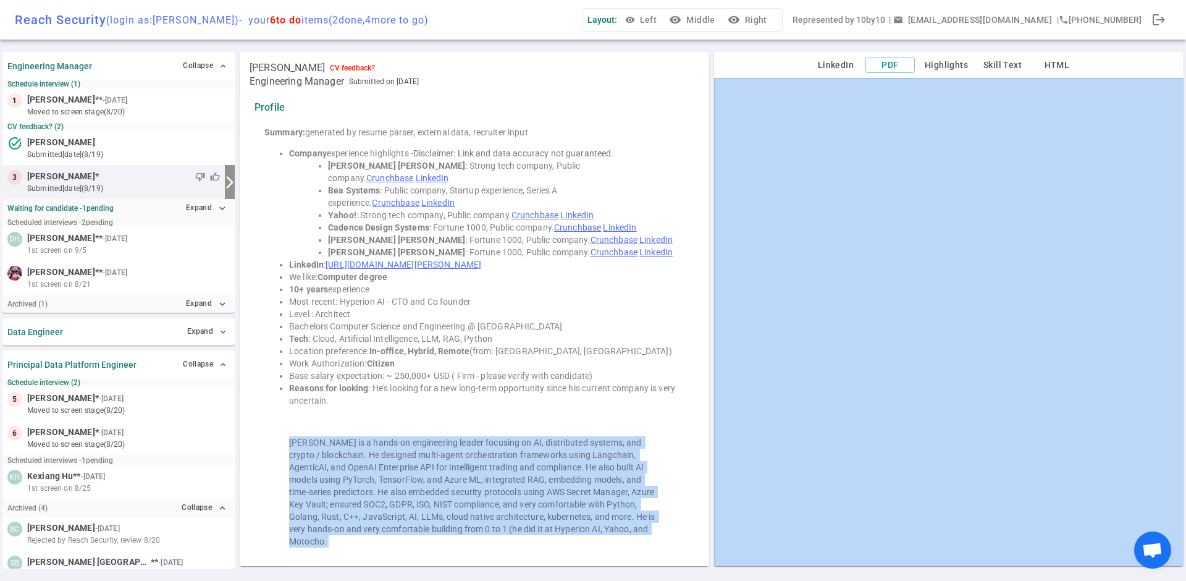
click at [490, 450] on blockquote "Ambarish is a hands-on engineering leader focusing on AI, distributed systems, …" at bounding box center [474, 491] width 371 height 111
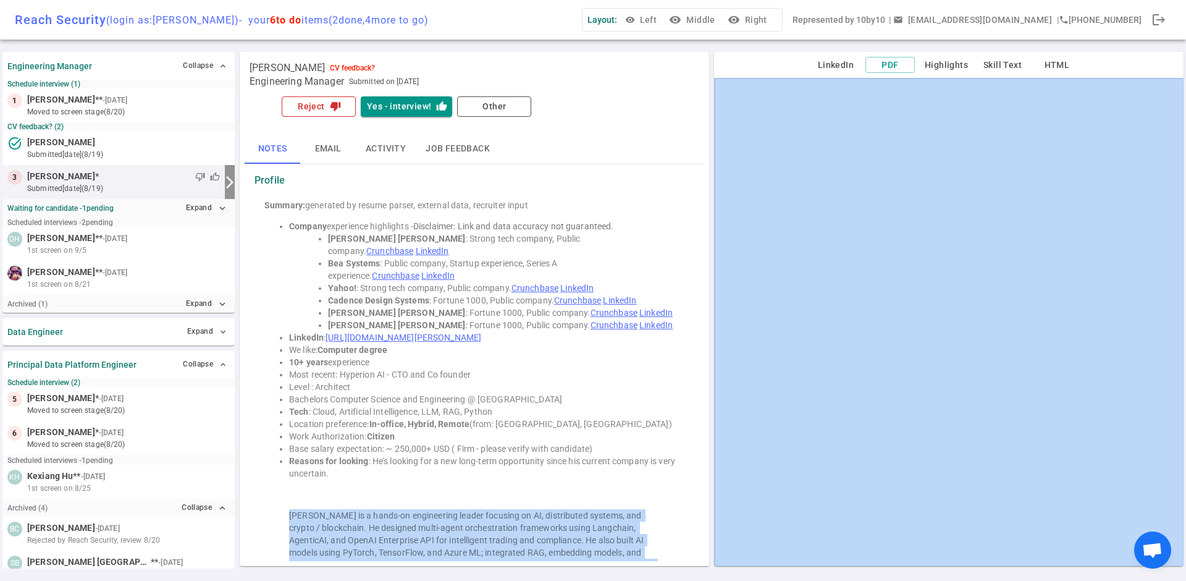
click at [321, 103] on button "Reject thumb_down" at bounding box center [319, 106] width 74 height 20
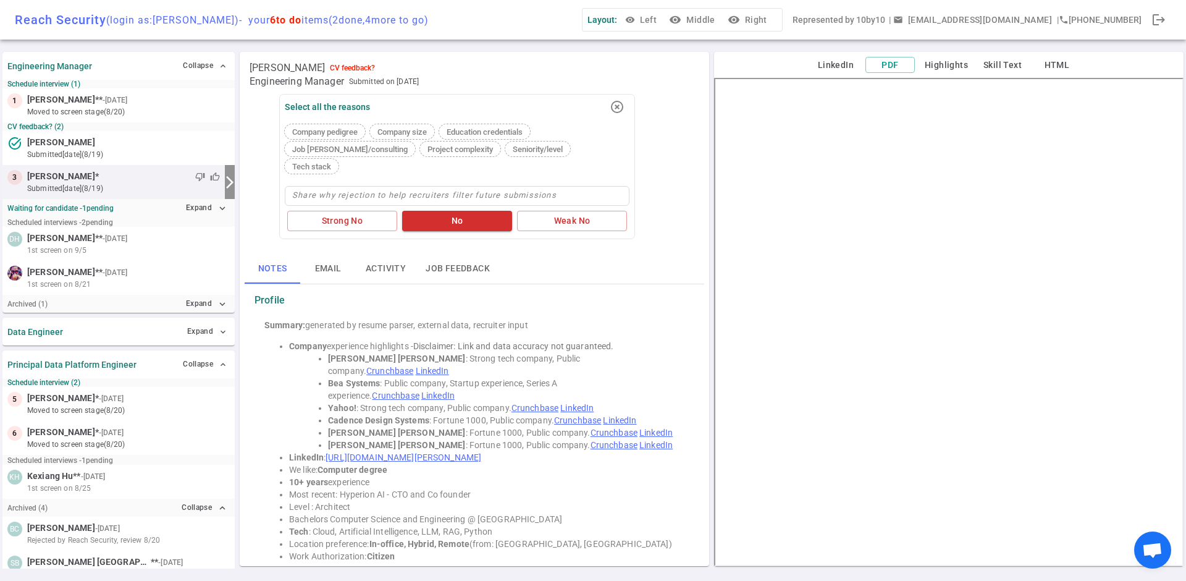
click at [341, 148] on span "Job [PERSON_NAME]/consulting" at bounding box center [349, 149] width 125 height 9
drag, startPoint x: 350, startPoint y: 209, endPoint x: 445, endPoint y: 216, distance: 95.3
click at [445, 216] on div "Select all the reasons highlight_off Company pedigree Company size Education cr…" at bounding box center [457, 166] width 356 height 145
click at [450, 211] on button "No" at bounding box center [457, 221] width 110 height 20
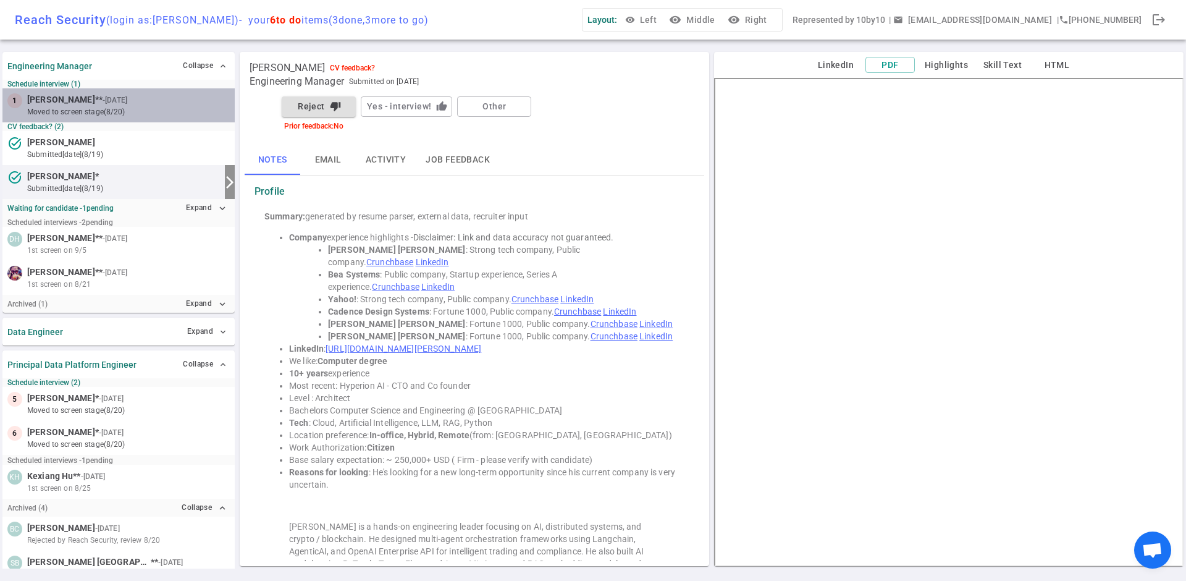
click at [79, 106] on small "moved to Screen stage (8/20)" at bounding box center [128, 111] width 203 height 11
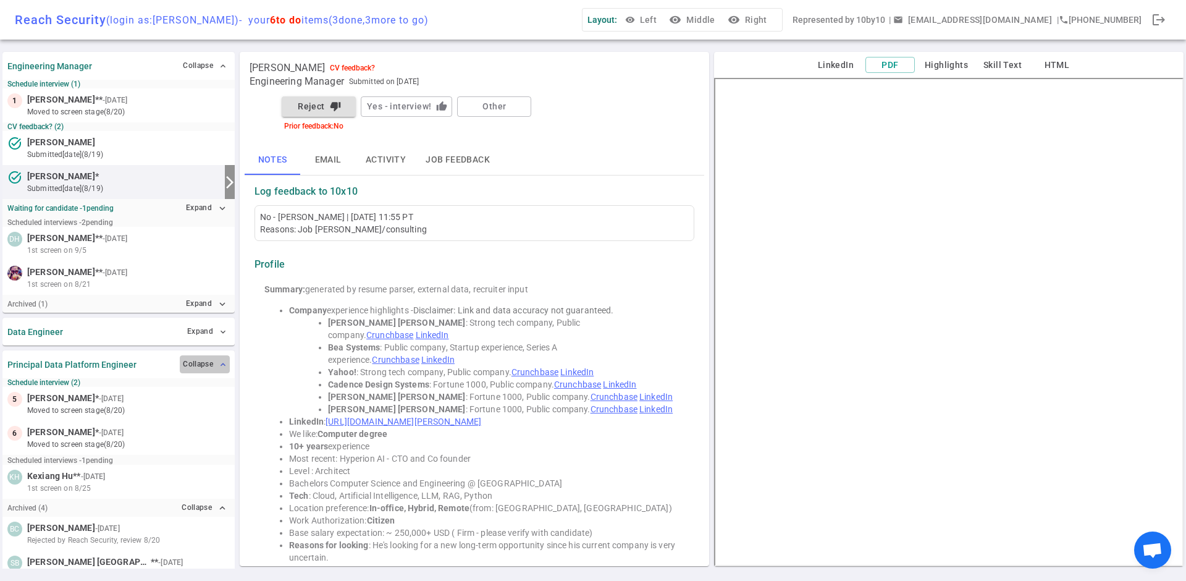
click at [216, 364] on button "Collapse expand_less" at bounding box center [205, 364] width 50 height 18
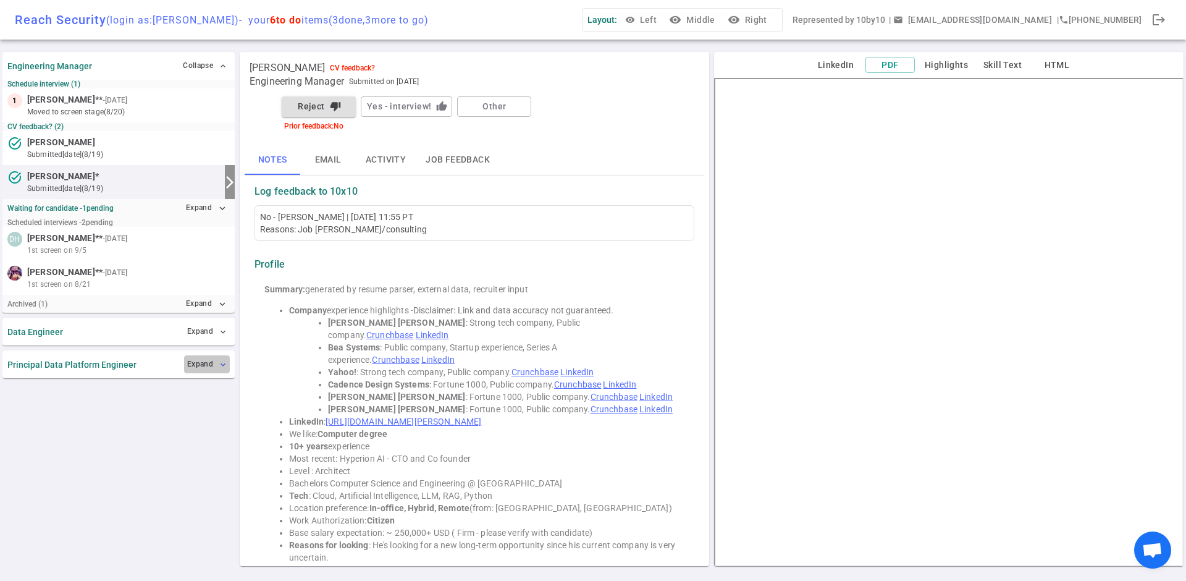
click at [216, 364] on button "Expand expand_more" at bounding box center [207, 364] width 46 height 18
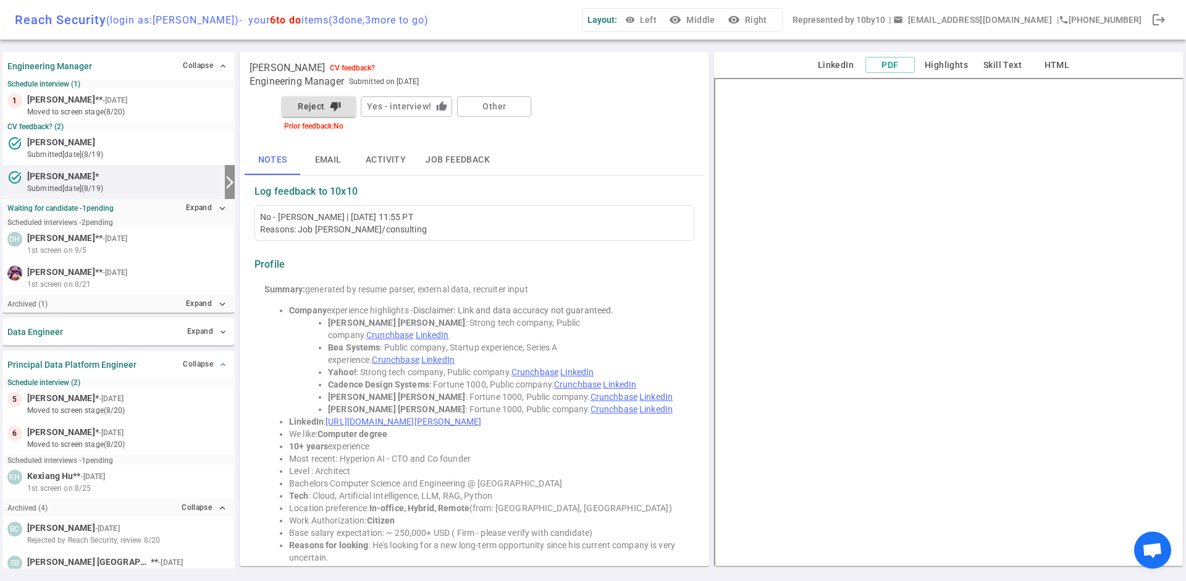
click at [216, 364] on button "Collapse expand_less" at bounding box center [205, 364] width 50 height 18
